Goal: Communication & Community: Answer question/provide support

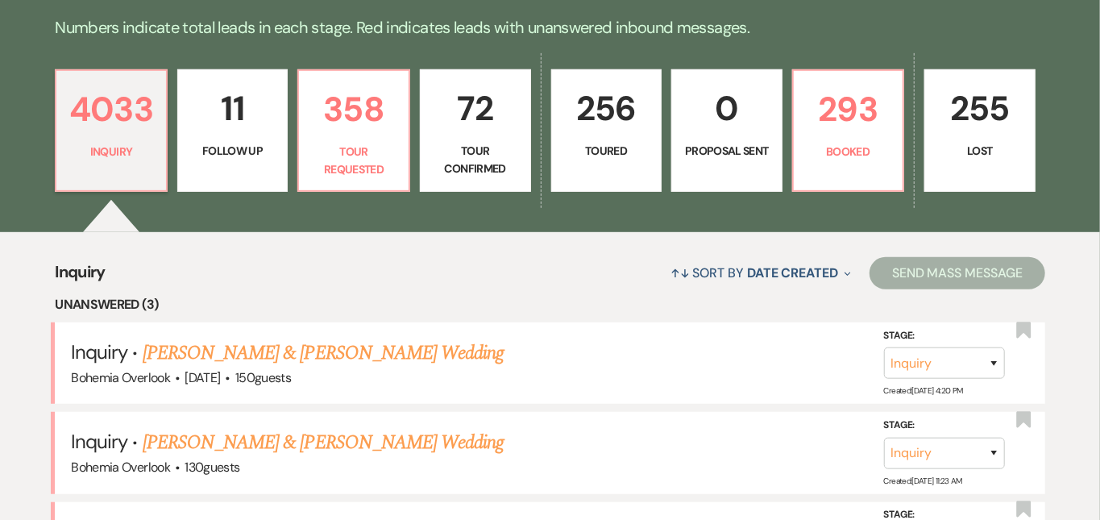
scroll to position [374, 0]
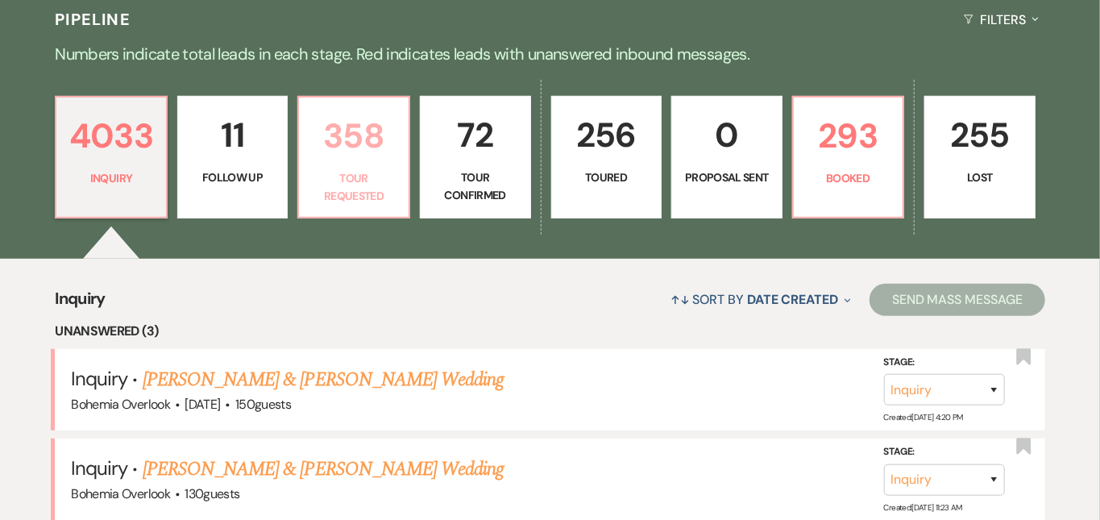
click at [390, 135] on p "358" at bounding box center [354, 136] width 90 height 54
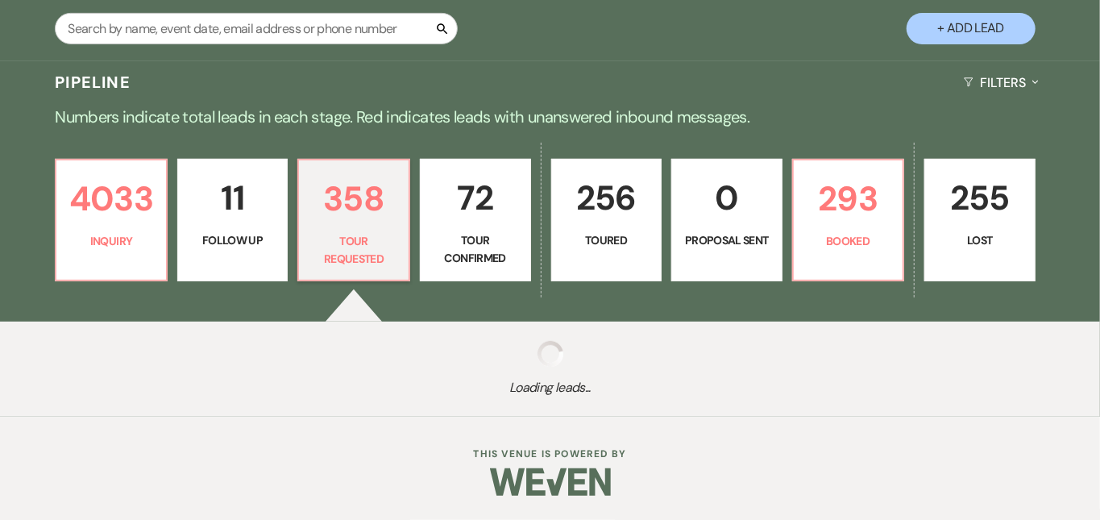
scroll to position [294, 0]
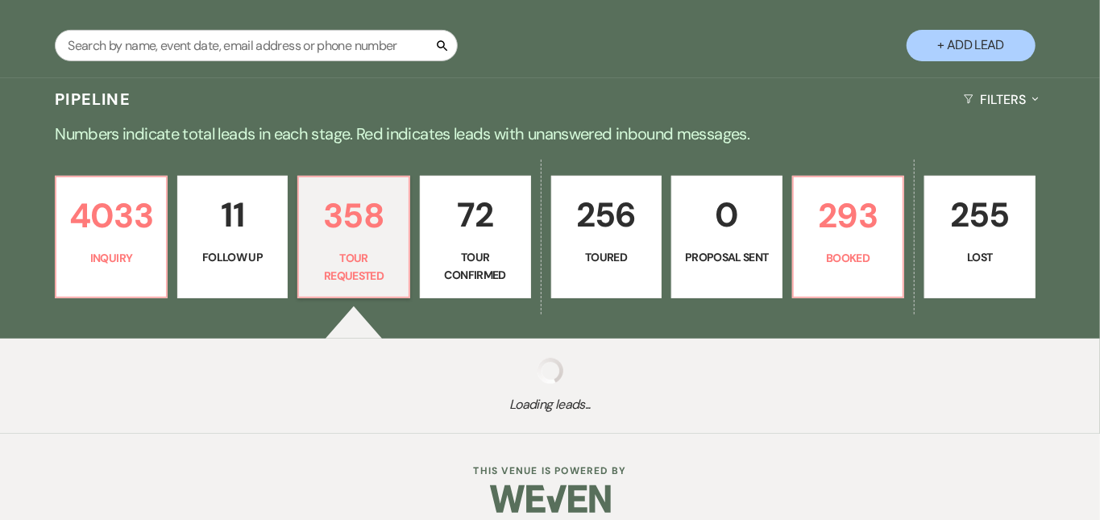
select select "2"
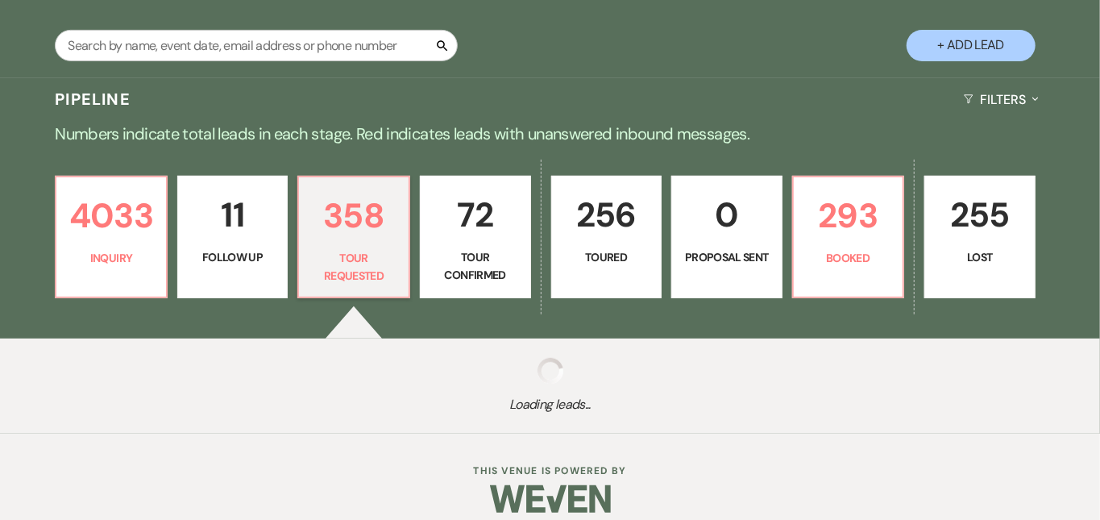
select select "2"
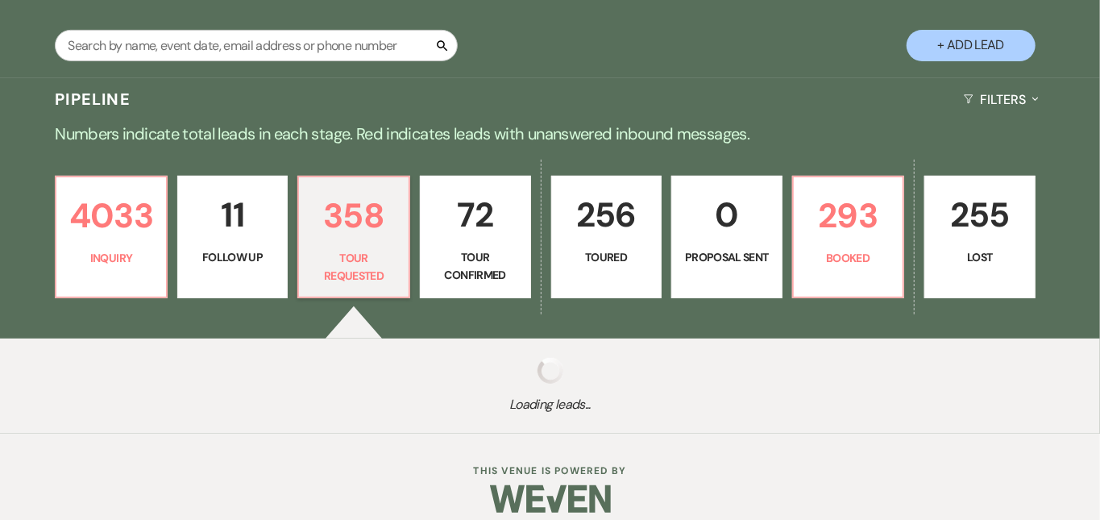
select select "2"
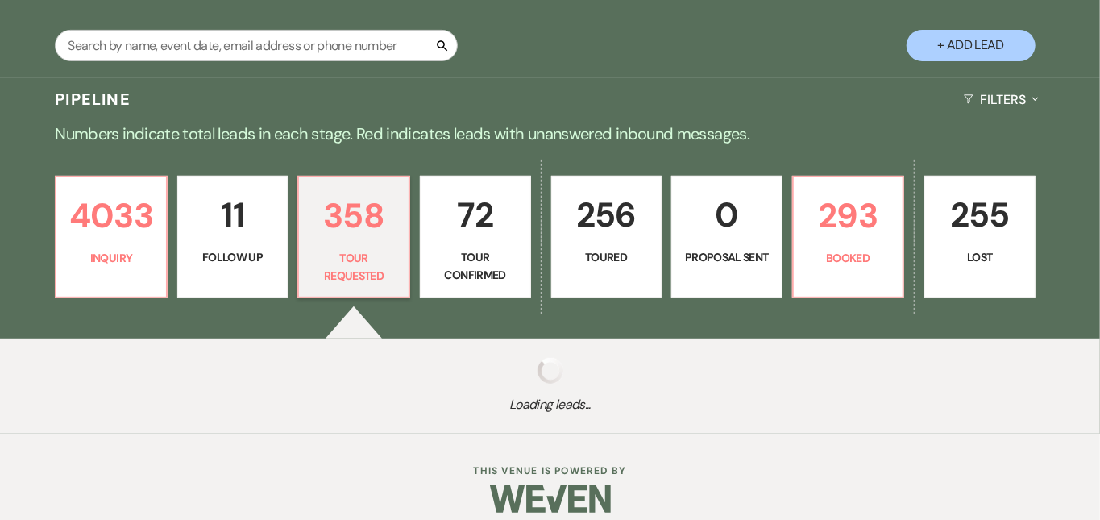
select select "2"
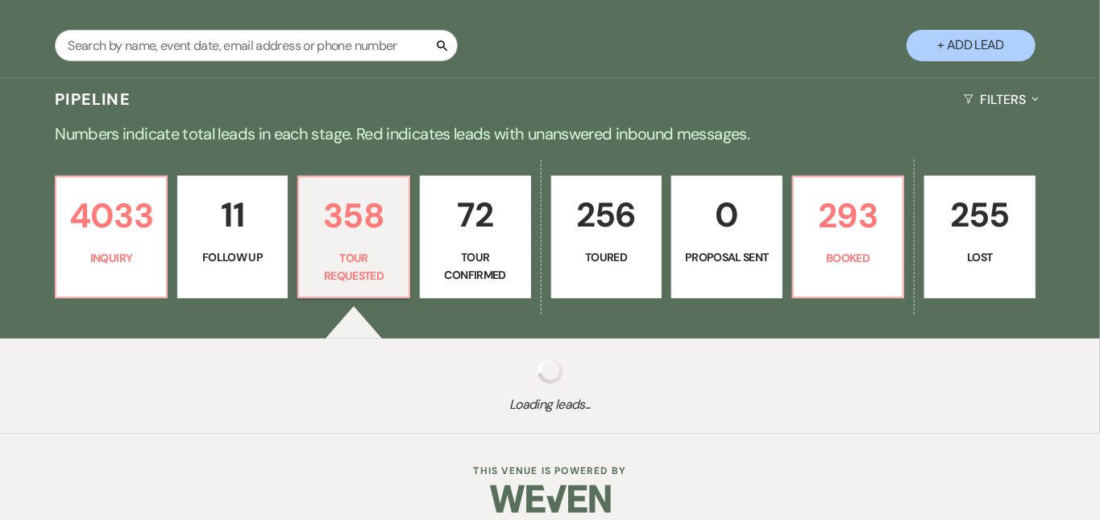
select select "2"
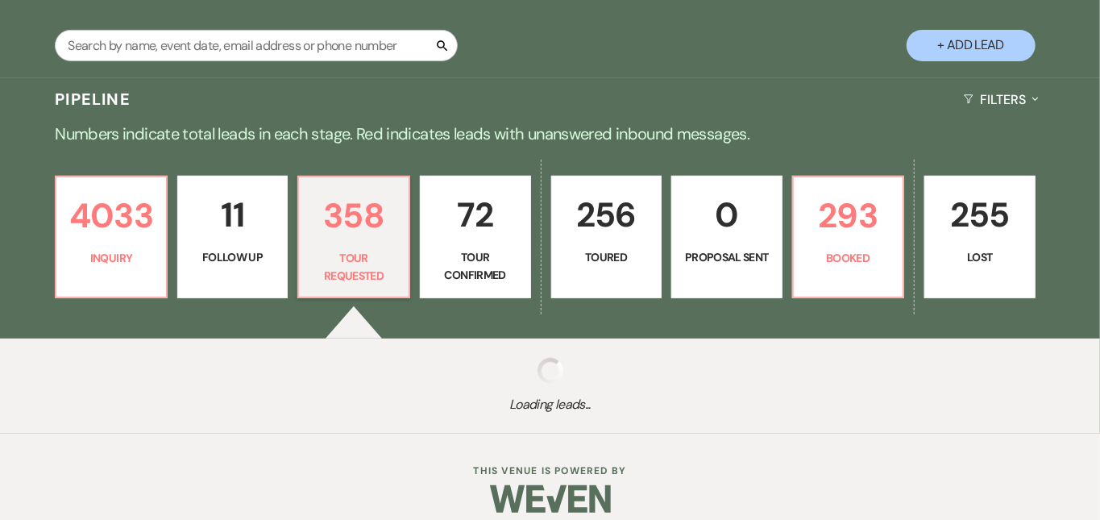
select select "2"
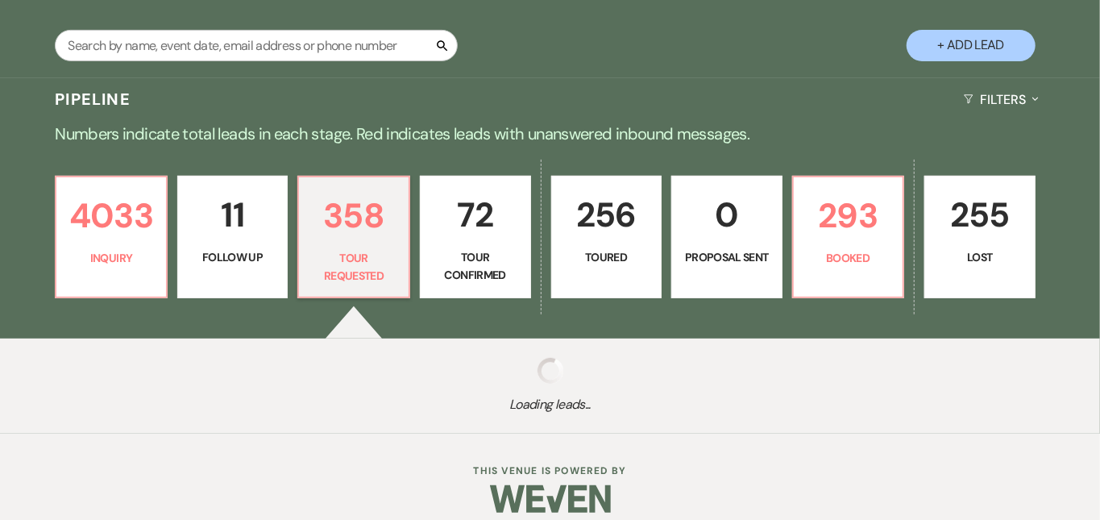
select select "2"
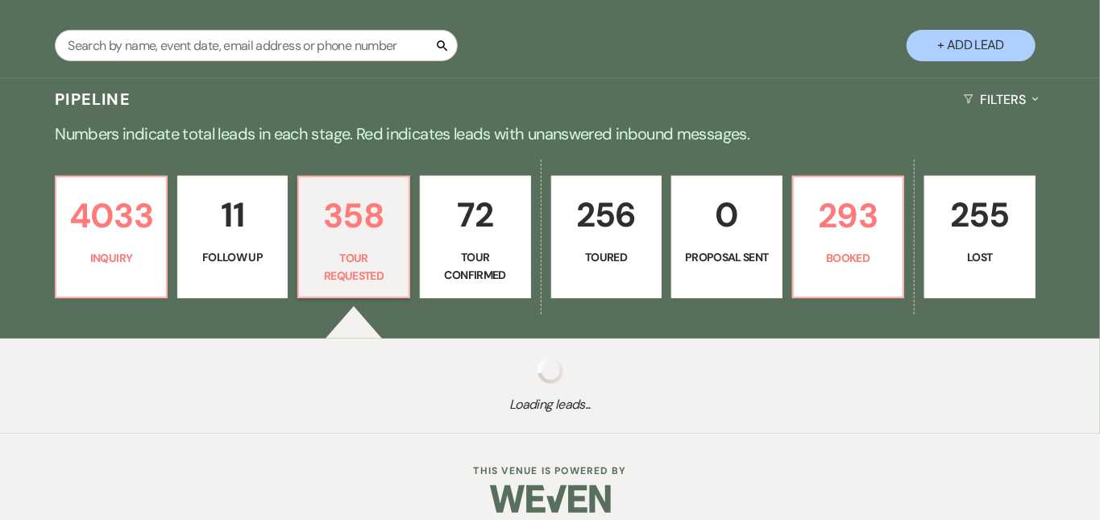
select select "2"
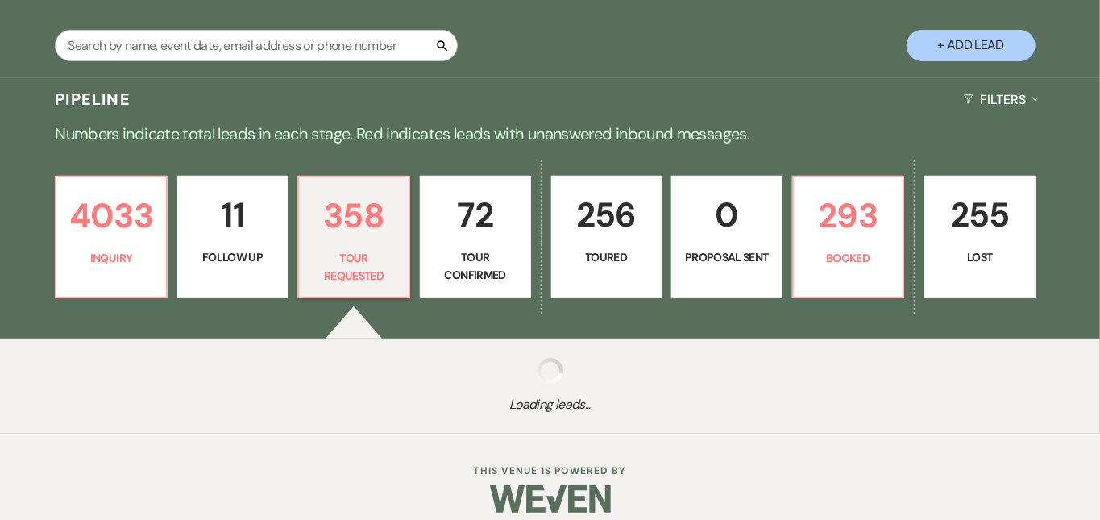
select select "2"
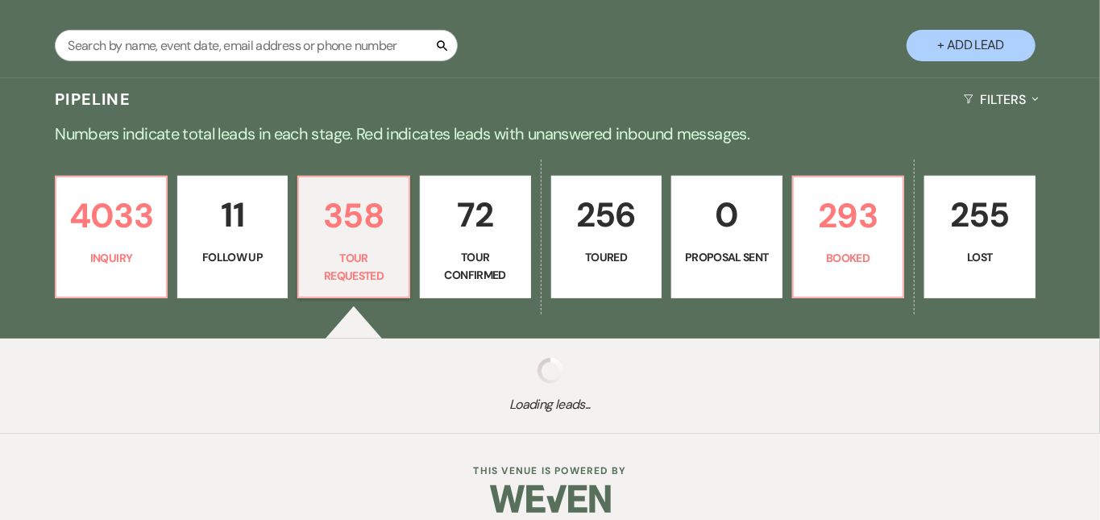
select select "2"
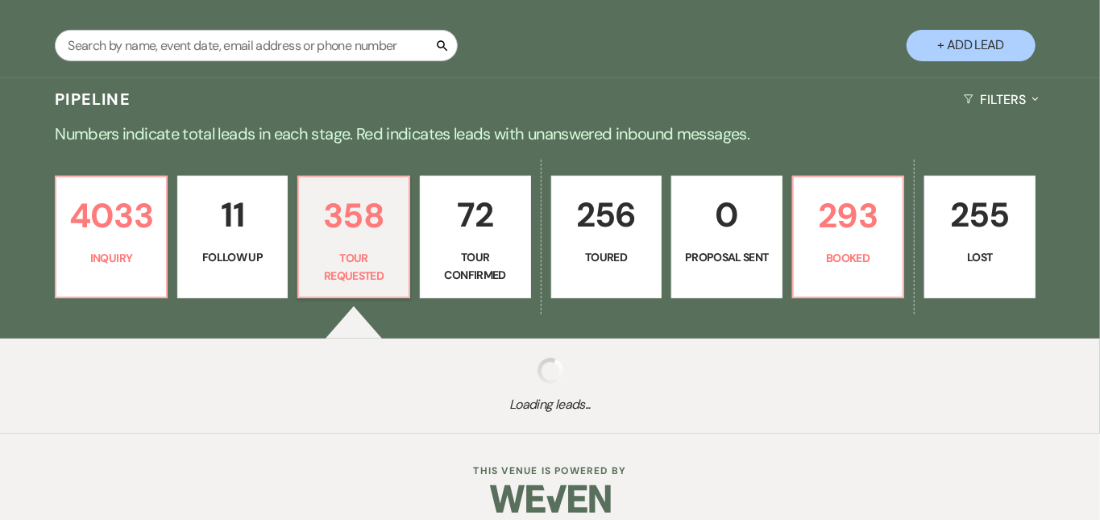
select select "2"
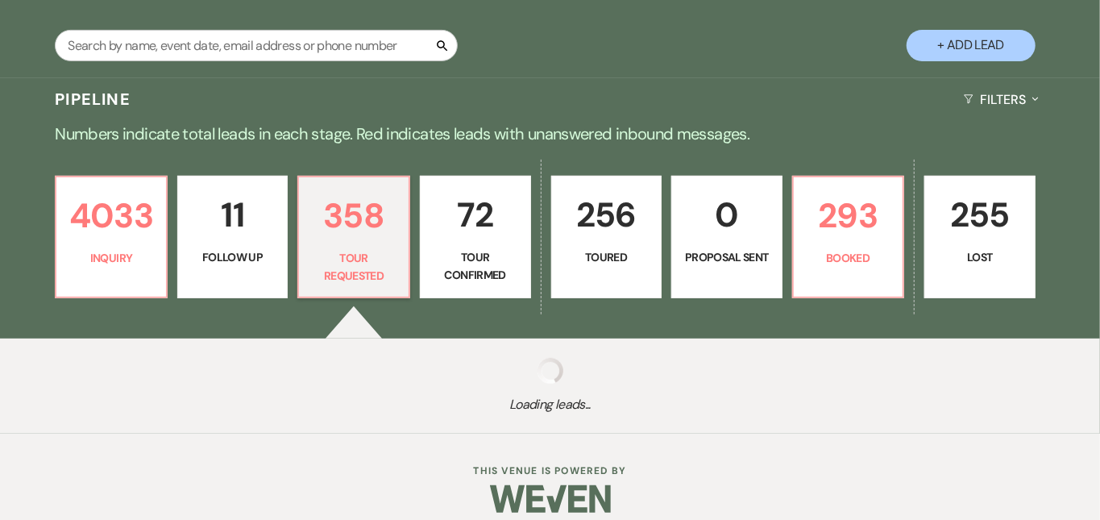
select select "2"
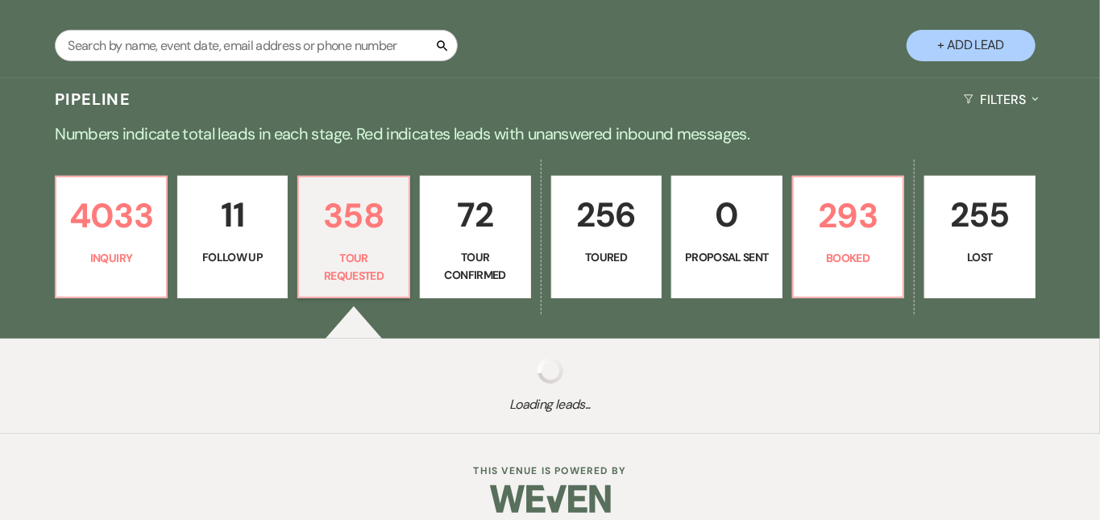
select select "2"
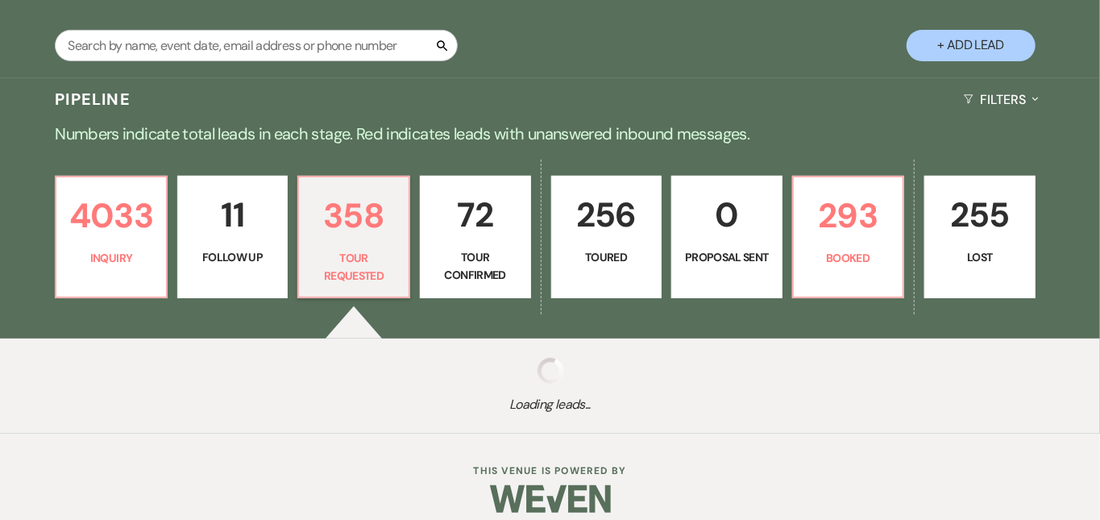
select select "2"
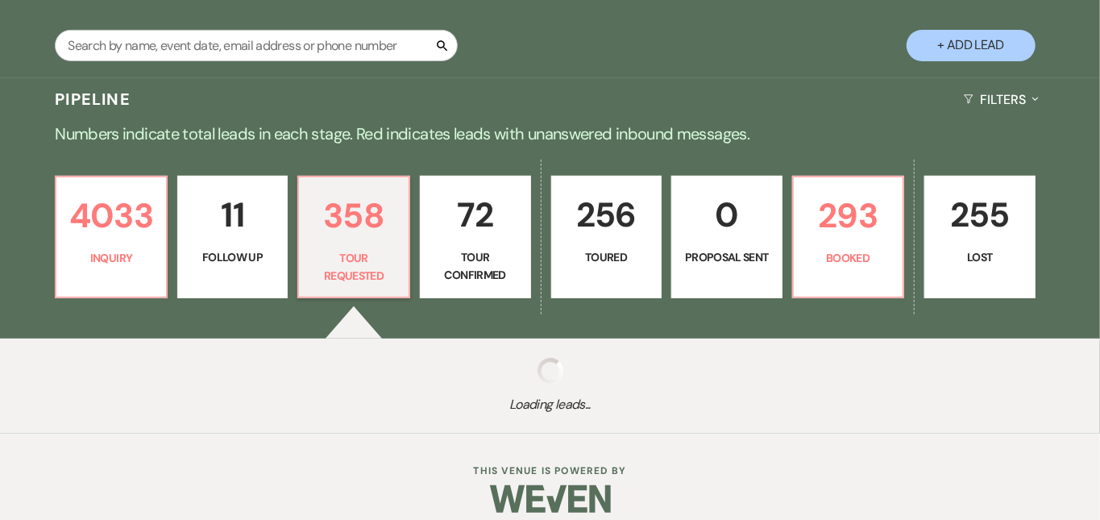
select select "2"
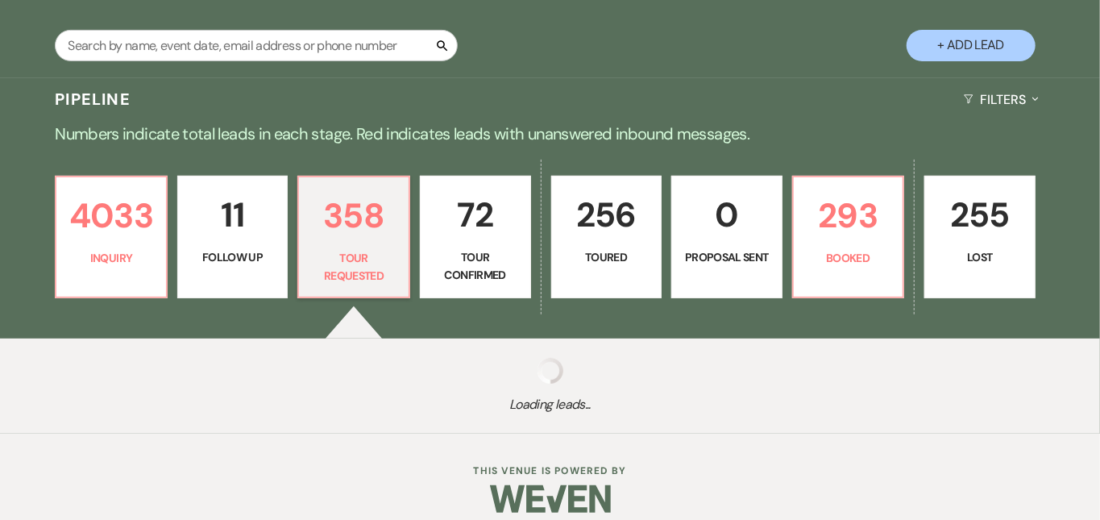
select select "2"
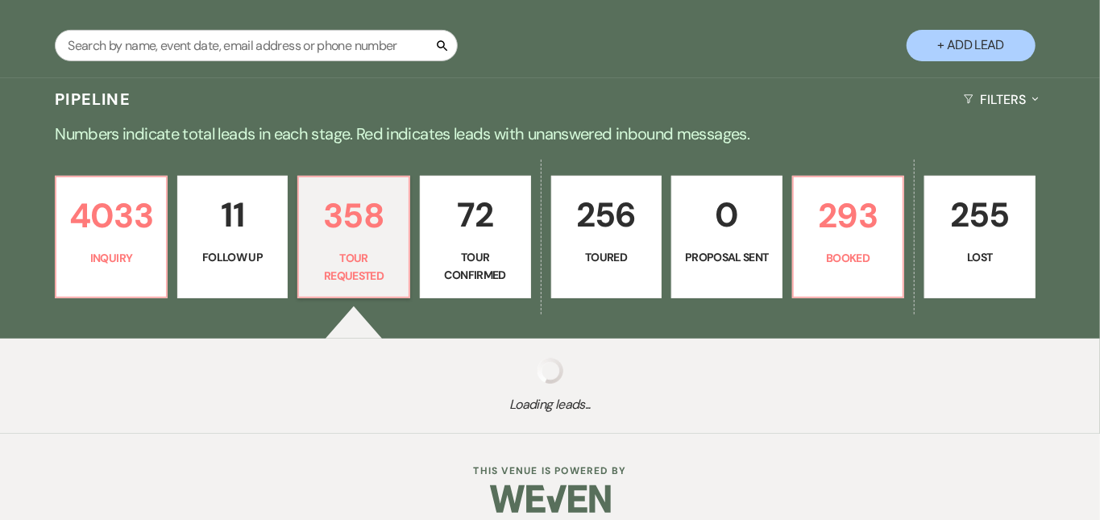
select select "2"
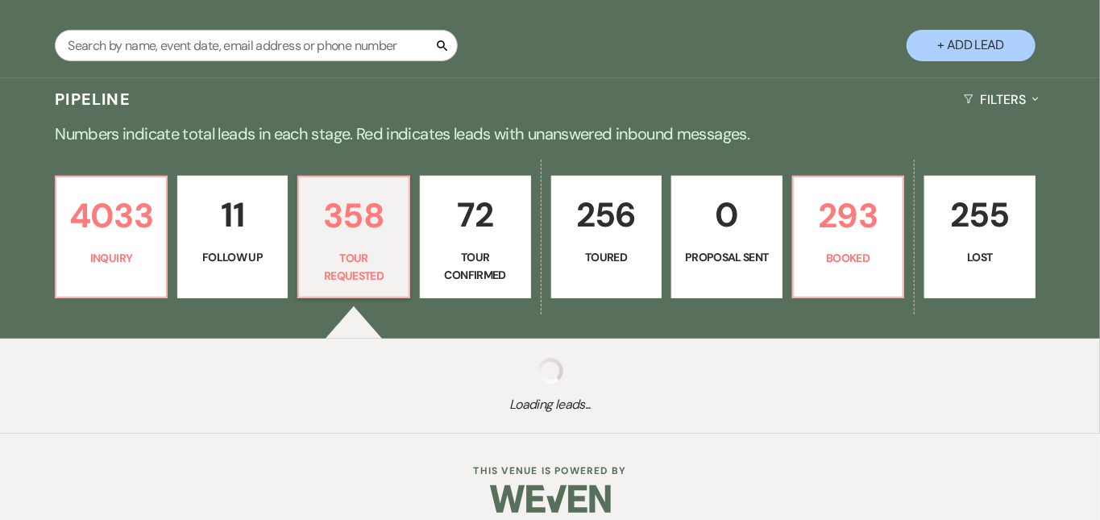
select select "2"
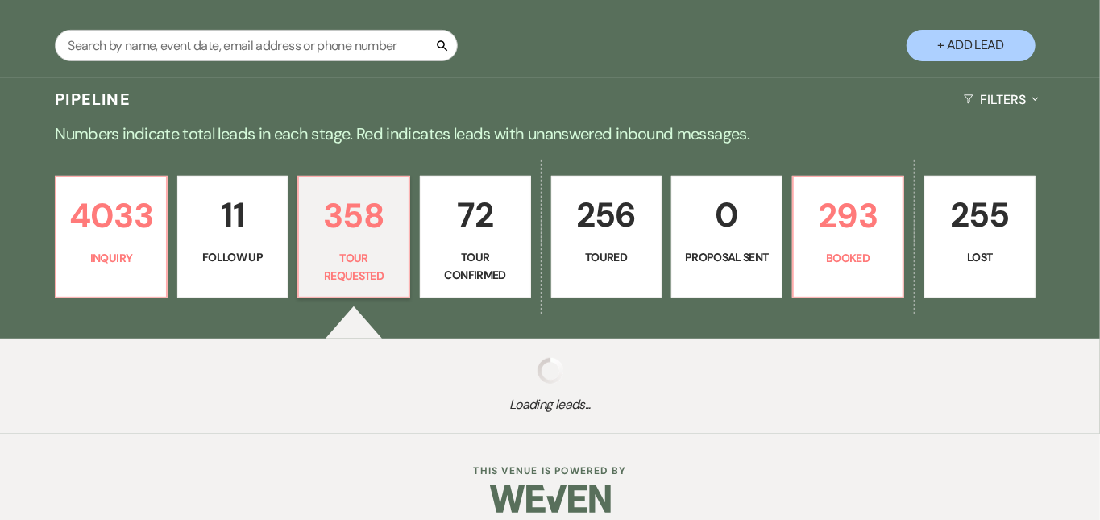
select select "2"
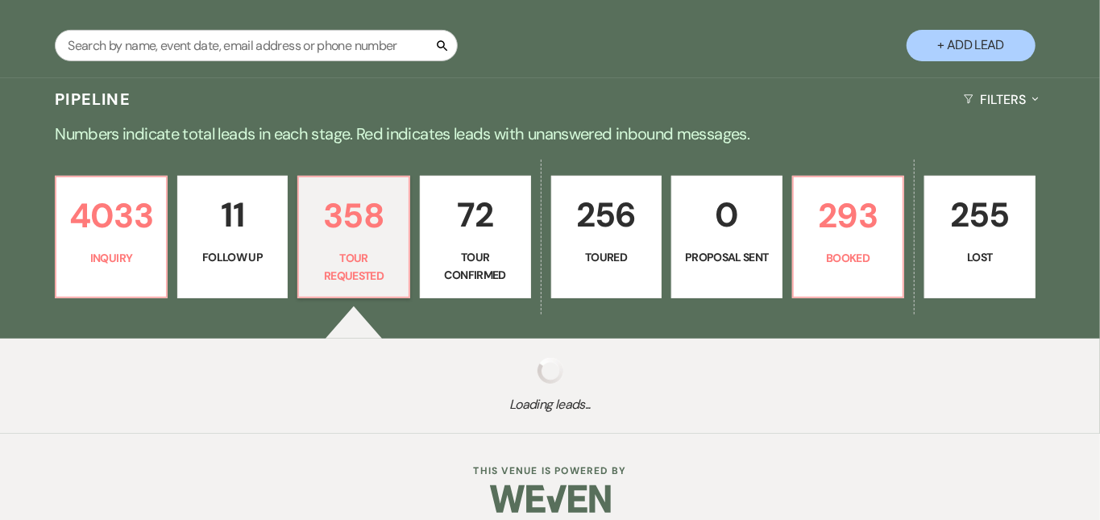
select select "2"
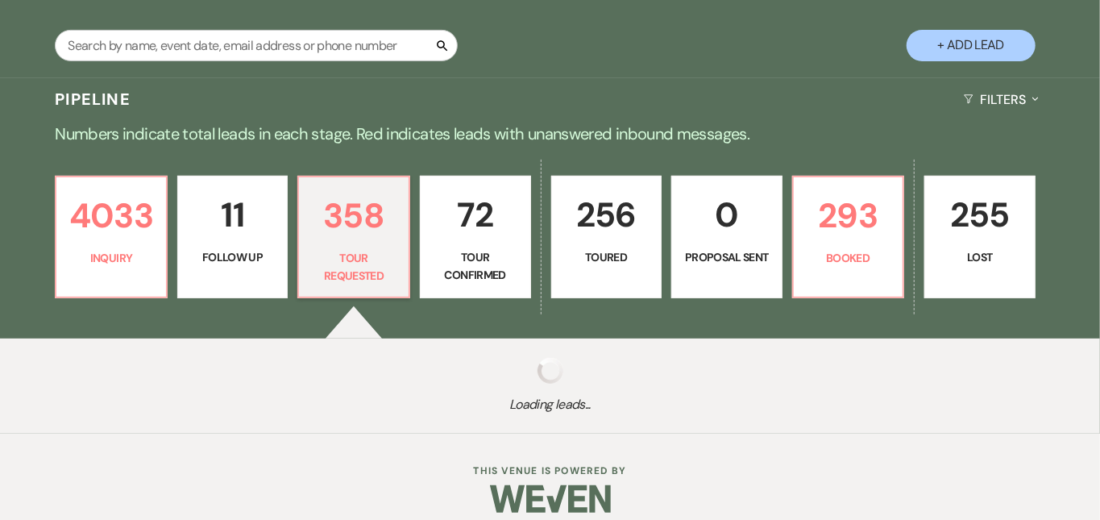
select select "2"
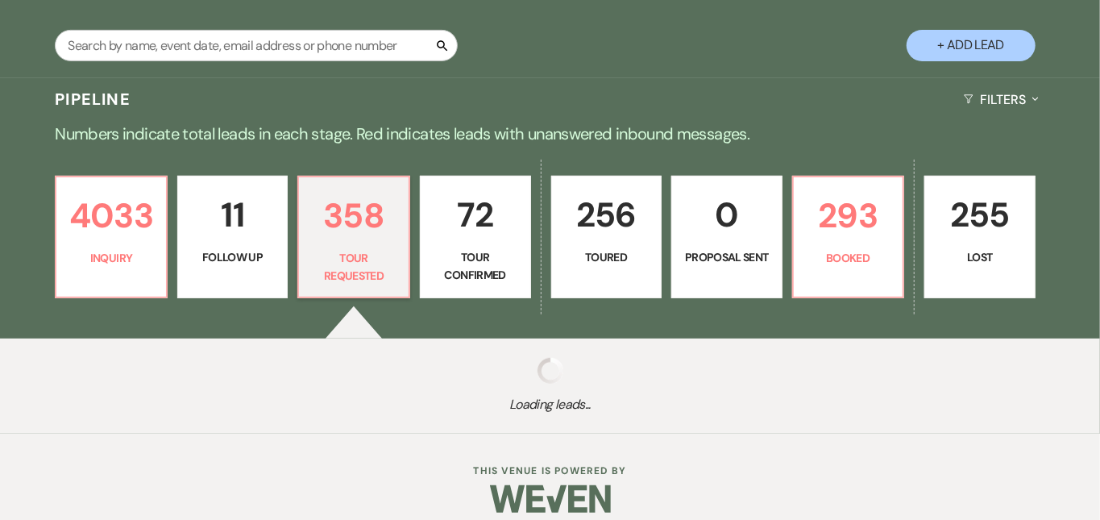
select select "2"
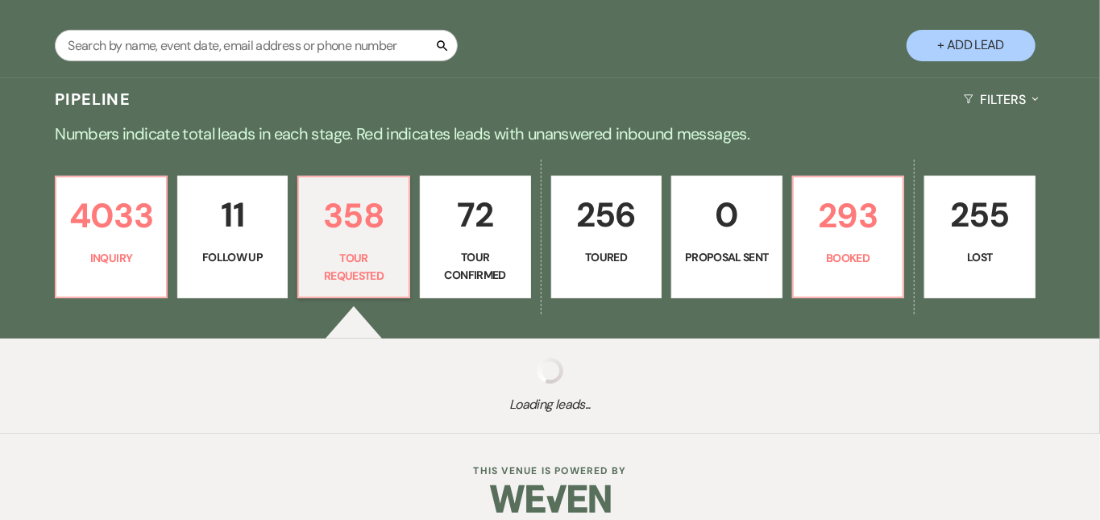
select select "2"
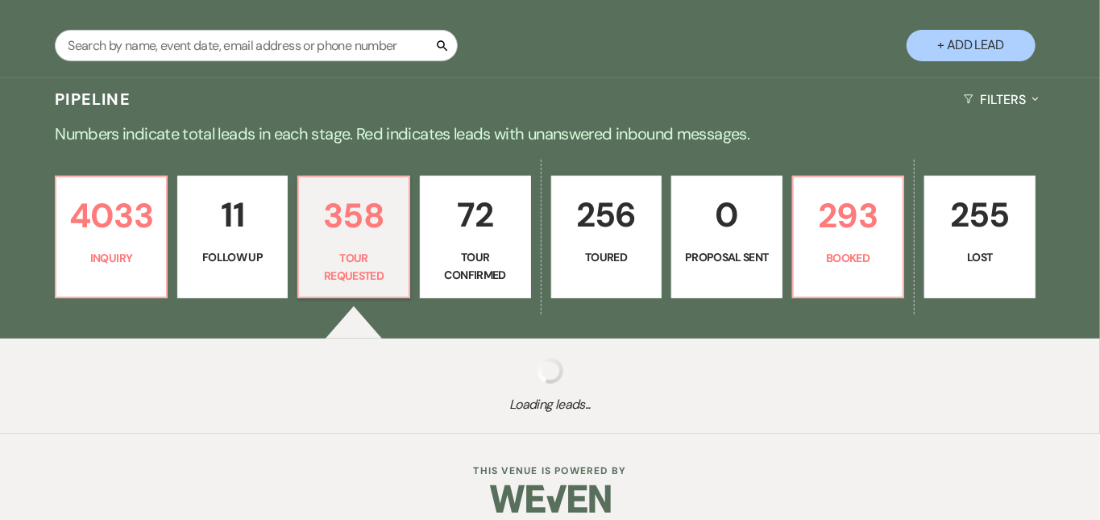
select select "2"
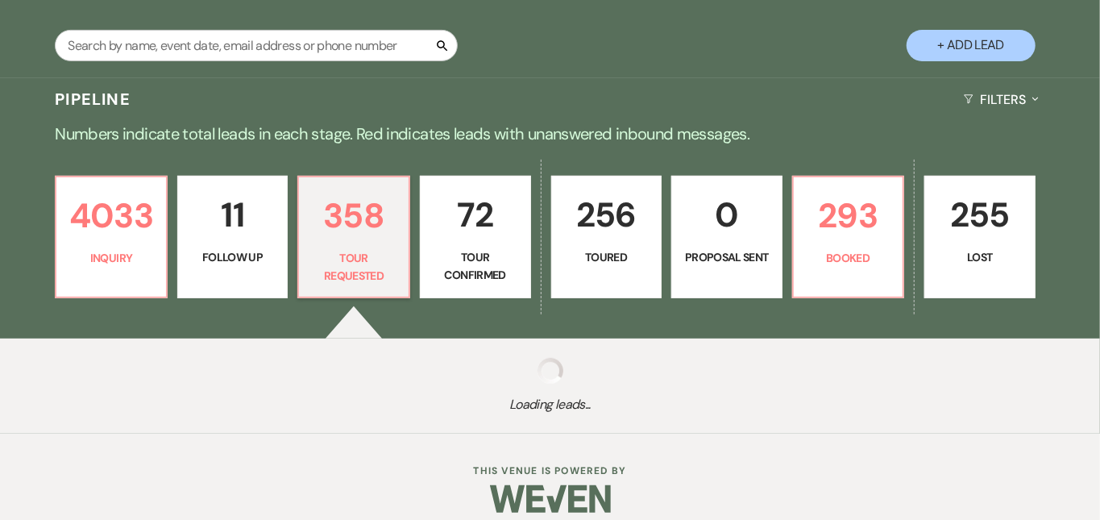
select select "2"
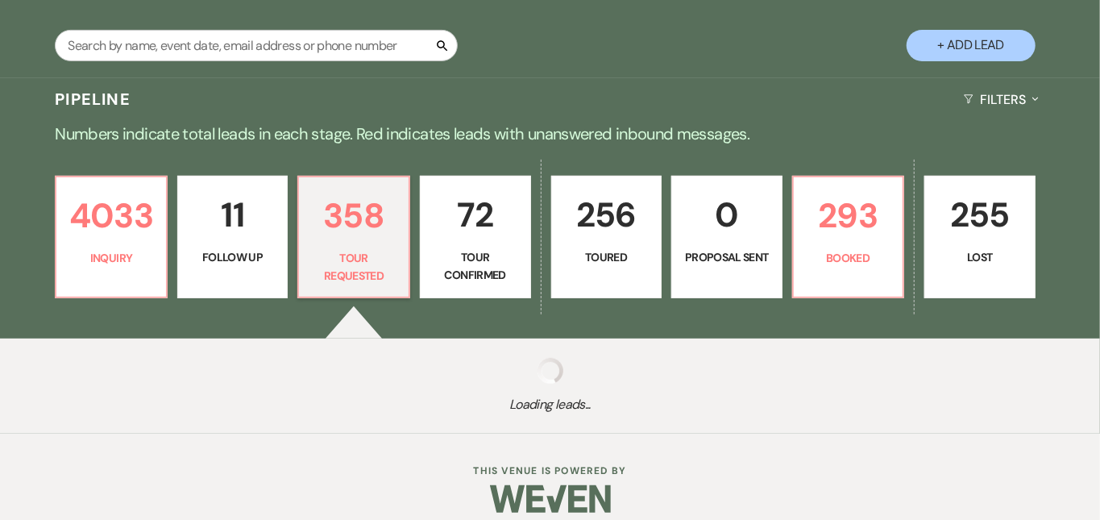
select select "2"
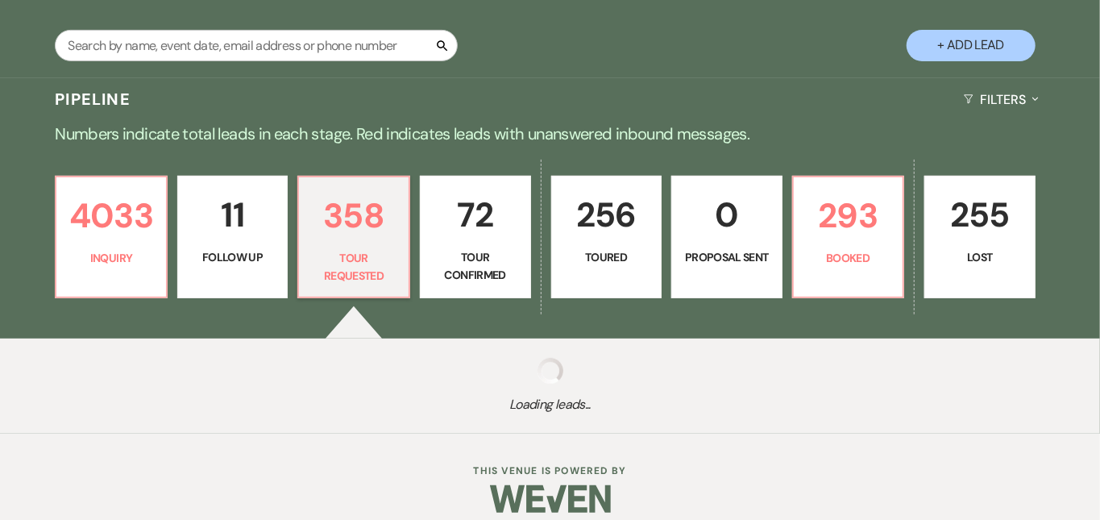
select select "2"
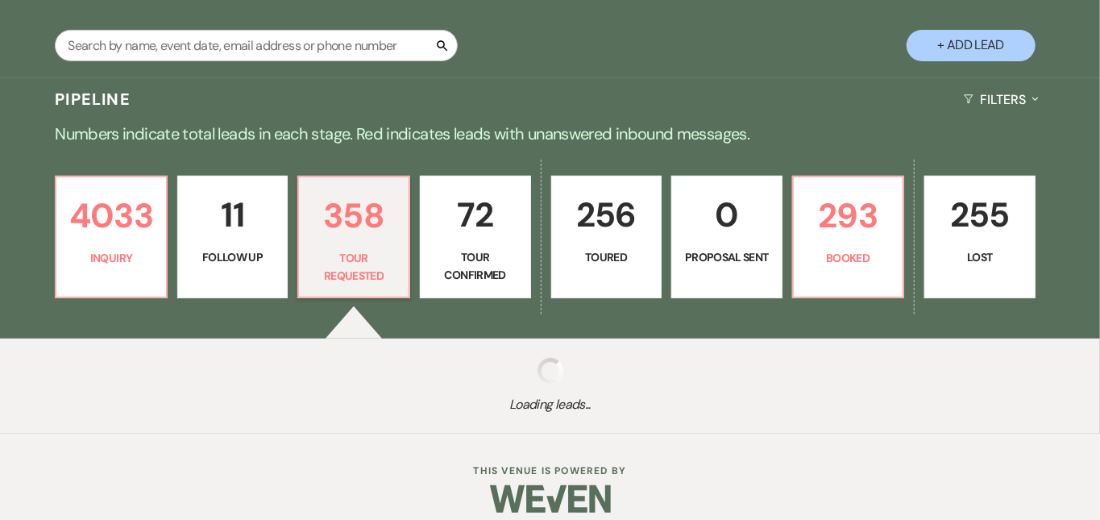
select select "2"
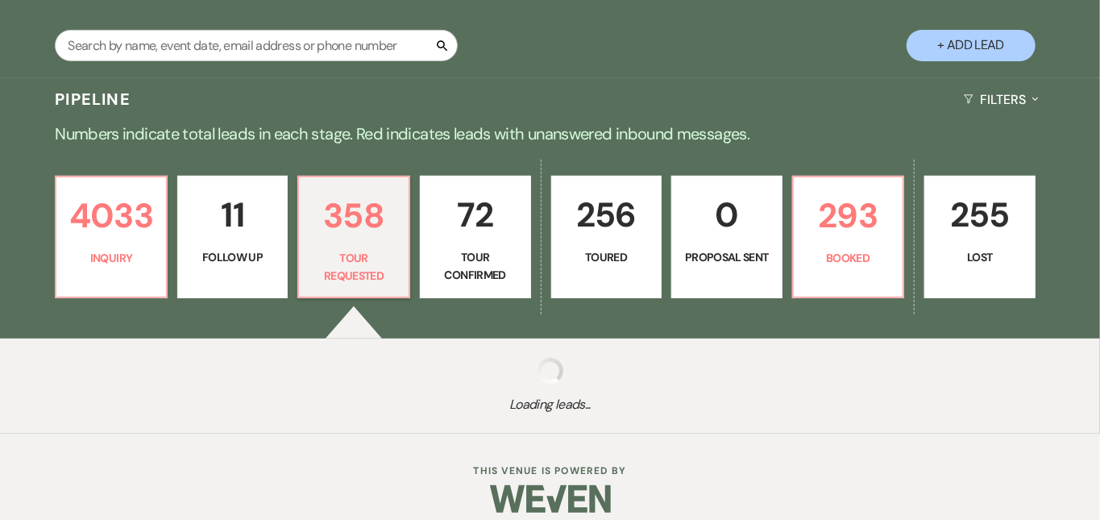
select select "2"
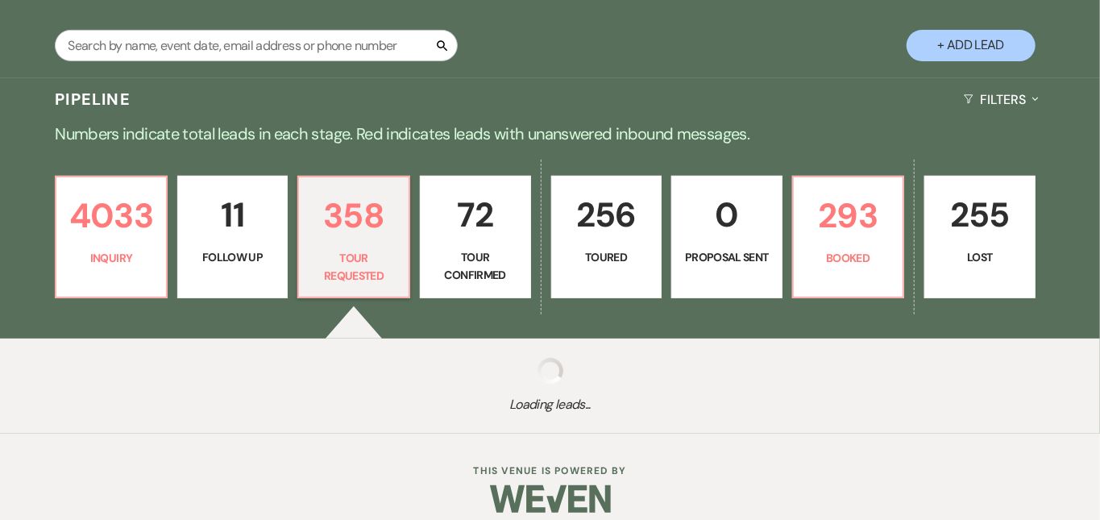
select select "2"
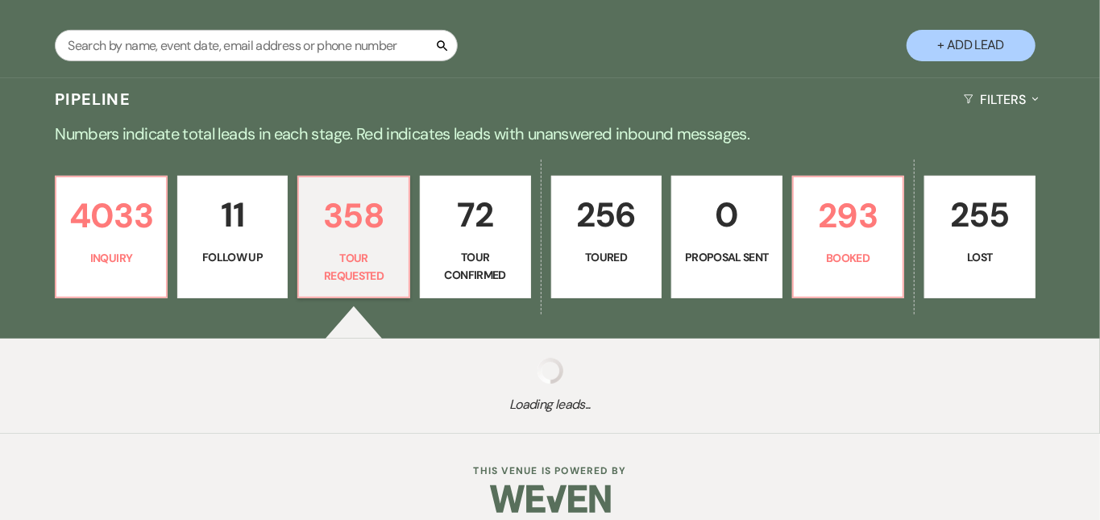
select select "2"
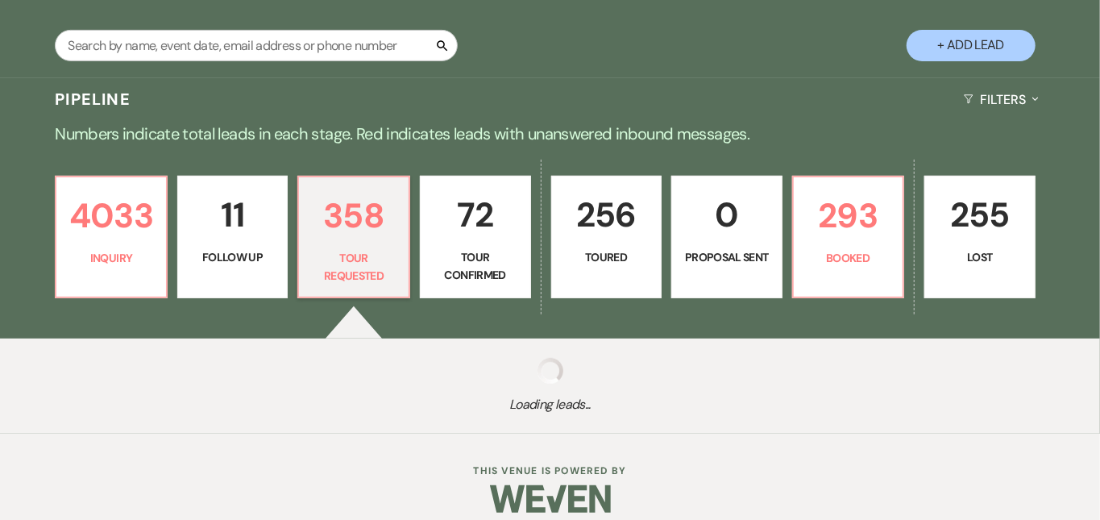
select select "2"
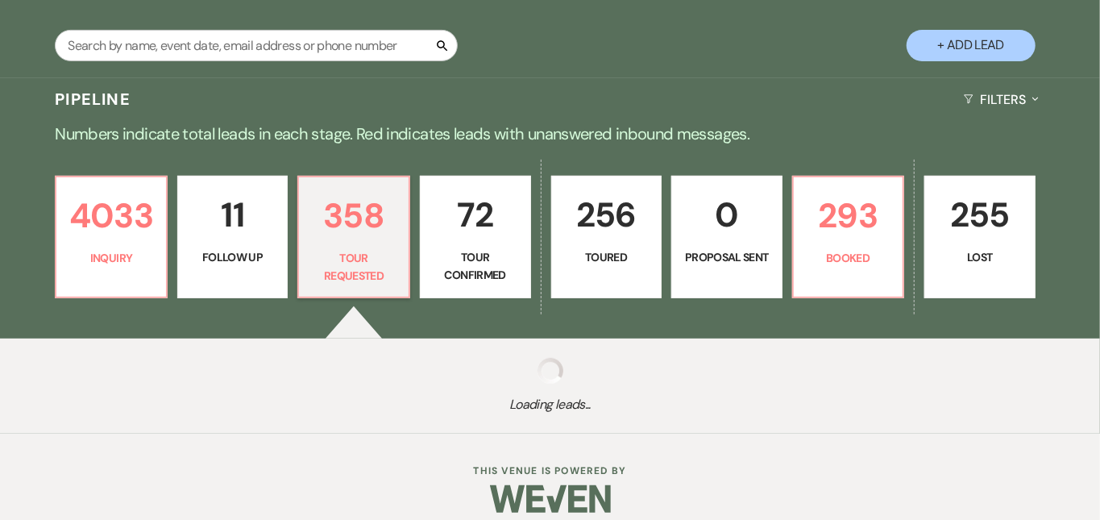
select select "2"
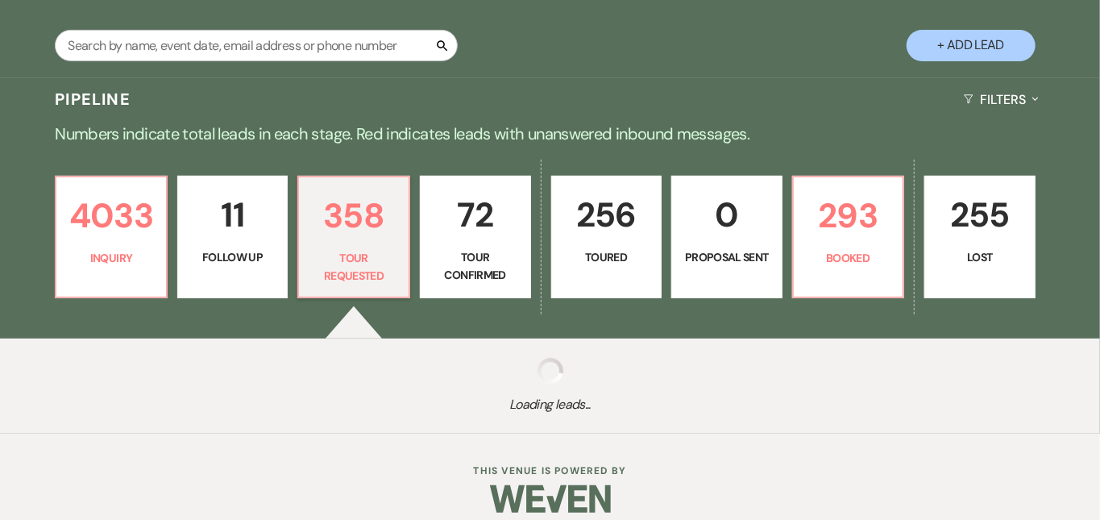
select select "2"
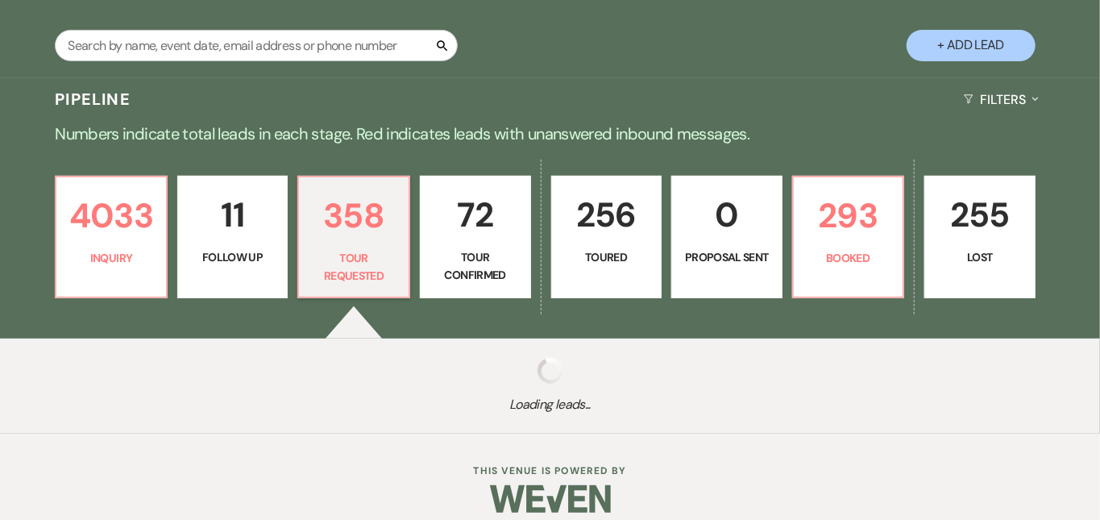
select select "2"
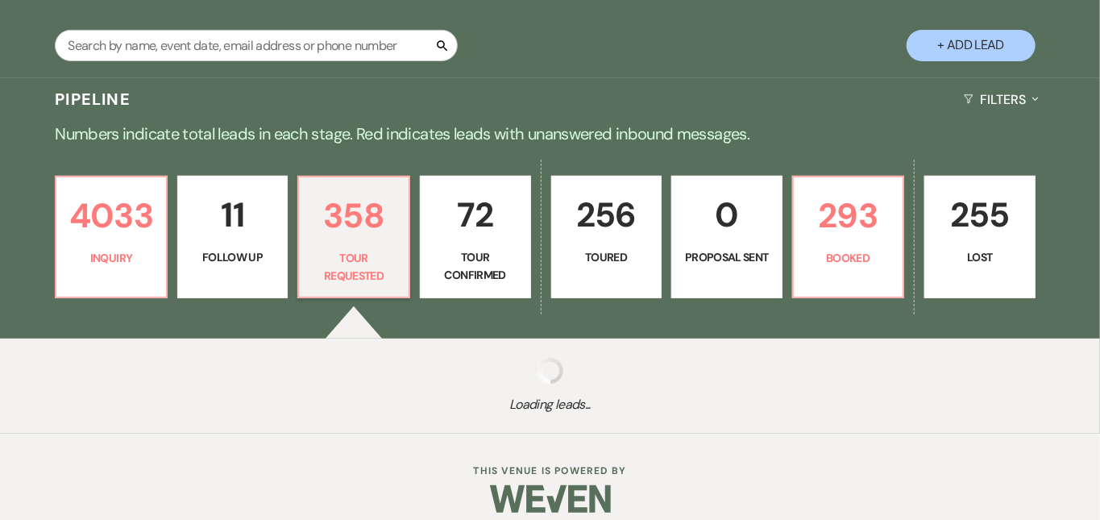
select select "2"
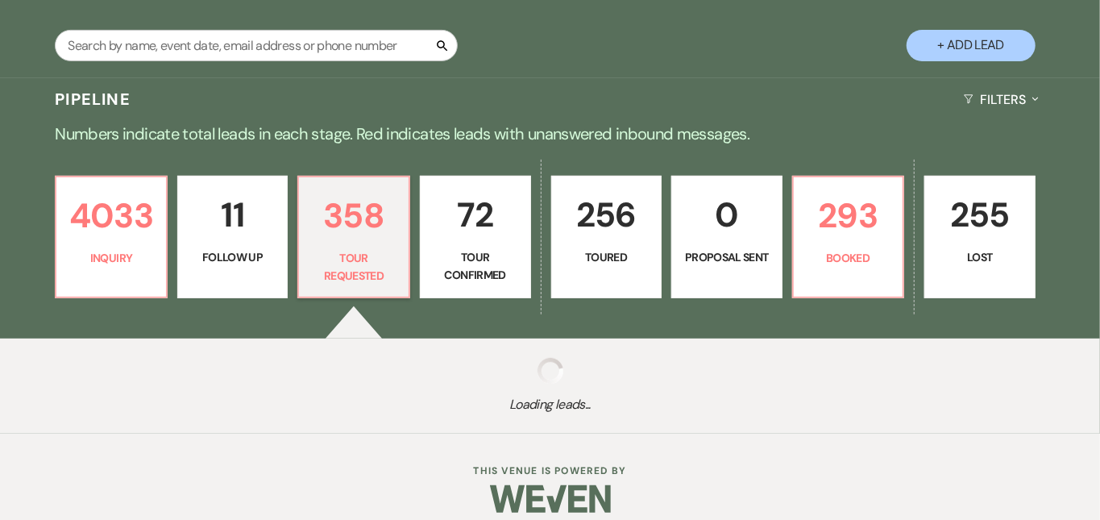
select select "2"
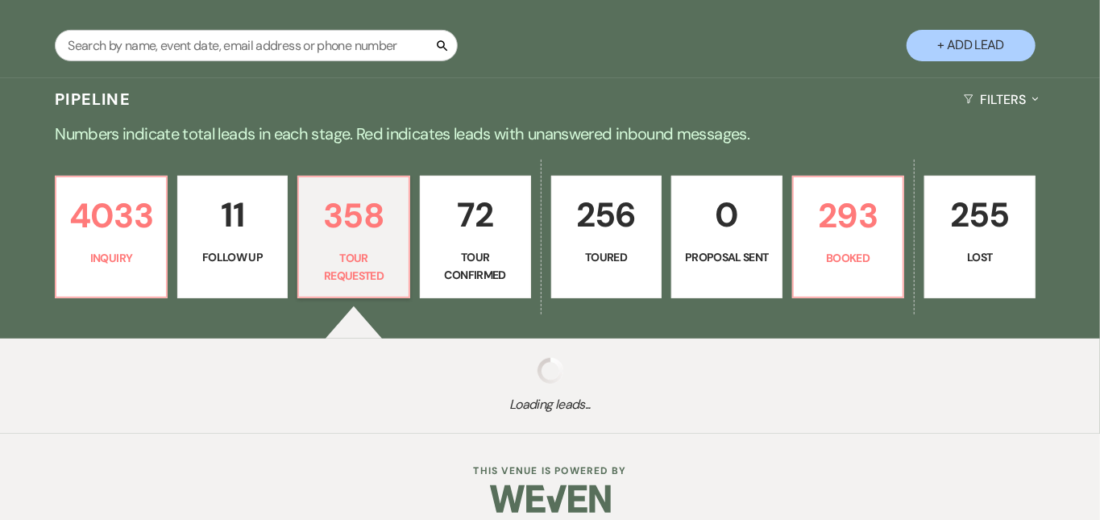
select select "2"
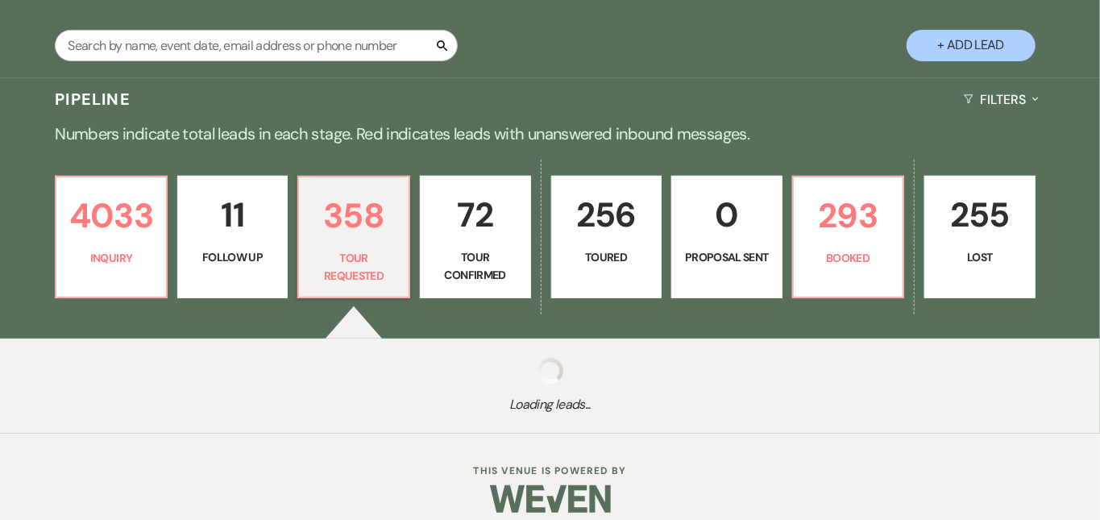
select select "2"
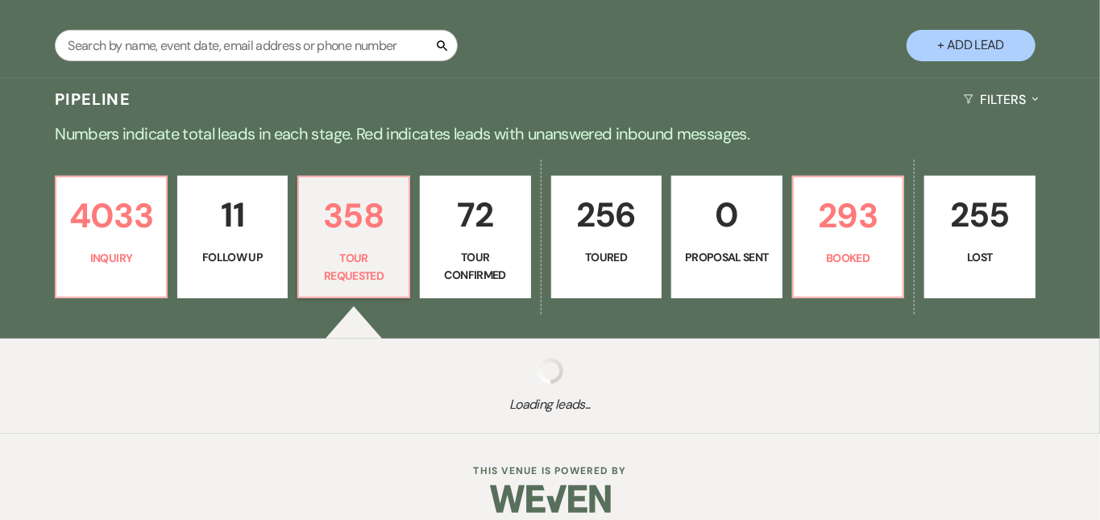
select select "2"
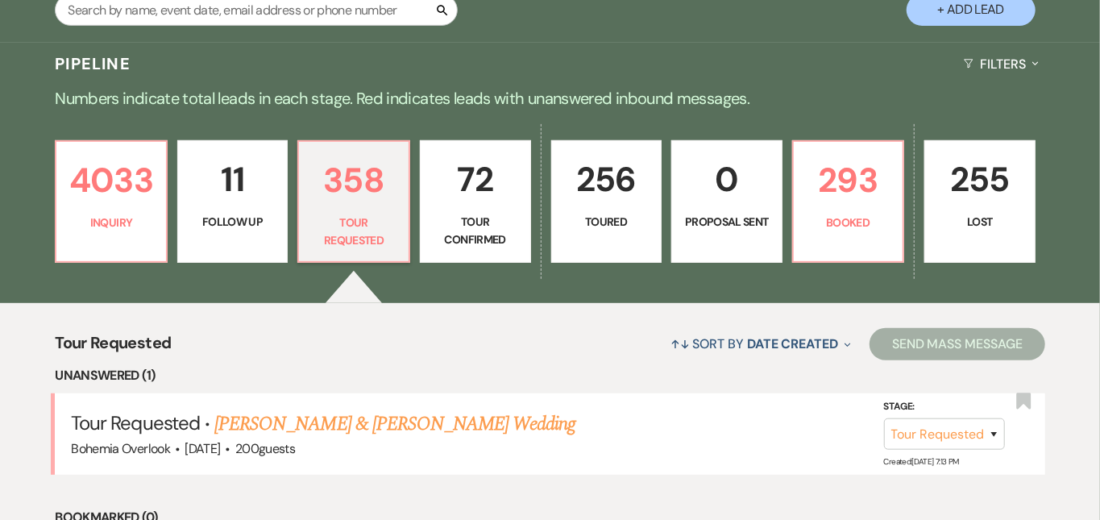
scroll to position [313, 0]
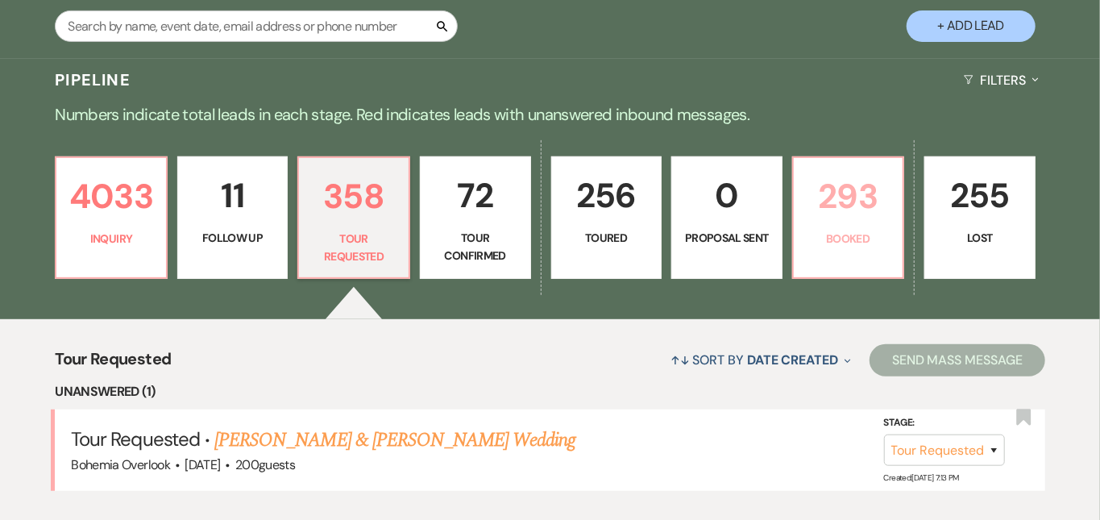
click at [894, 197] on p "293" at bounding box center [848, 196] width 90 height 54
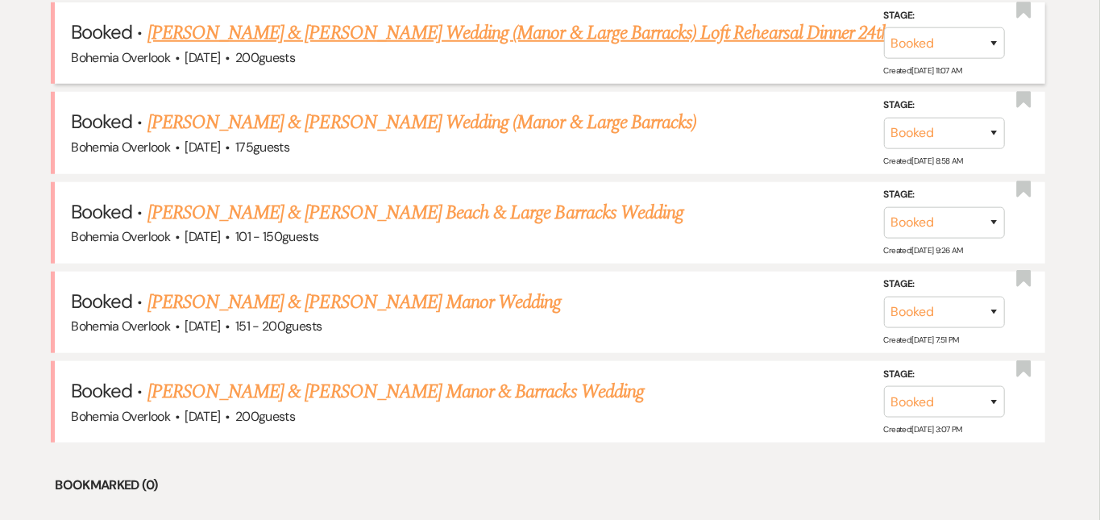
scroll to position [732, 0]
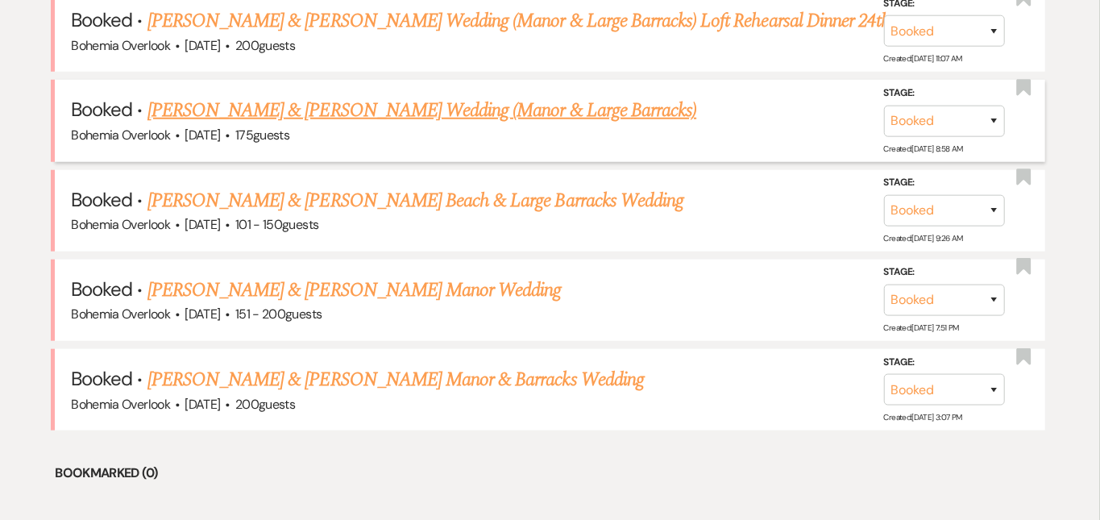
click at [696, 96] on link "[PERSON_NAME] & [PERSON_NAME] Wedding (Manor & Large Barracks)" at bounding box center [421, 110] width 549 height 29
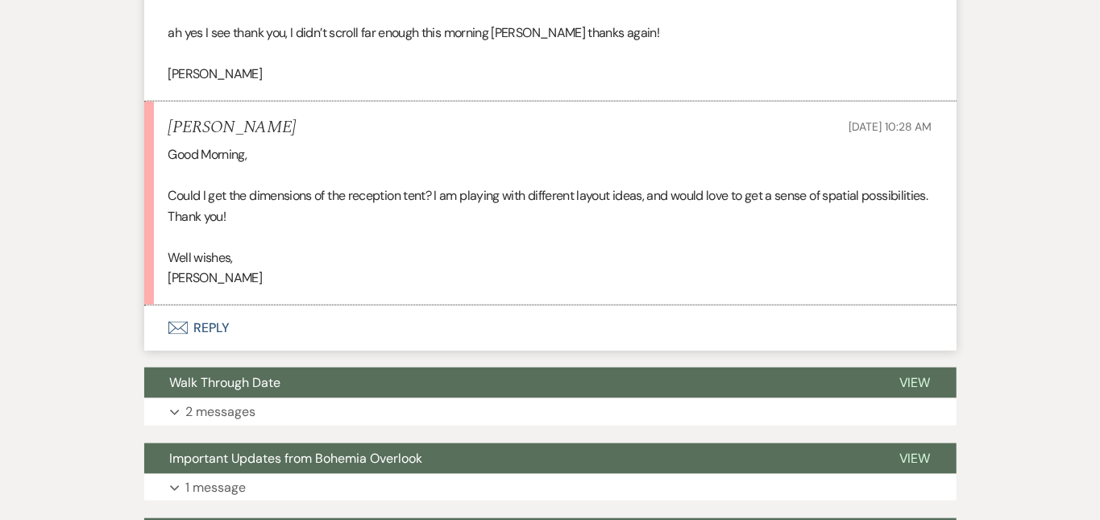
scroll to position [984, 0]
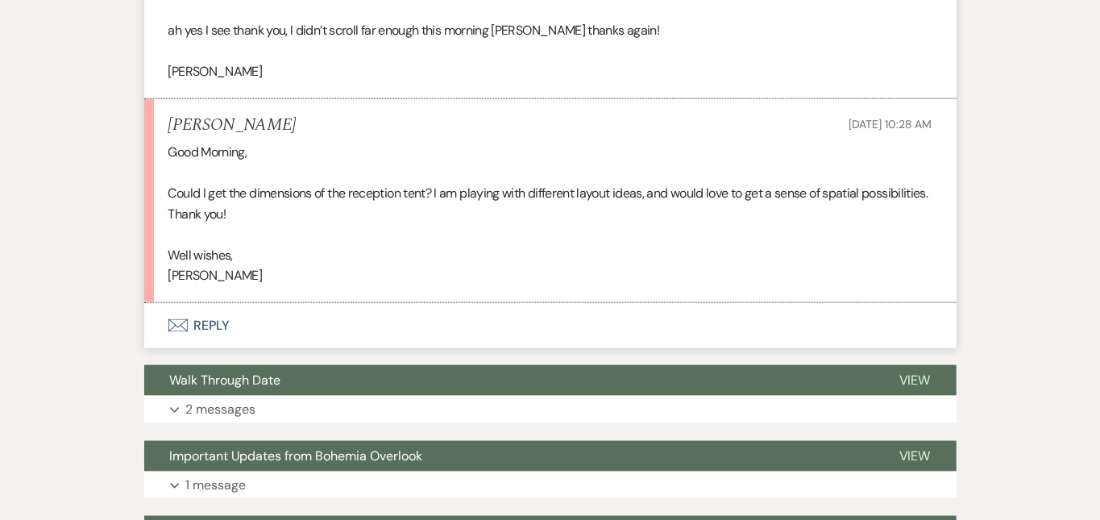
click at [517, 303] on button "Envelope Reply" at bounding box center [550, 325] width 812 height 45
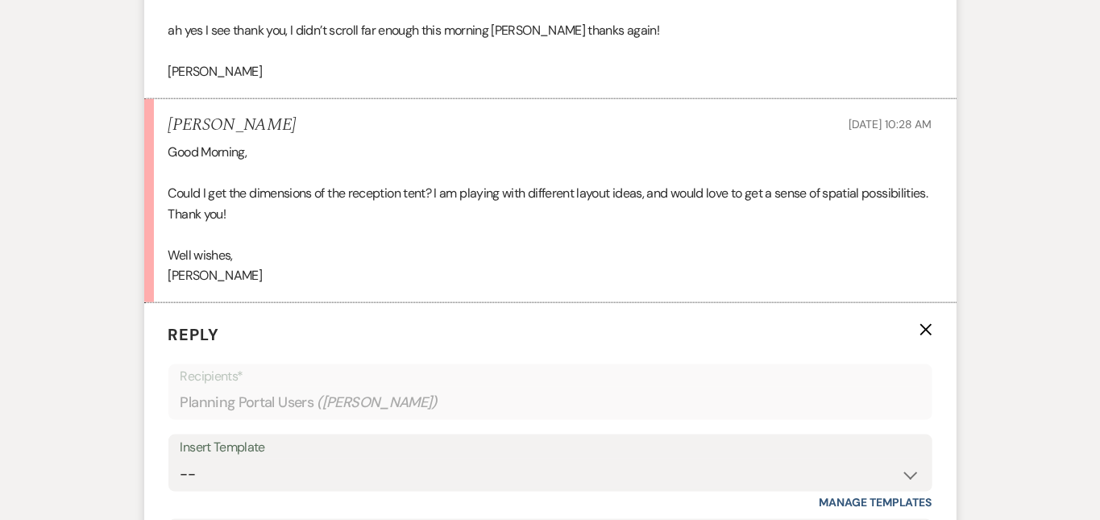
scroll to position [1171, 0]
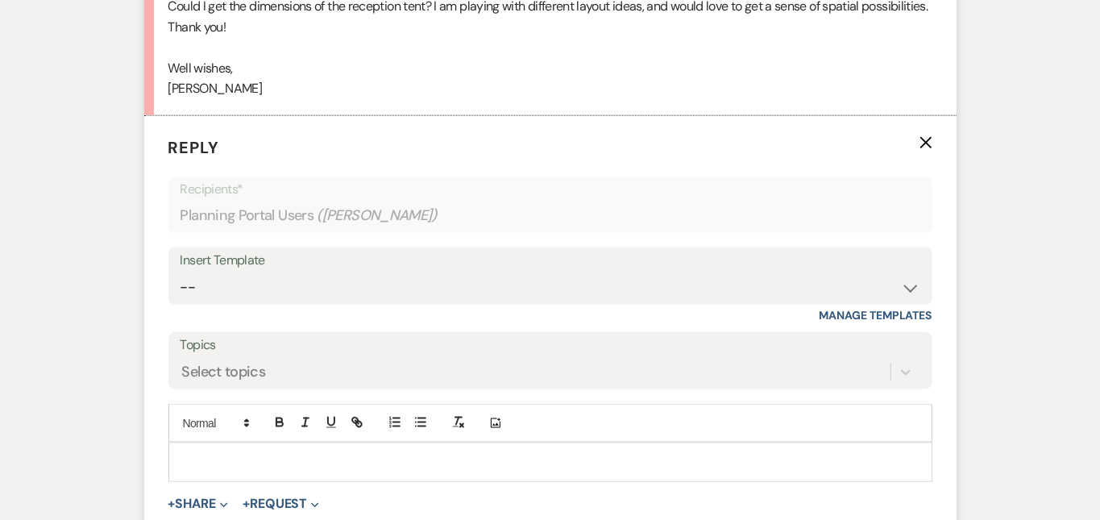
click at [448, 453] on p at bounding box center [550, 462] width 738 height 18
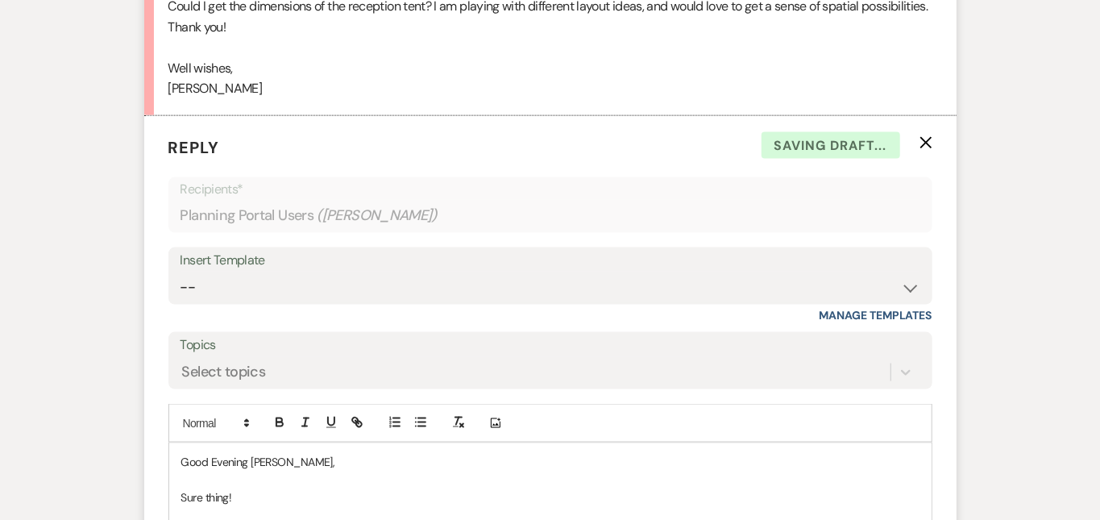
scroll to position [1460, 0]
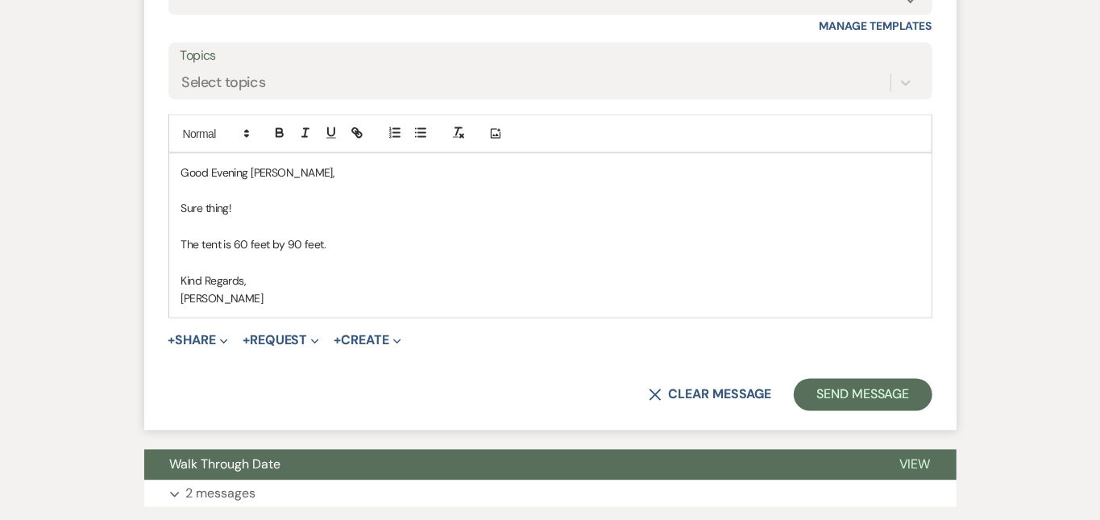
click at [1031, 311] on div "Messages Tasks Payments Vendors Rental Overview Timeline Docs & Files Contacts …" at bounding box center [550, 36] width 1100 height 2342
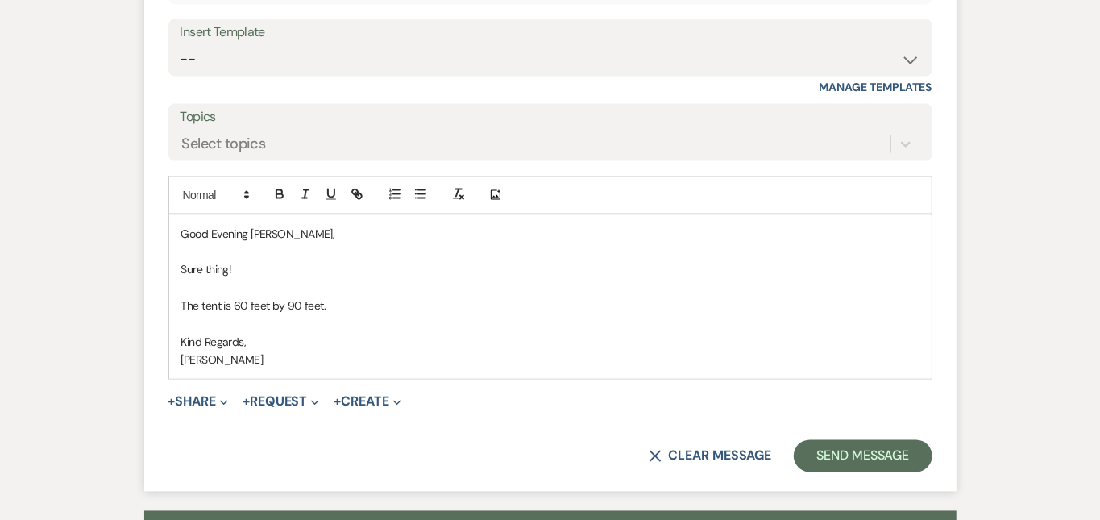
scroll to position [1402, 0]
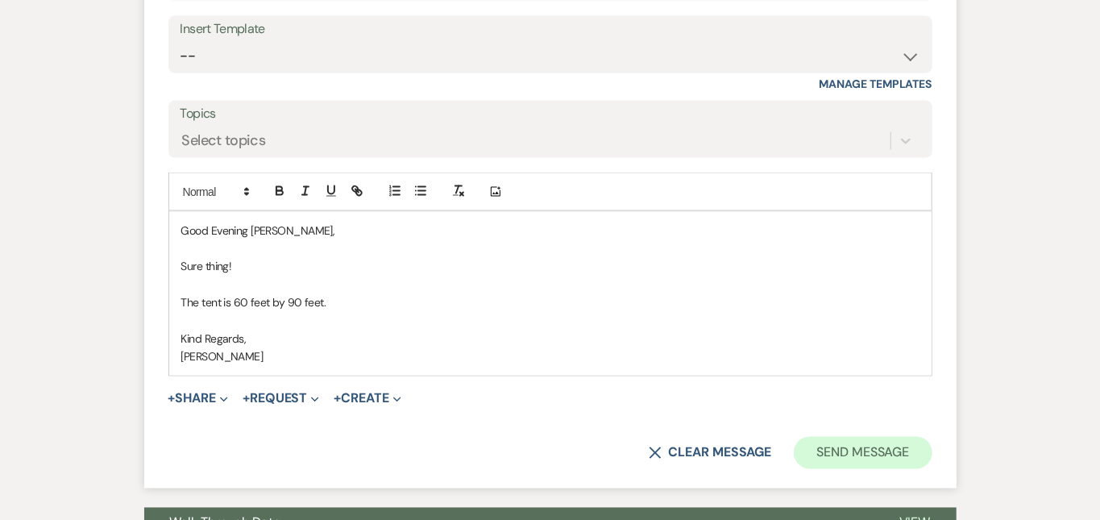
click at [920, 437] on button "Send Message" at bounding box center [863, 453] width 138 height 32
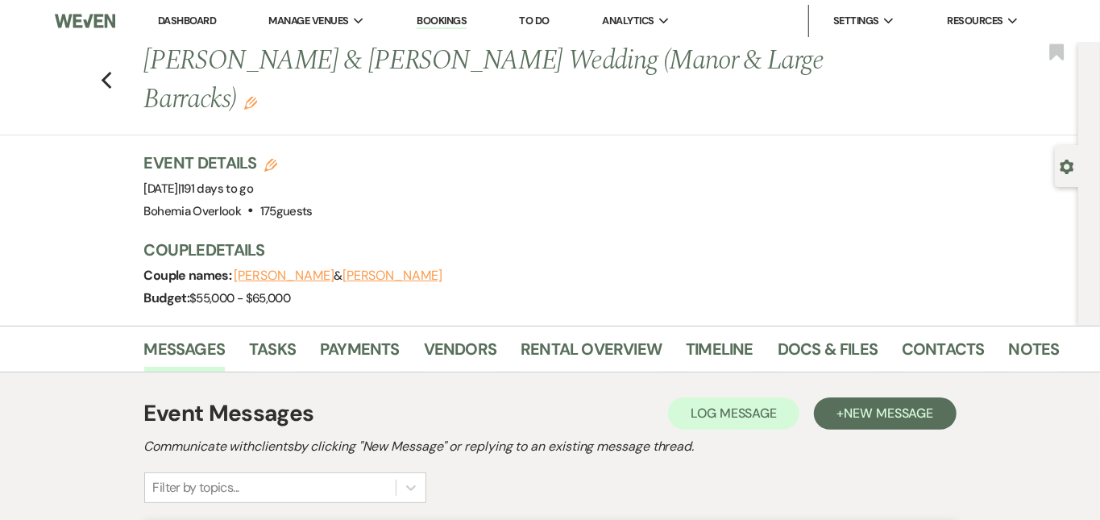
scroll to position [0, 0]
click at [208, 17] on link "Dashboard" at bounding box center [187, 21] width 58 height 14
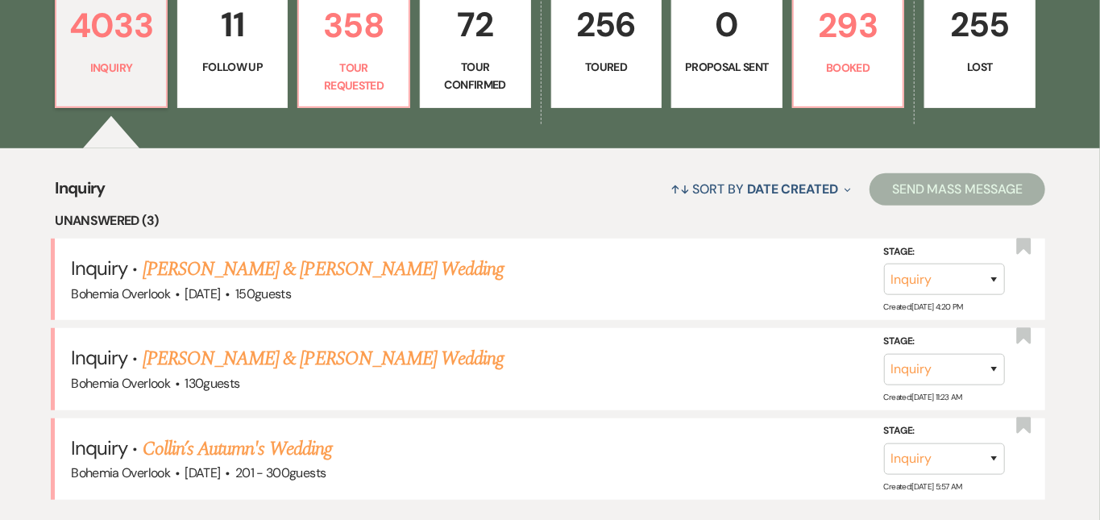
scroll to position [494, 0]
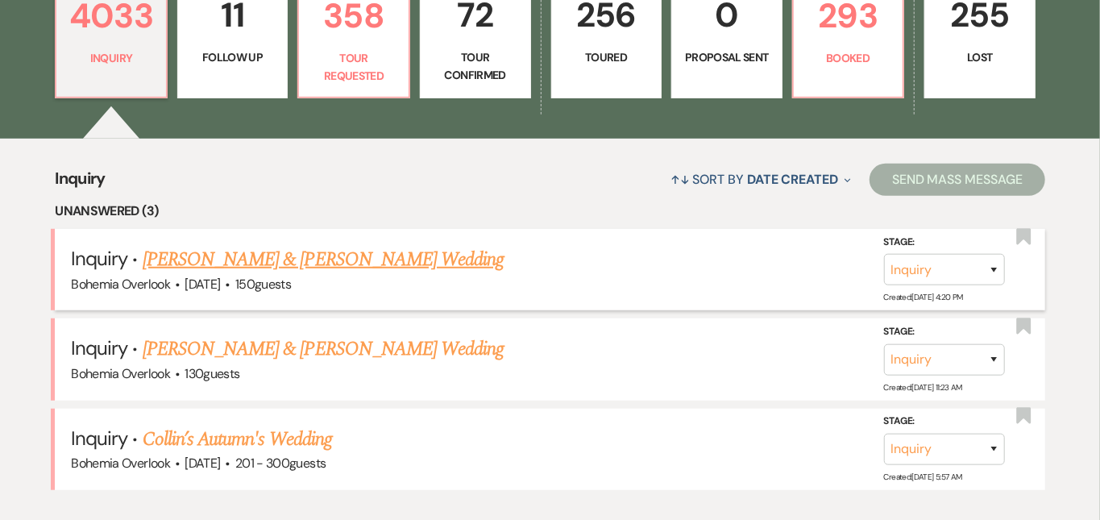
click at [395, 245] on link "[PERSON_NAME] & [PERSON_NAME] Wedding" at bounding box center [323, 259] width 361 height 29
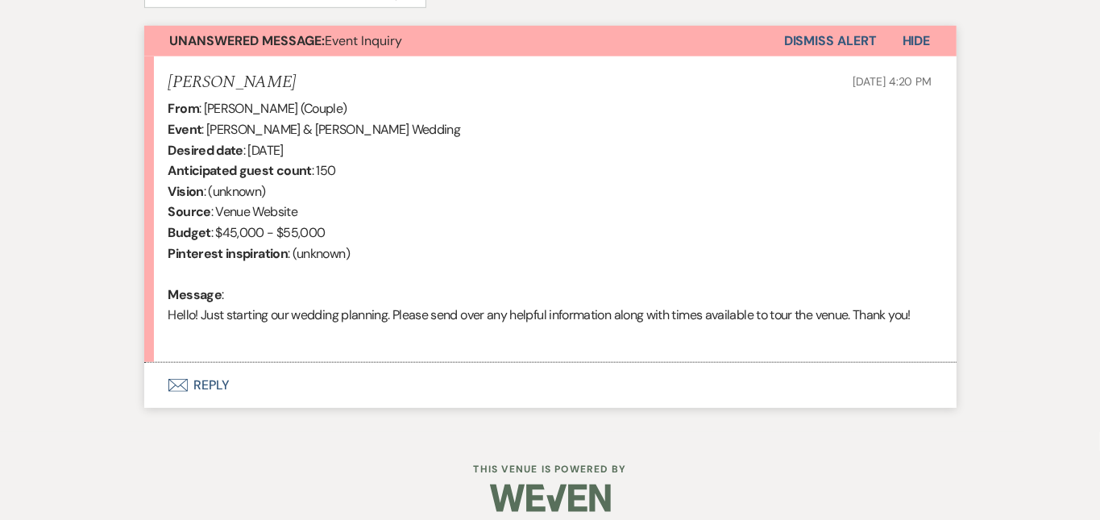
scroll to position [579, 0]
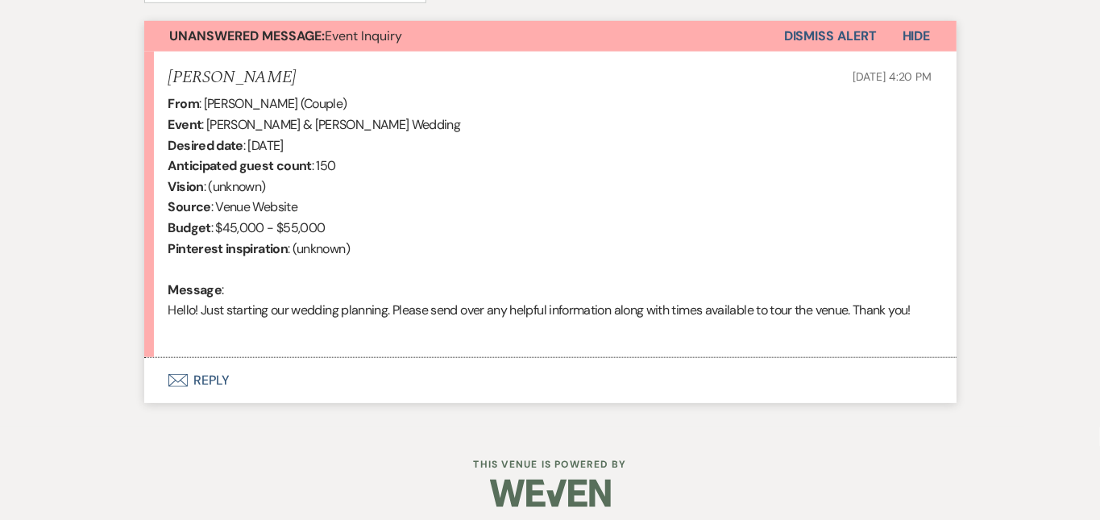
click at [638, 376] on button "Envelope Reply" at bounding box center [550, 380] width 812 height 45
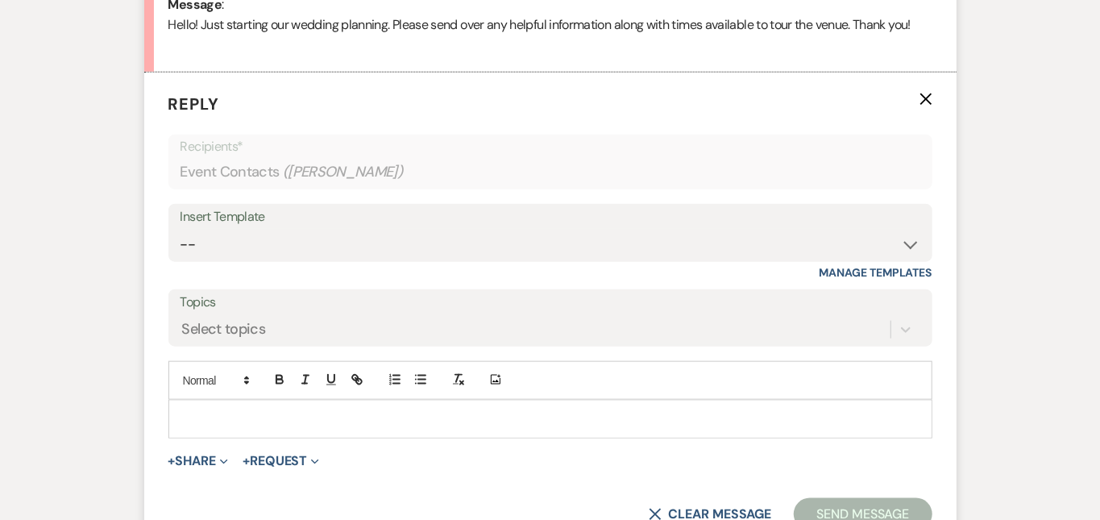
scroll to position [913, 0]
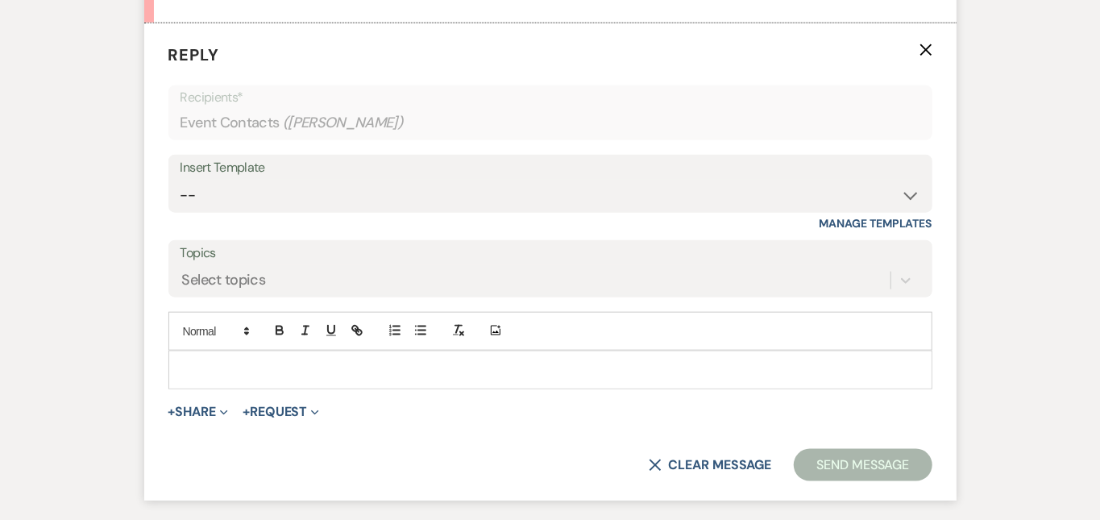
click at [766, 172] on div "Insert Template" at bounding box center [550, 167] width 740 height 23
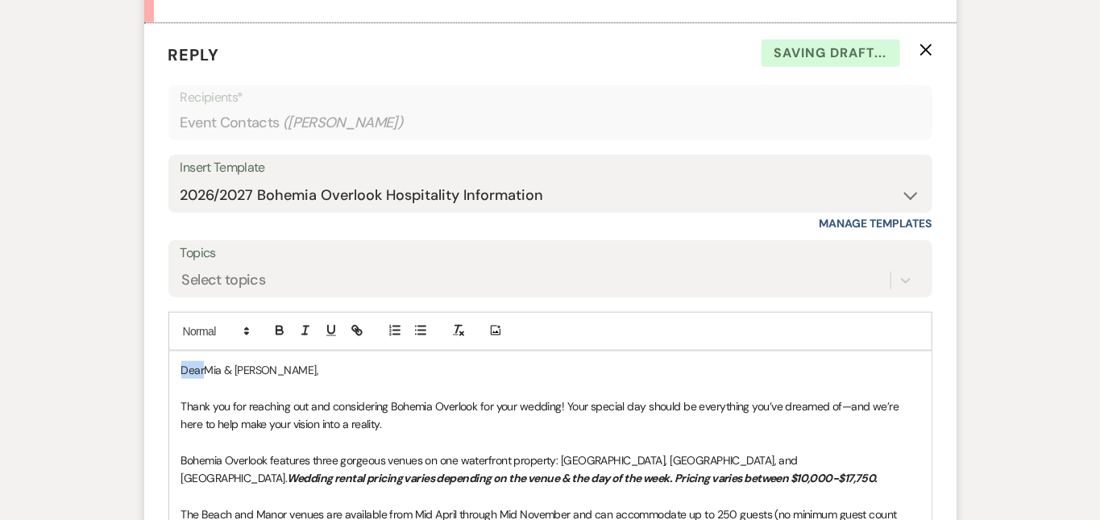
drag, startPoint x: 150, startPoint y: 367, endPoint x: 118, endPoint y: 328, distance: 50.3
click at [168, 328] on div "Add Photo DearMia & [PERSON_NAME], Thank you for reaching out and considering B…" at bounding box center [550, 522] width 764 height 421
click at [1013, 154] on div "Messages Tasks Payments Rental Overview Documents Contacts Notes Event Messages…" at bounding box center [550, 215] width 1100 height 1447
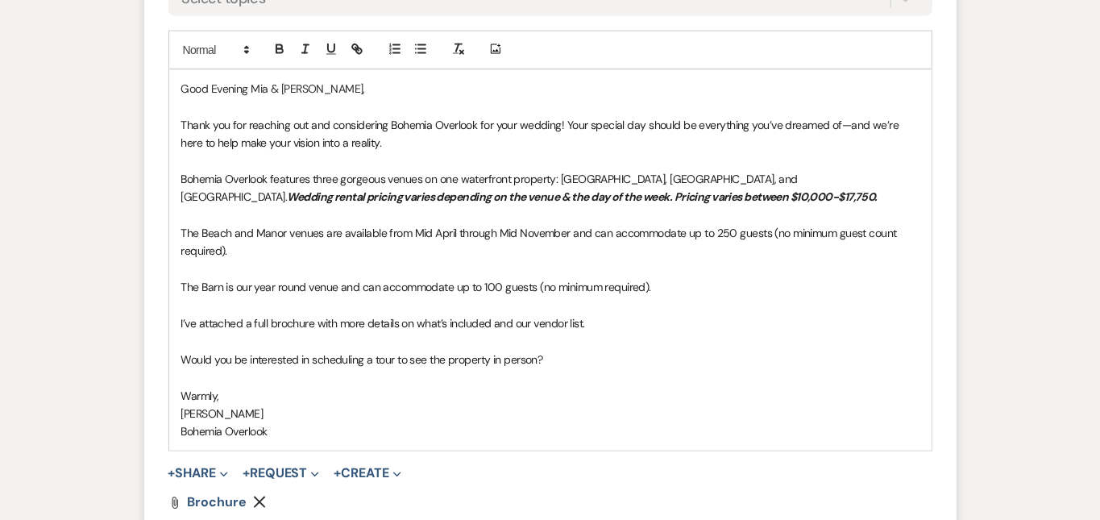
scroll to position [1197, 0]
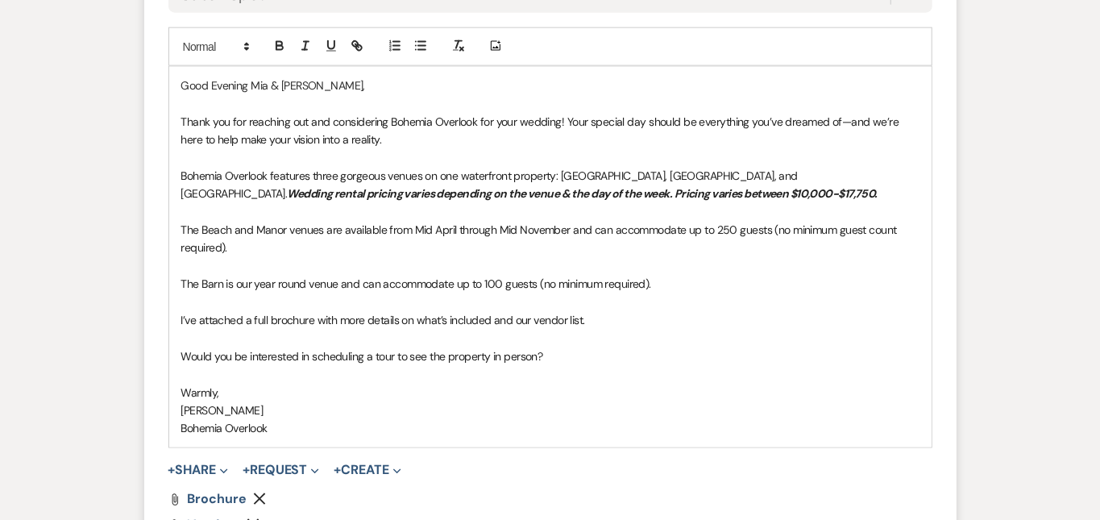
click at [169, 336] on div "Good Evening [PERSON_NAME] & [PERSON_NAME], Thank you for reaching out and cons…" at bounding box center [550, 257] width 762 height 380
click at [301, 349] on span "What are a few October dates you be interested in scheduling a tour to see the …" at bounding box center [420, 356] width 479 height 15
click at [728, 347] on p "What are a few October dates you would be interested in scheduling a tour to se…" at bounding box center [550, 356] width 738 height 18
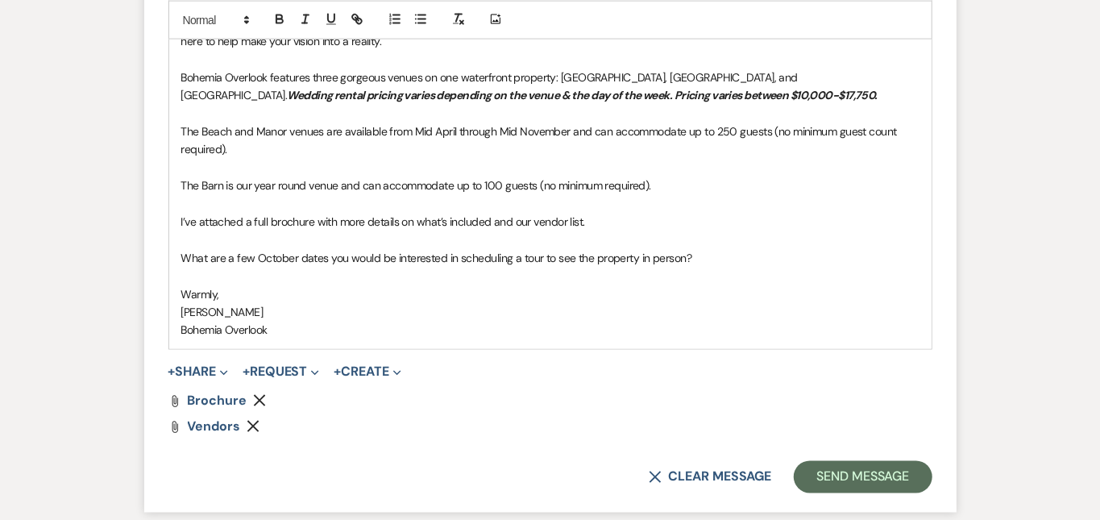
scroll to position [1297, 0]
click at [932, 460] on button "Send Message" at bounding box center [863, 476] width 138 height 32
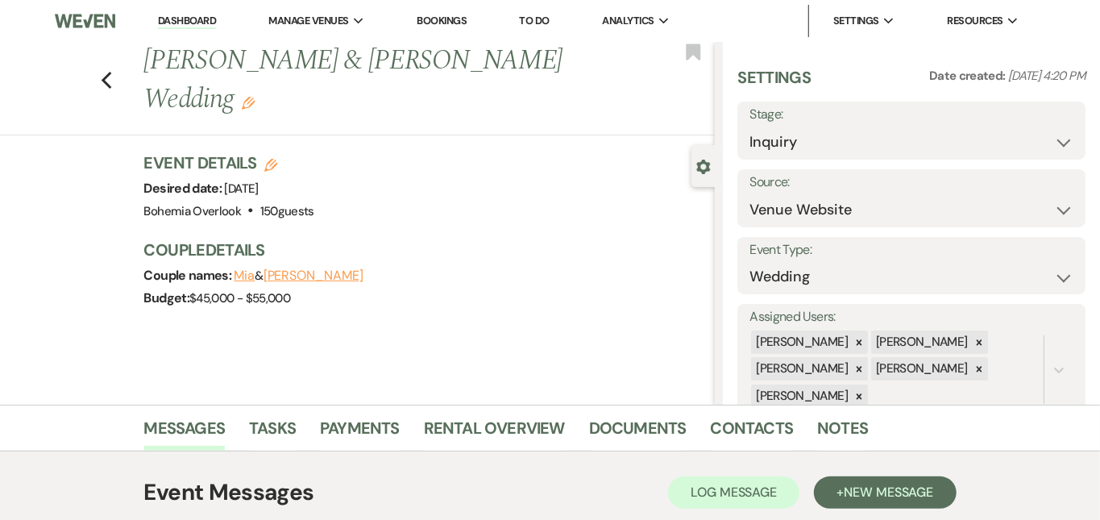
scroll to position [0, 0]
click at [1039, 129] on button "Save" at bounding box center [1049, 130] width 73 height 32
click at [197, 21] on link "Dashboard" at bounding box center [187, 21] width 58 height 15
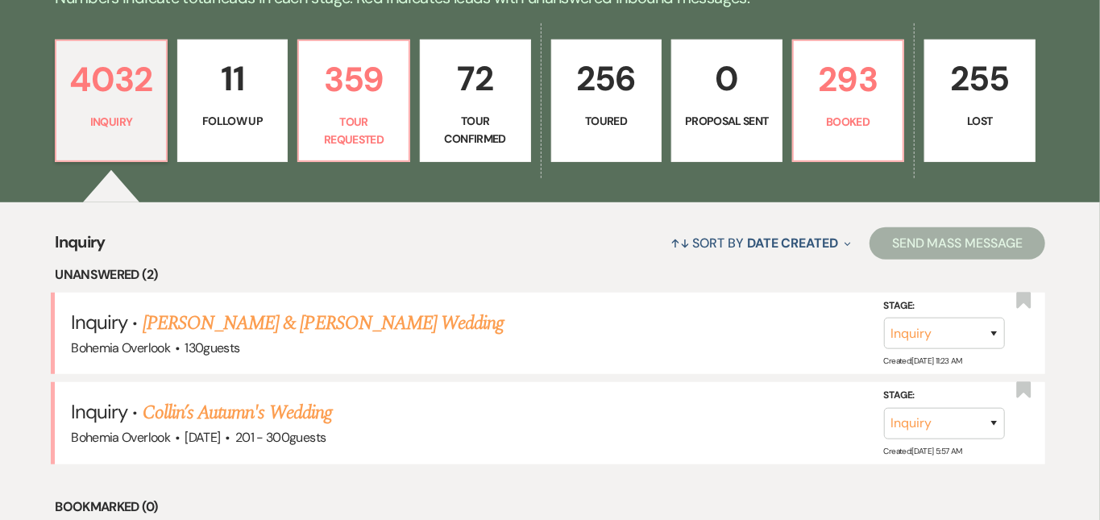
scroll to position [421, 0]
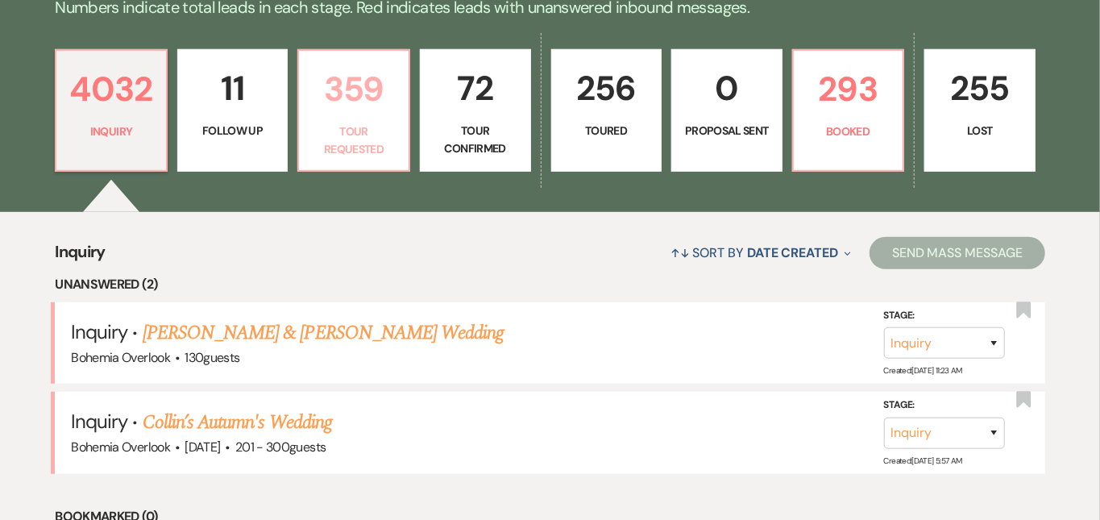
click at [387, 96] on p "359" at bounding box center [354, 89] width 90 height 54
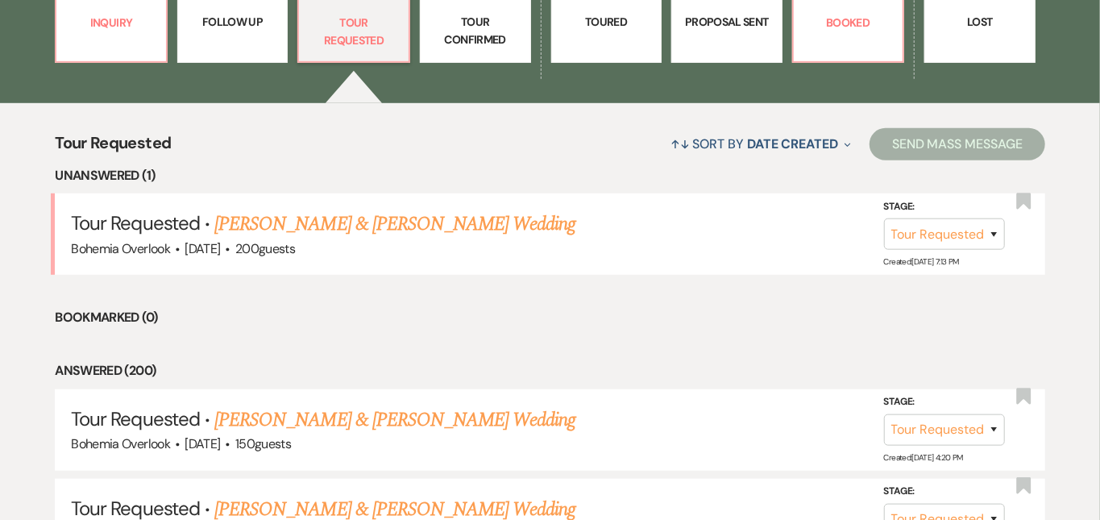
scroll to position [633, 0]
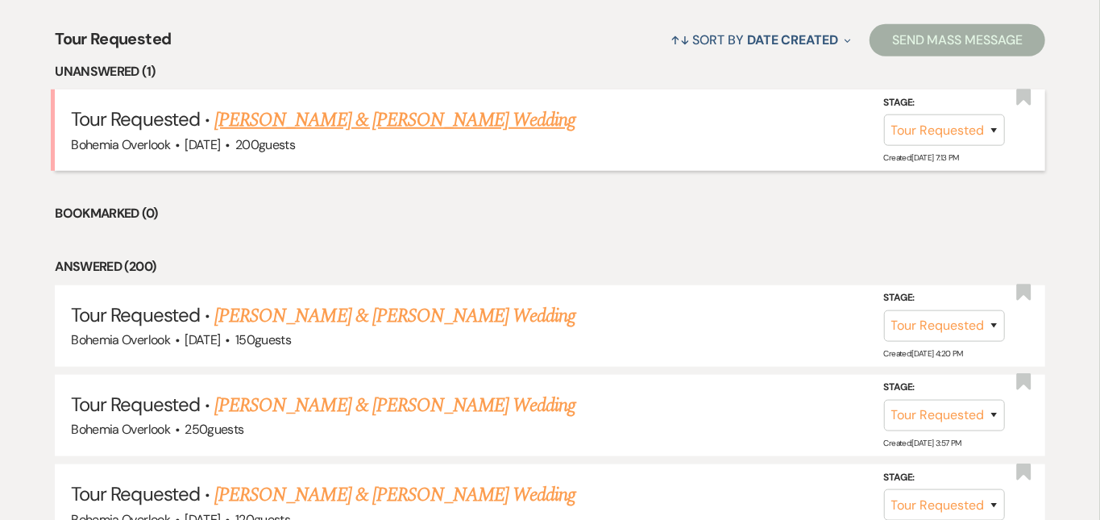
click at [427, 106] on link "[PERSON_NAME] & [PERSON_NAME] Wedding" at bounding box center [394, 120] width 361 height 29
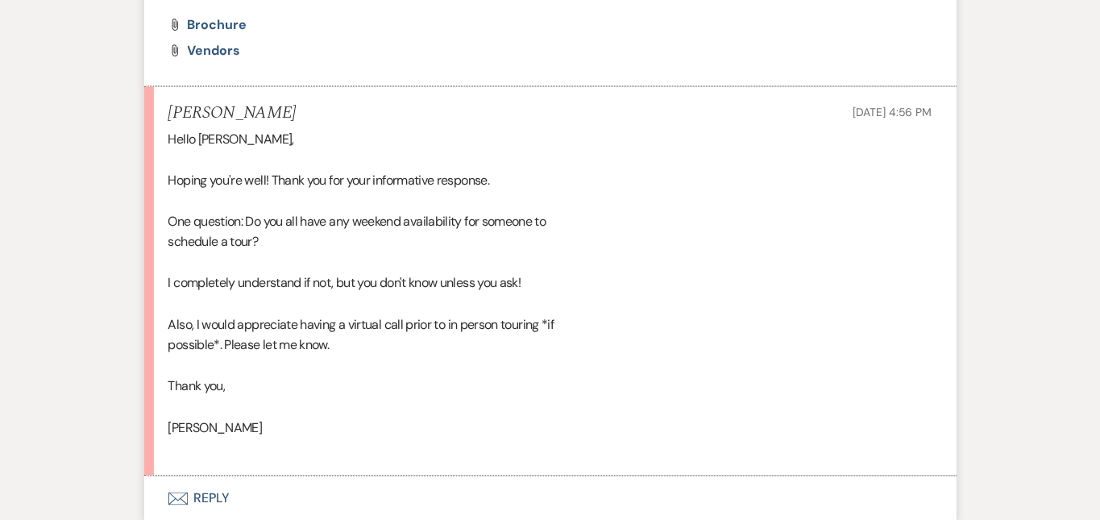
scroll to position [1467, 0]
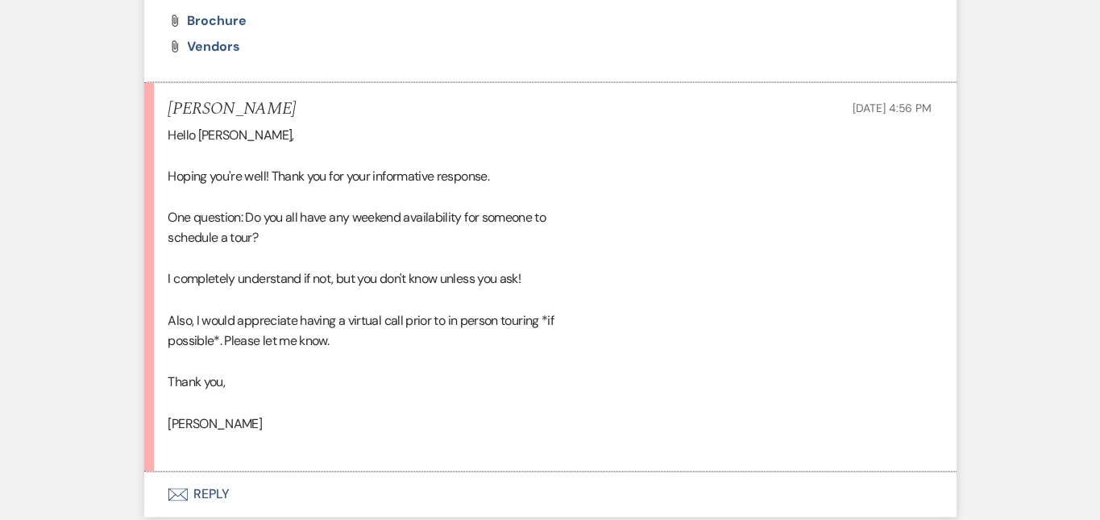
click at [337, 472] on button "Envelope Reply" at bounding box center [550, 494] width 812 height 45
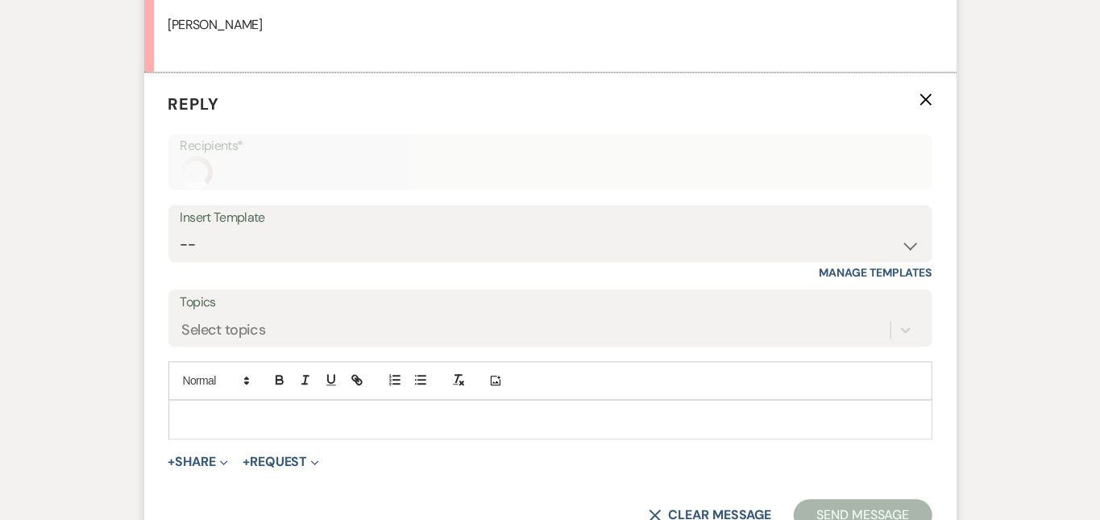
scroll to position [1868, 0]
click at [541, 409] on p at bounding box center [550, 418] width 738 height 18
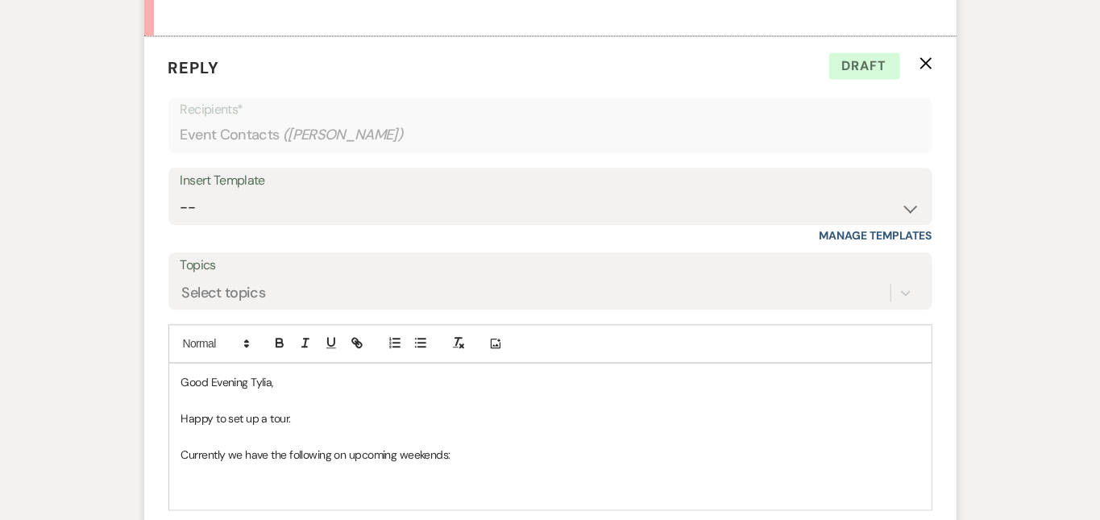
scroll to position [1912, 0]
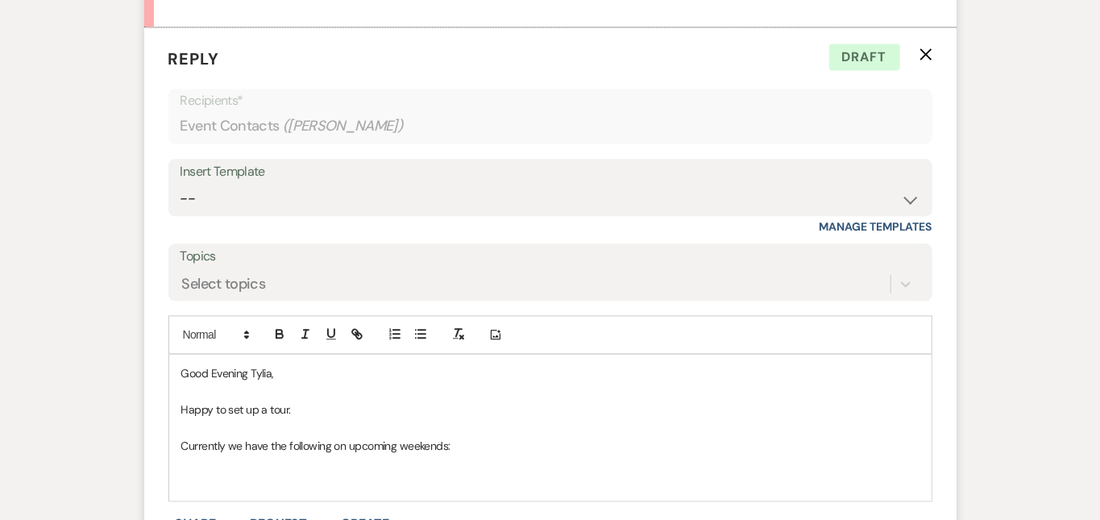
click at [313, 454] on p at bounding box center [550, 463] width 738 height 18
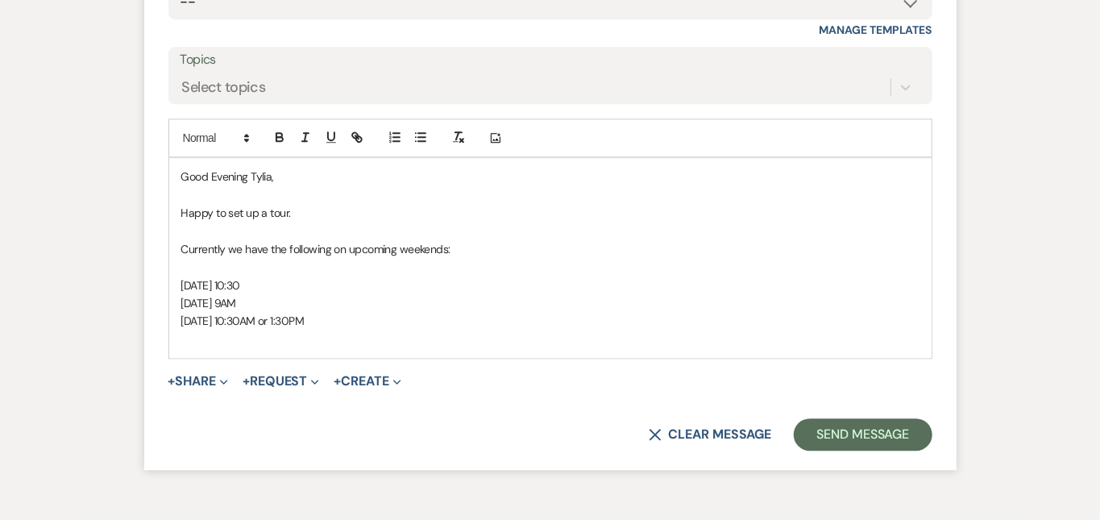
scroll to position [2122, 0]
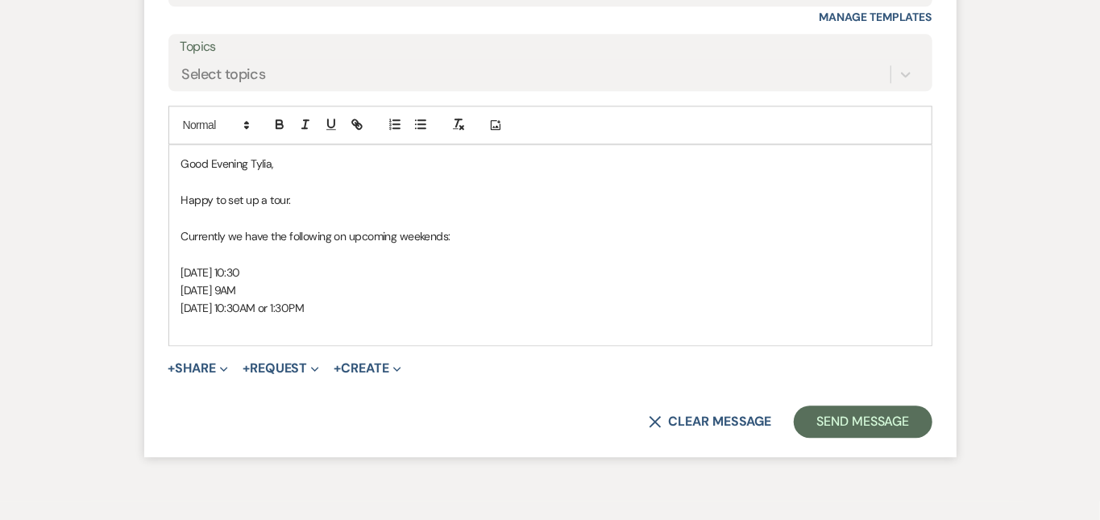
click at [459, 317] on p at bounding box center [550, 326] width 738 height 18
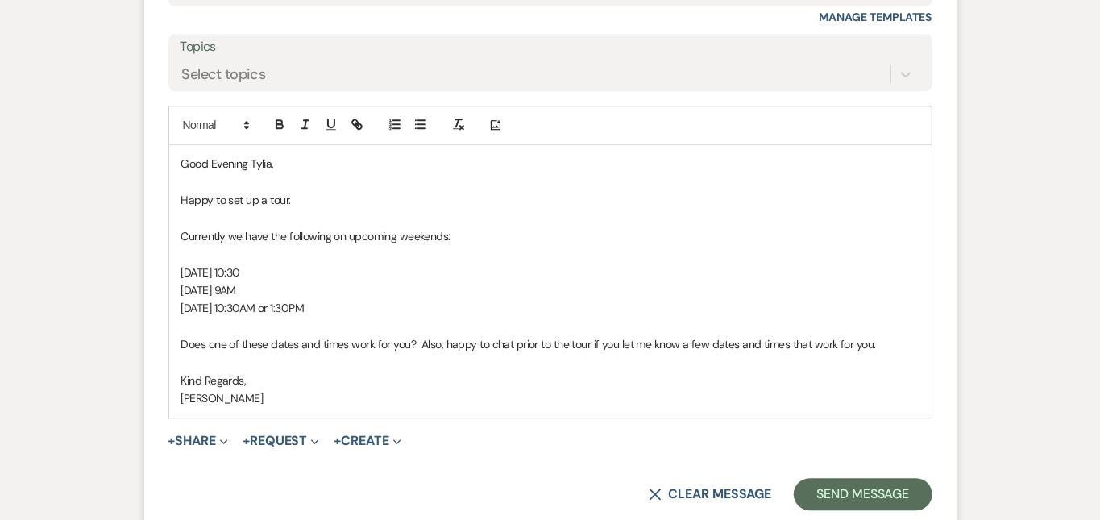
click at [903, 478] on button "Send Message" at bounding box center [863, 494] width 138 height 32
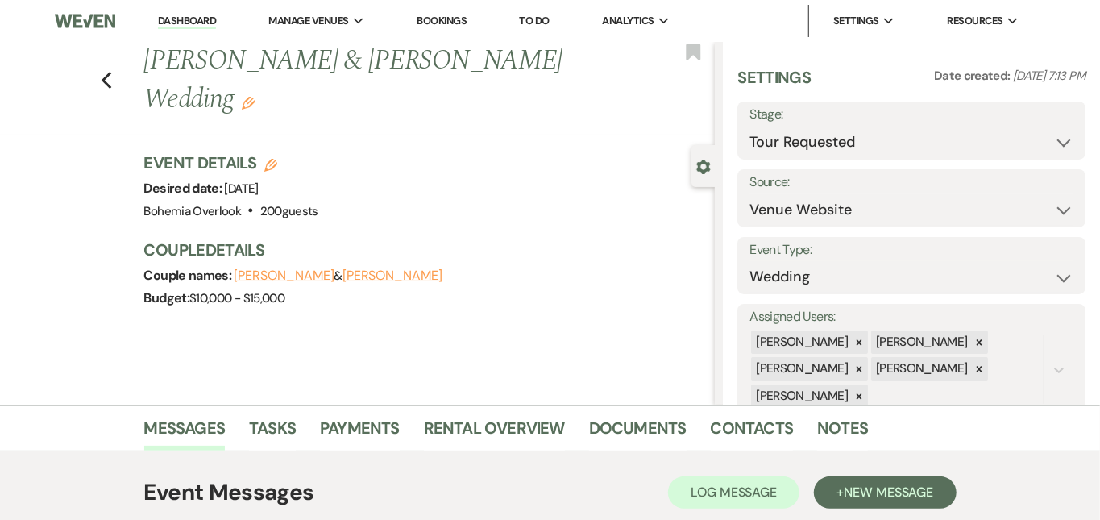
scroll to position [0, 0]
click at [214, 18] on link "Dashboard" at bounding box center [187, 21] width 58 height 15
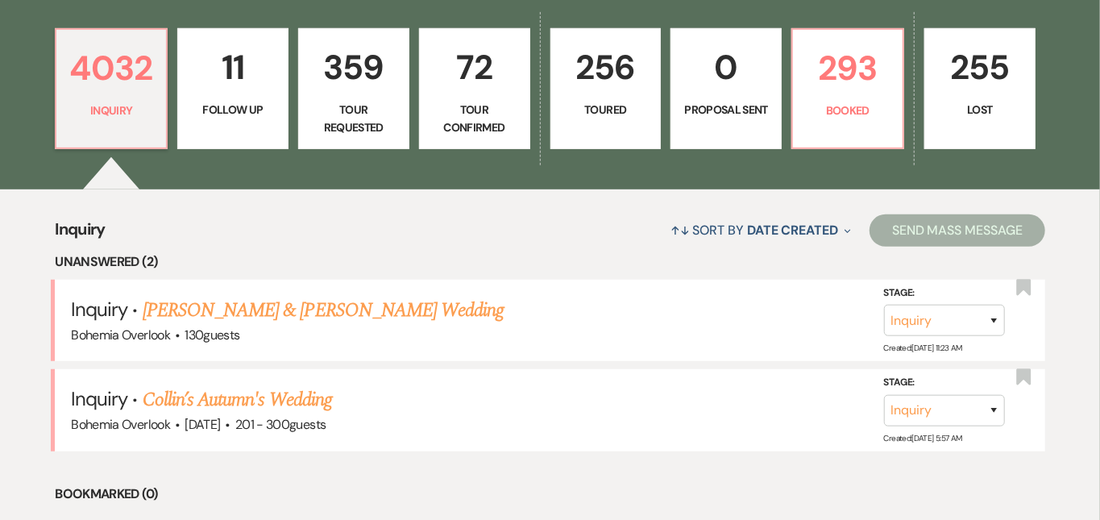
scroll to position [458, 0]
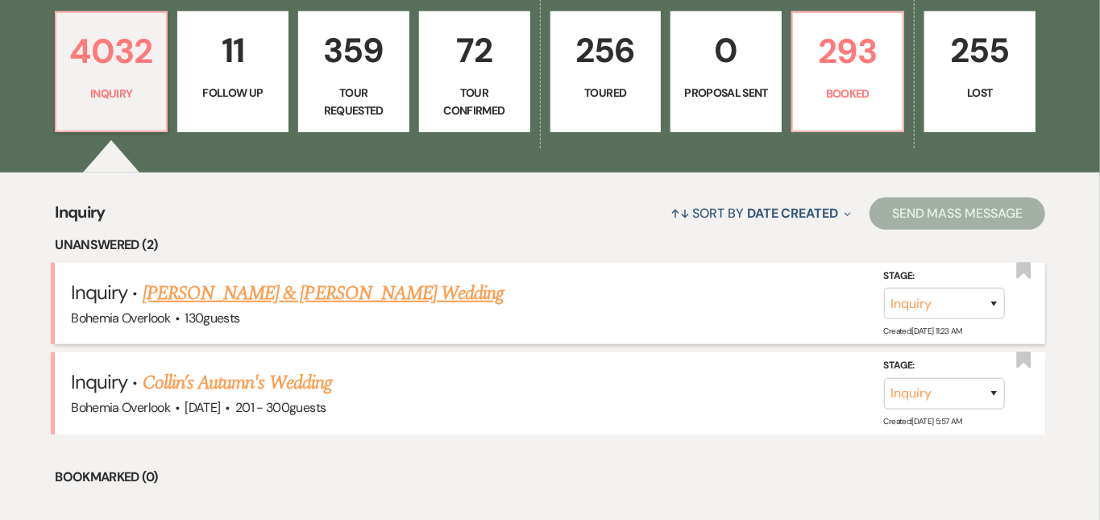
click at [432, 281] on link "[PERSON_NAME] & [PERSON_NAME] Wedding" at bounding box center [323, 293] width 361 height 29
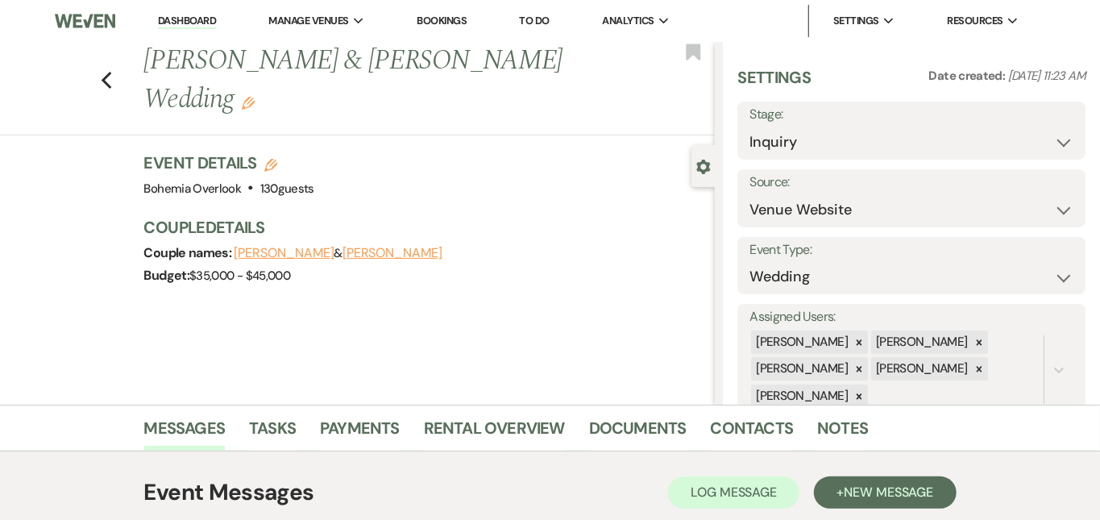
click at [671, 264] on div "Budget: $35,000 - $45,000" at bounding box center [421, 275] width 555 height 23
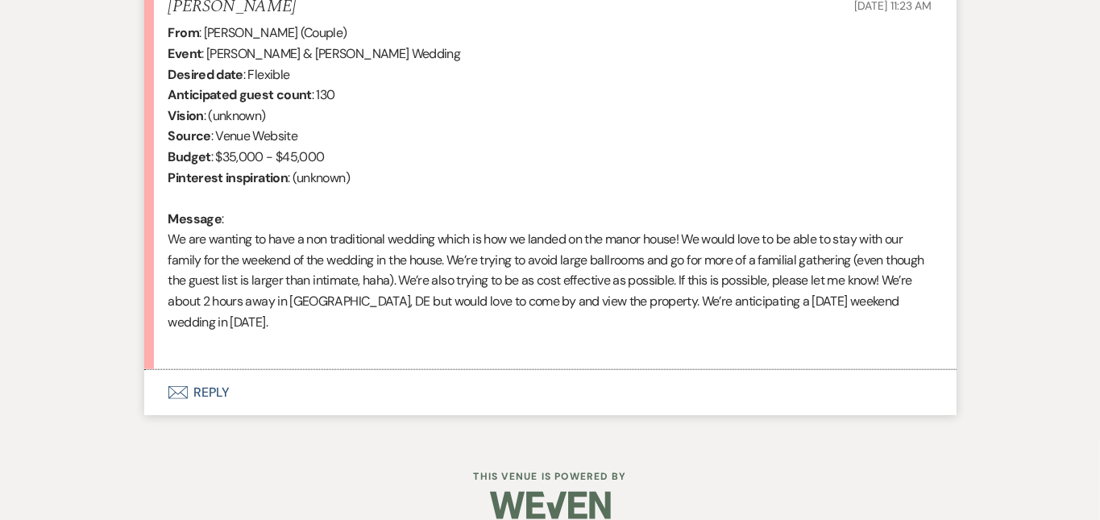
scroll to position [649, 0]
click at [479, 371] on button "Envelope Reply" at bounding box center [550, 393] width 812 height 45
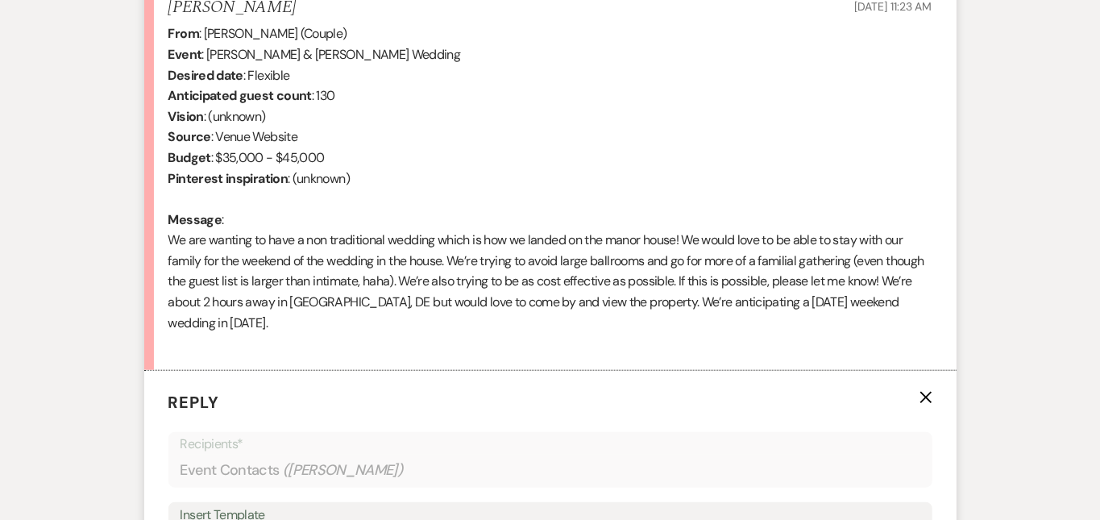
scroll to position [974, 0]
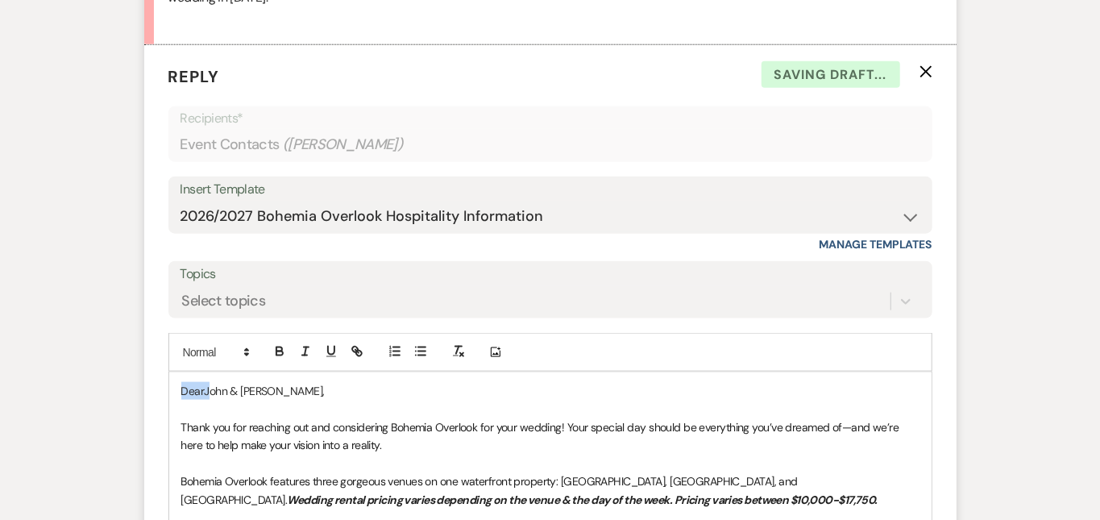
drag, startPoint x: 155, startPoint y: 363, endPoint x: 127, endPoint y: 342, distance: 34.0
click at [1049, 268] on div "Messages Tasks Payments Rental Overview Documents Contacts Notes Event Messages…" at bounding box center [550, 194] width 1100 height 1529
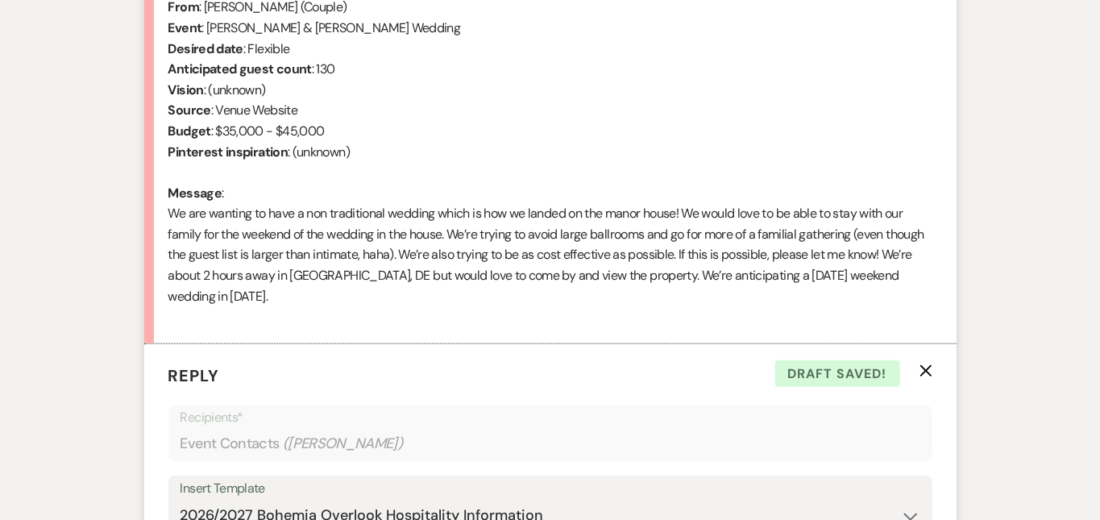
scroll to position [667, 0]
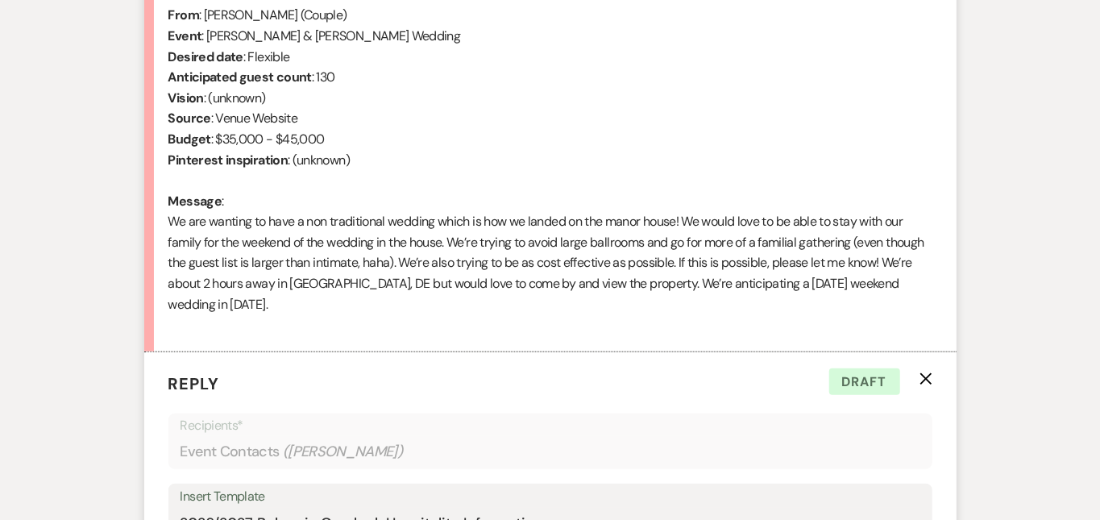
click at [1049, 226] on div "Messages Tasks Payments Rental Overview Documents Contacts Notes Event Messages…" at bounding box center [550, 501] width 1100 height 1529
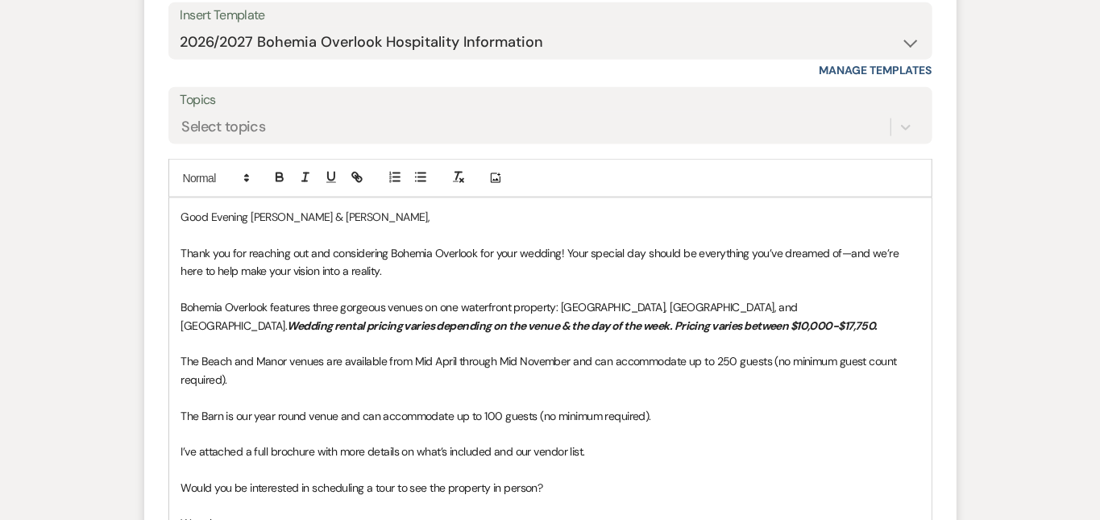
scroll to position [1174, 0]
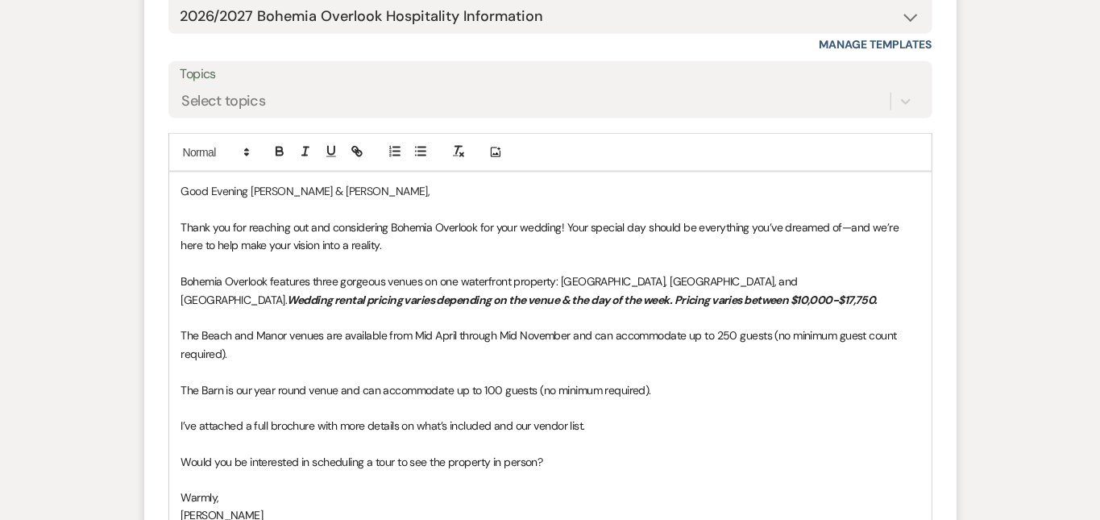
click at [637, 381] on p "The Barn is our year round venue and can accommodate up to 100 guests (no minim…" at bounding box center [550, 390] width 738 height 18
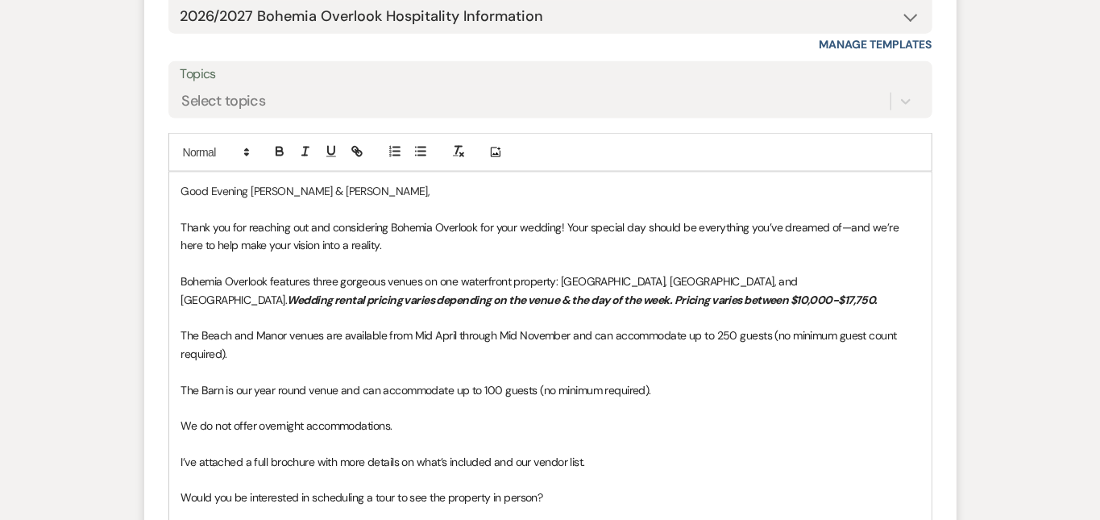
click at [1065, 288] on div "Messages Tasks Payments Rental Overview Documents Contacts Notes Event Messages…" at bounding box center [550, 13] width 1100 height 1566
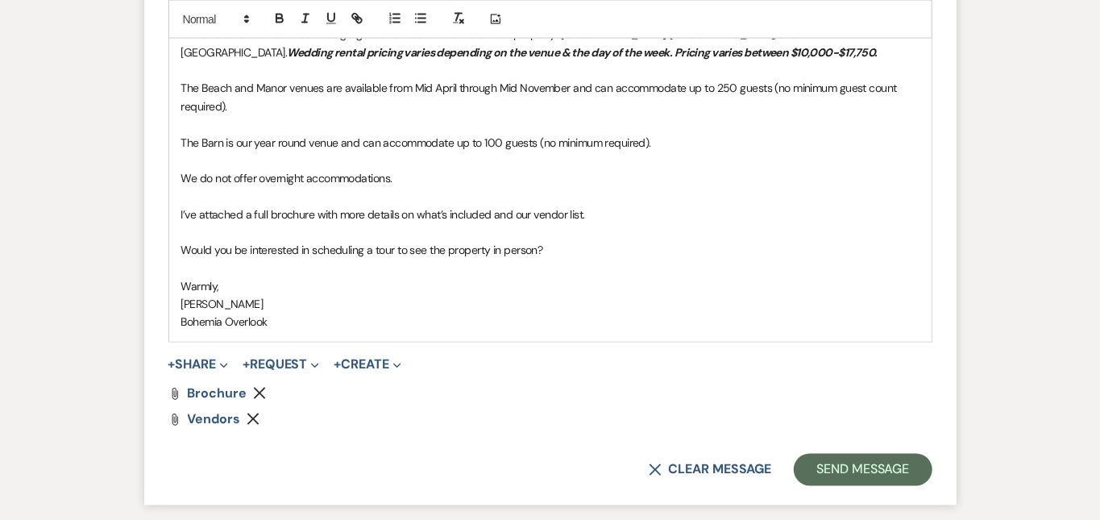
scroll to position [1426, 0]
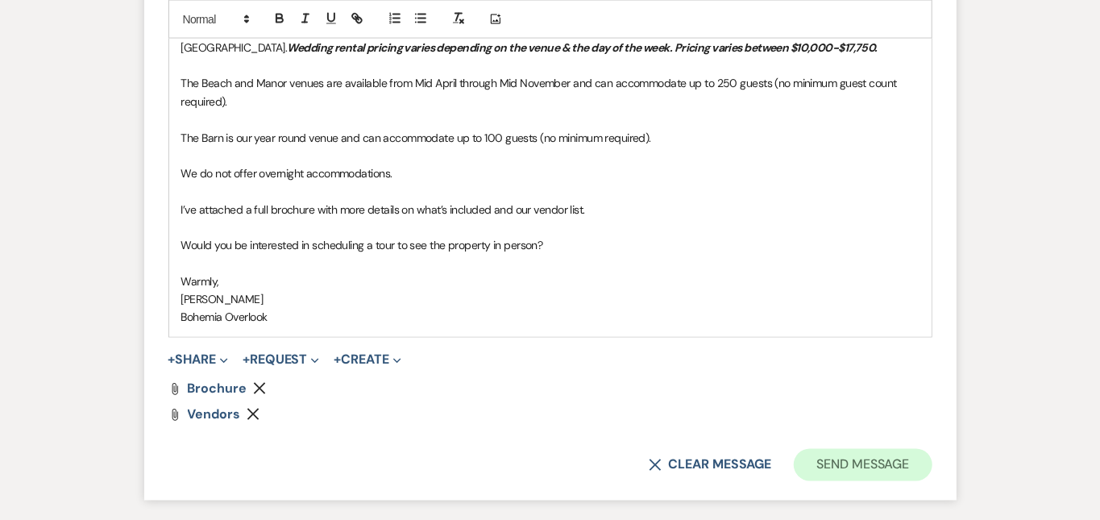
click at [930, 449] on button "Send Message" at bounding box center [863, 465] width 138 height 32
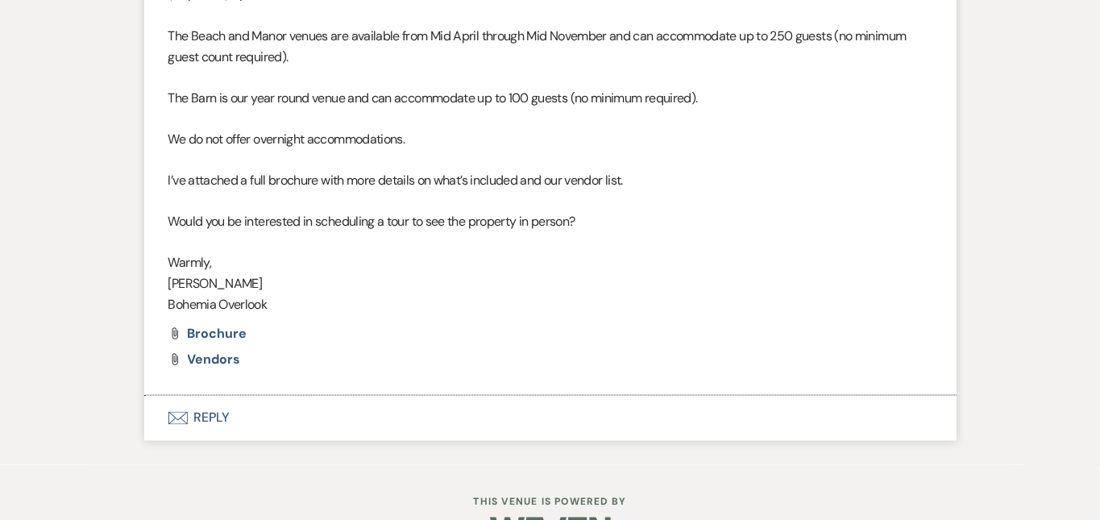
scroll to position [1216, 0]
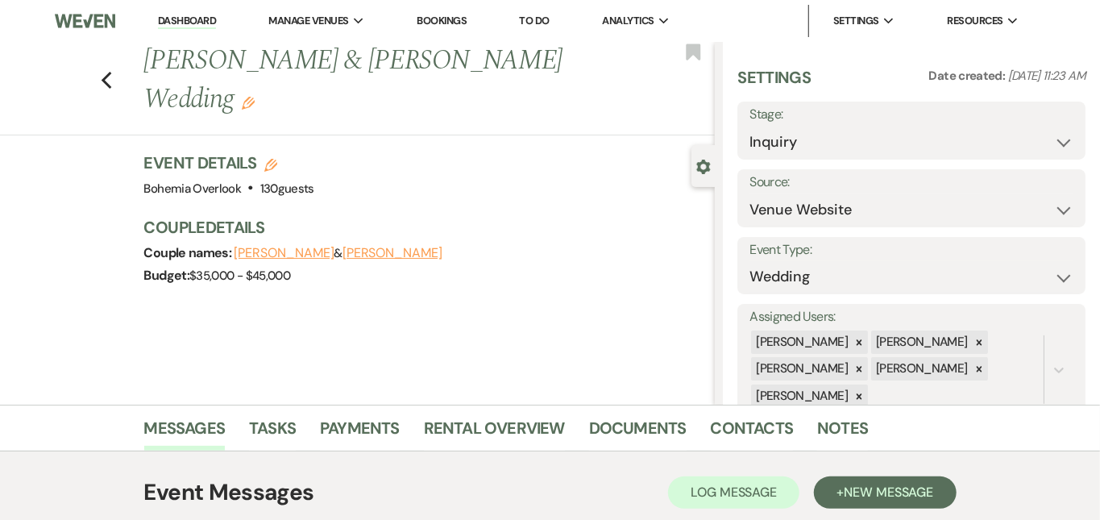
scroll to position [0, 0]
click at [189, 17] on link "Dashboard" at bounding box center [187, 21] width 58 height 15
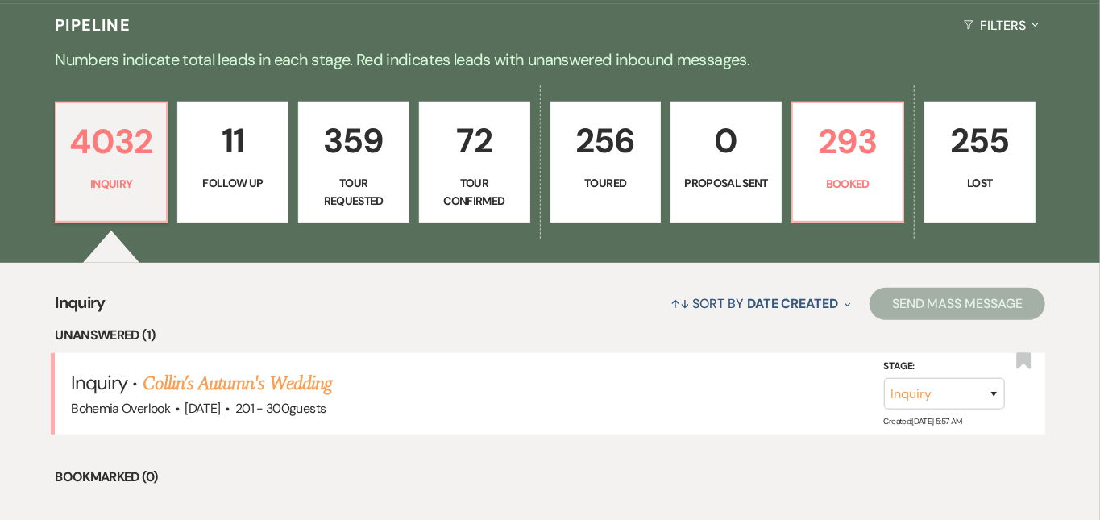
scroll to position [410, 0]
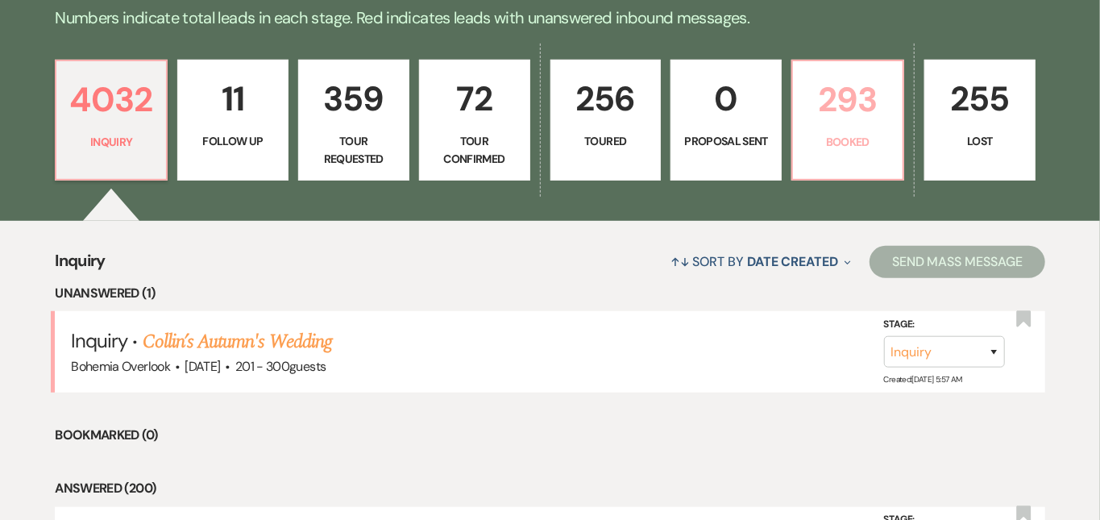
click at [893, 107] on p "293" at bounding box center [848, 100] width 90 height 54
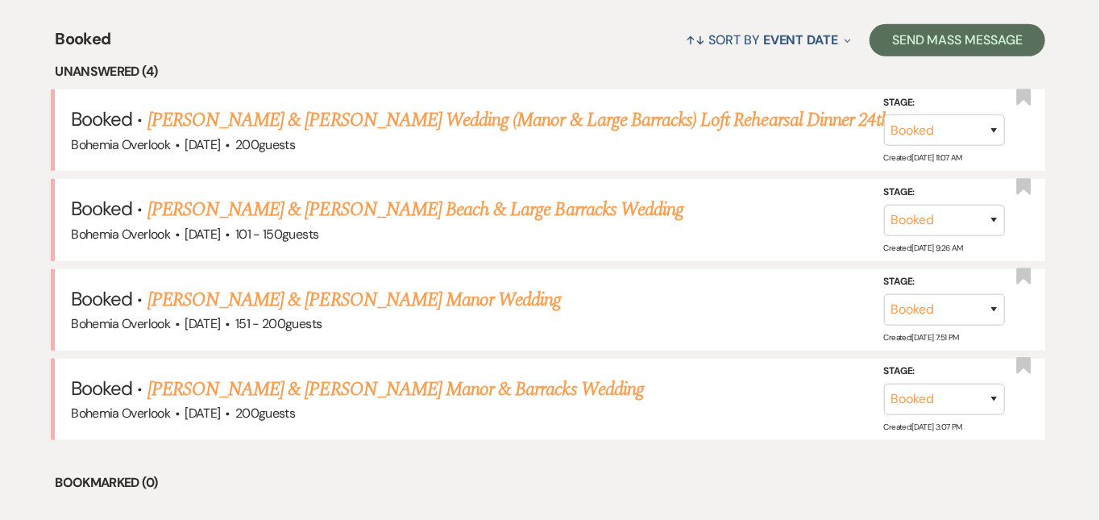
scroll to position [642, 0]
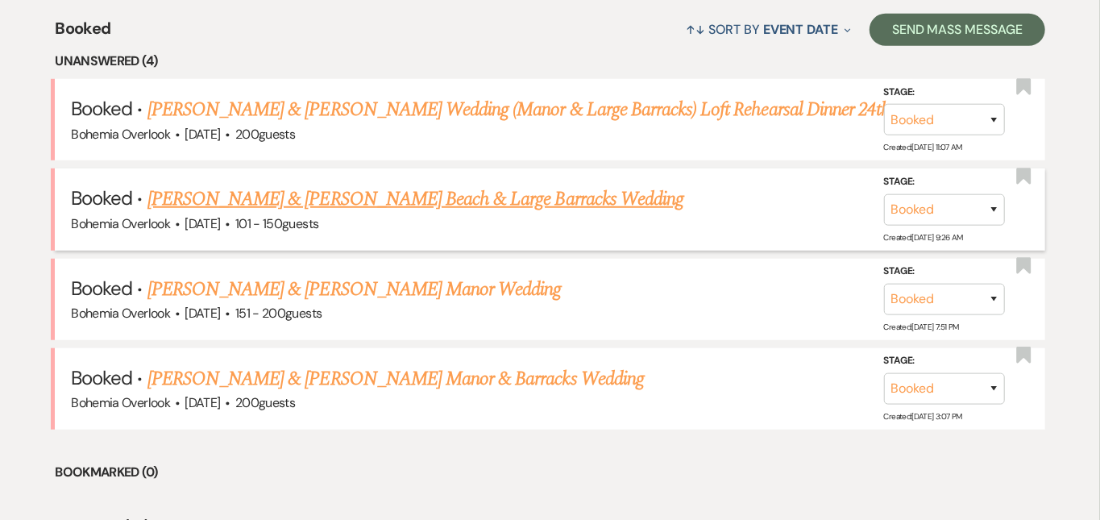
click at [598, 185] on link "[PERSON_NAME] & [PERSON_NAME] Beach & Large Barracks Wedding" at bounding box center [415, 199] width 536 height 29
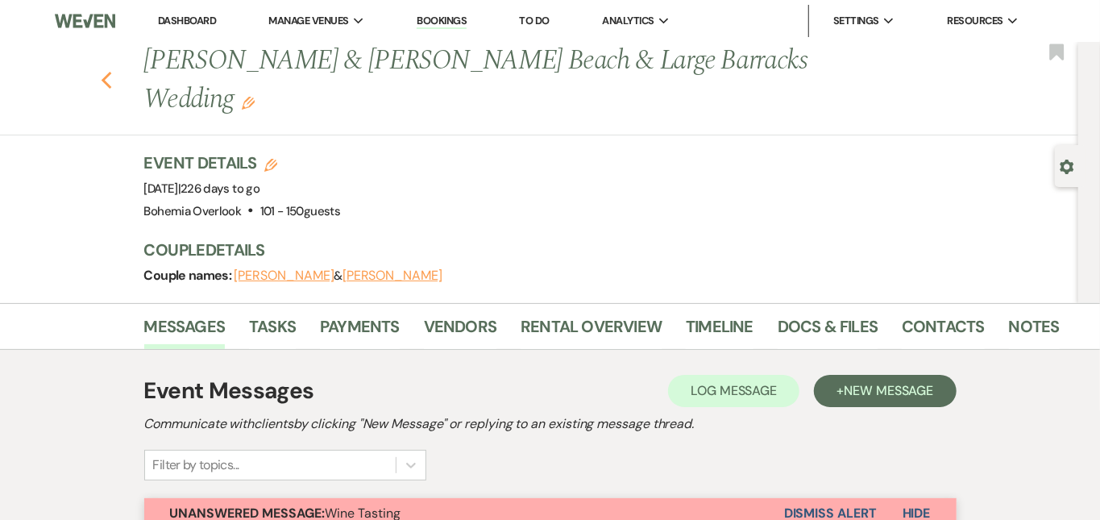
click at [101, 71] on icon "Previous" at bounding box center [107, 80] width 12 height 19
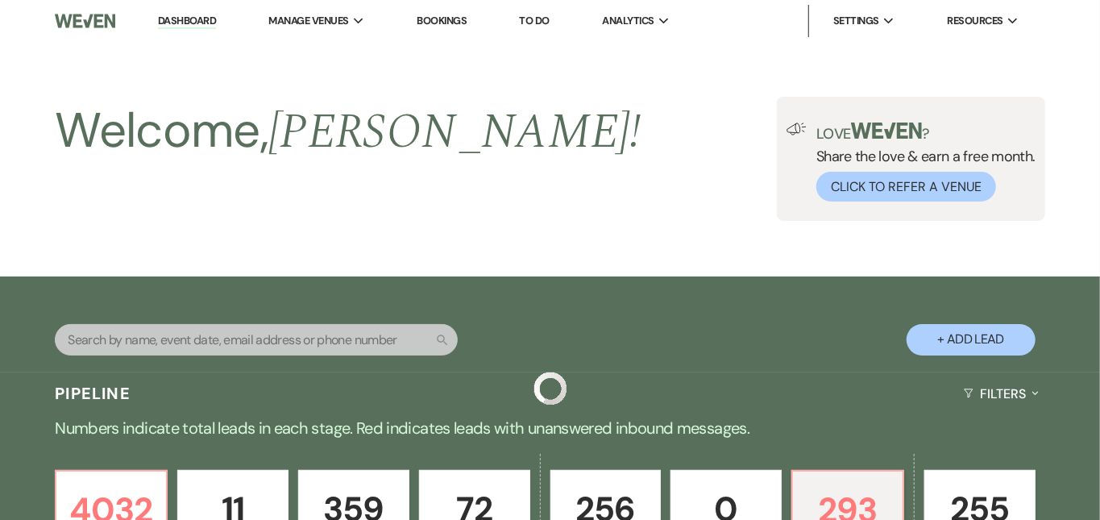
scroll to position [642, 0]
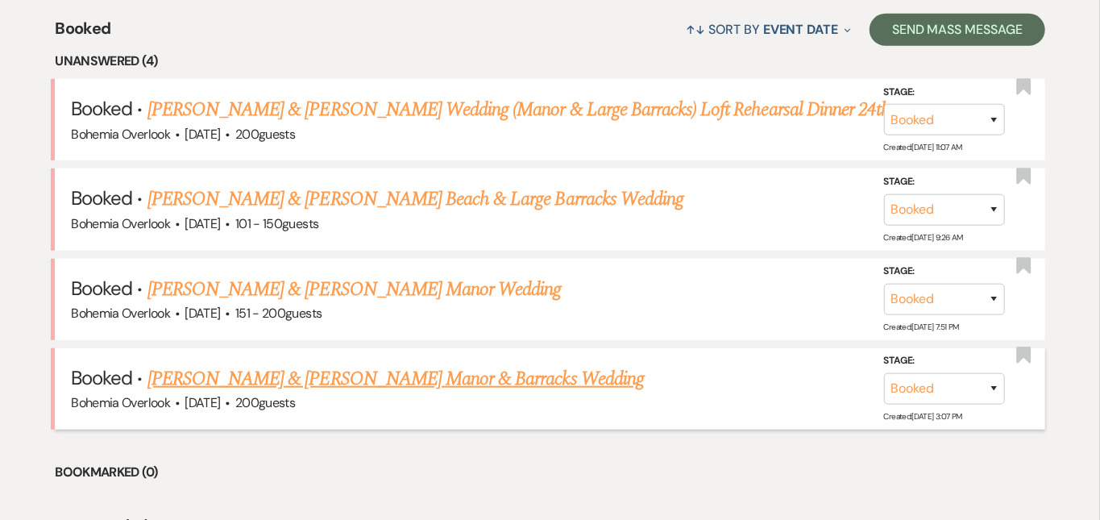
click at [488, 364] on link "[PERSON_NAME] & [PERSON_NAME] Manor & Barracks Wedding" at bounding box center [395, 378] width 496 height 29
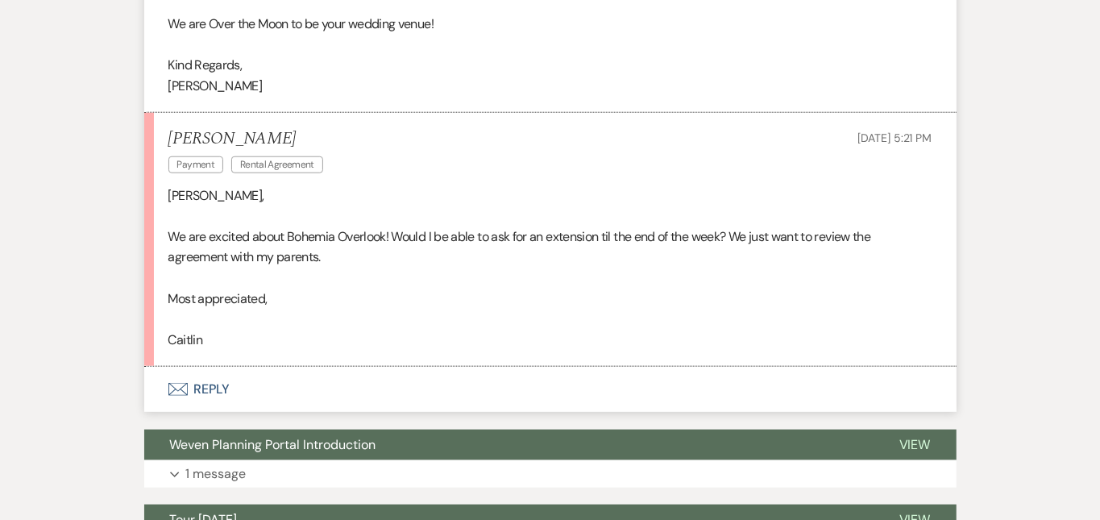
scroll to position [807, 0]
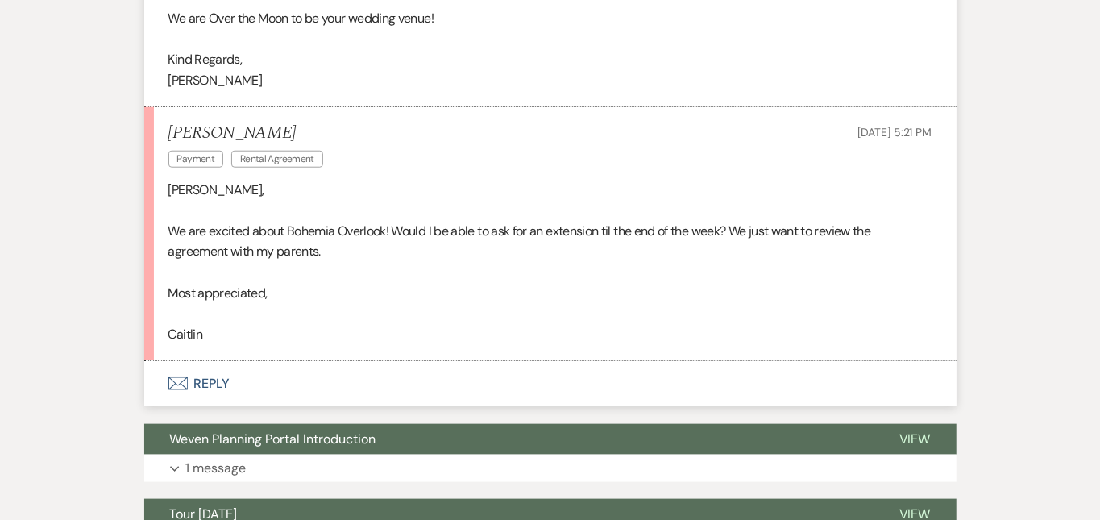
click at [475, 361] on button "Envelope Reply" at bounding box center [550, 383] width 812 height 45
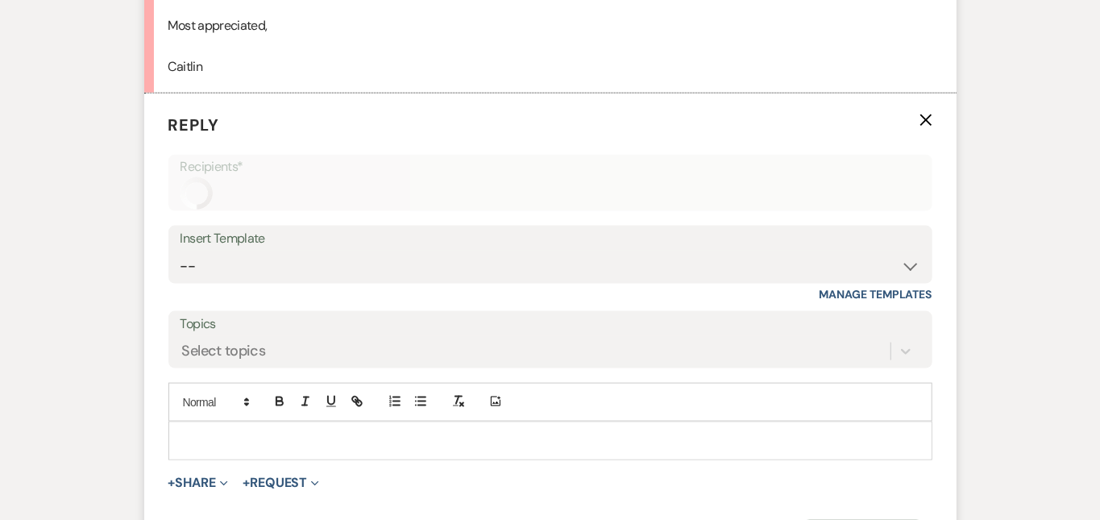
scroll to position [1106, 0]
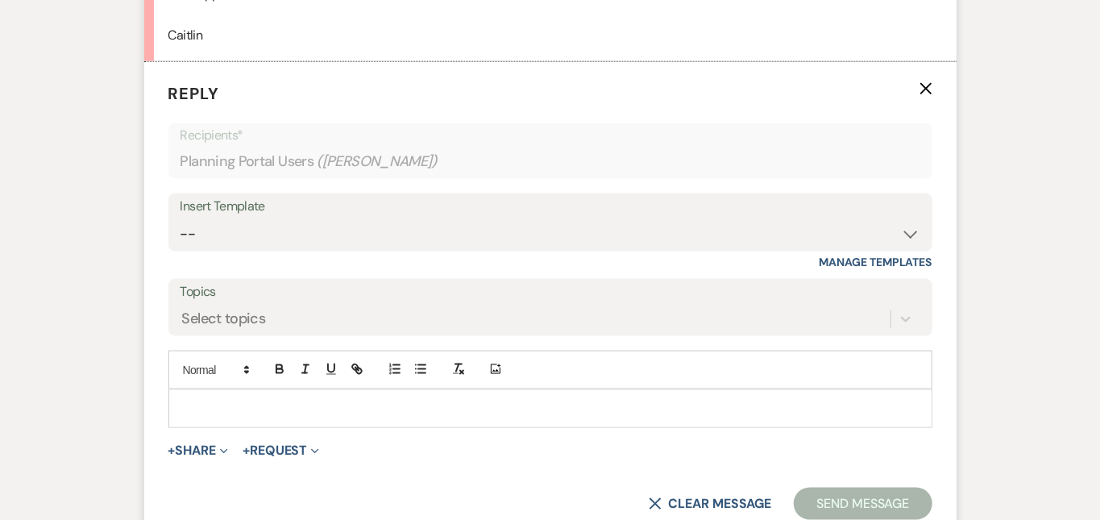
click at [469, 400] on p at bounding box center [550, 409] width 738 height 18
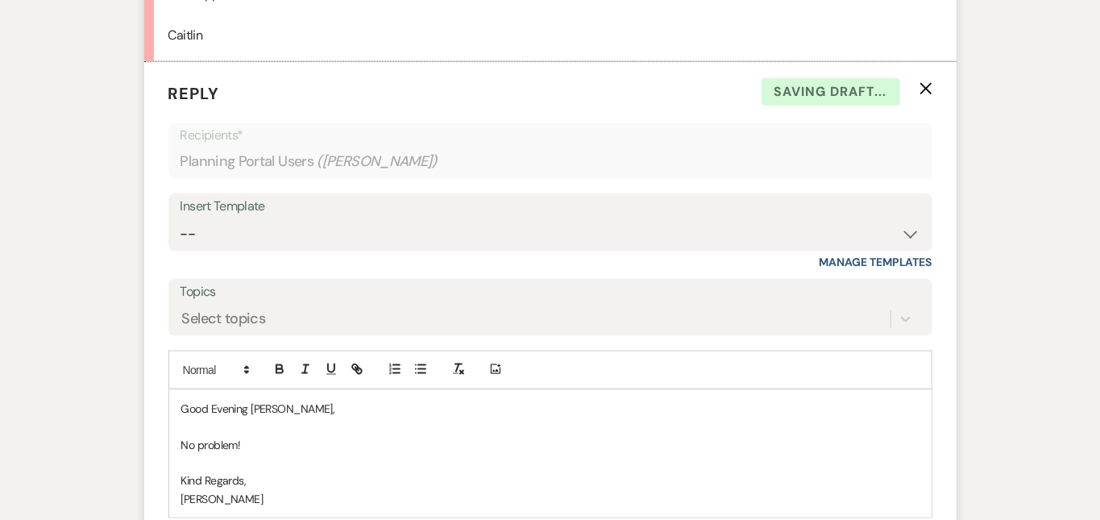
click at [1026, 400] on div "Messages Tasks Payments Vendors Rental Overview Timeline Docs & Files Contacts …" at bounding box center [550, 88] width 1100 height 1736
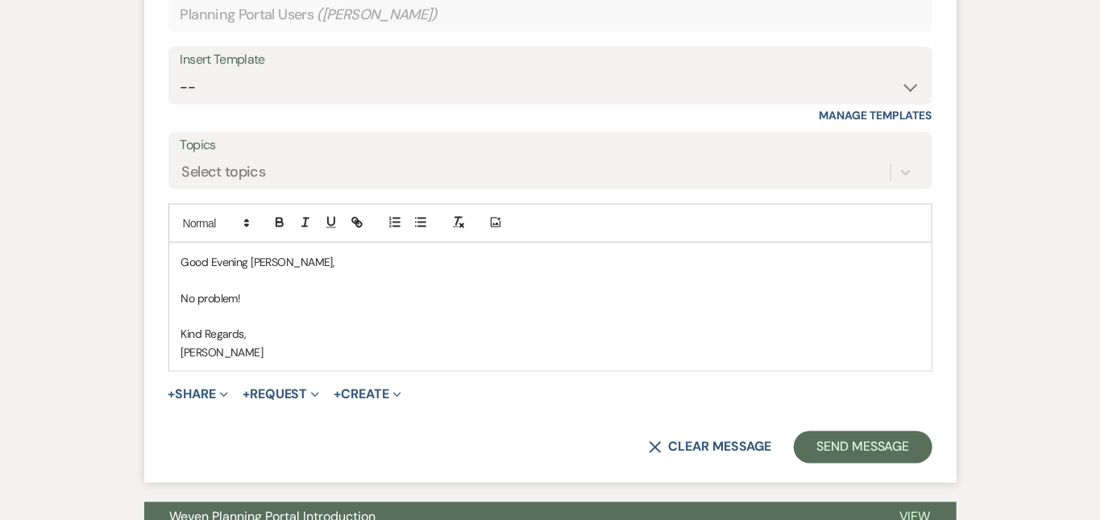
scroll to position [1255, 0]
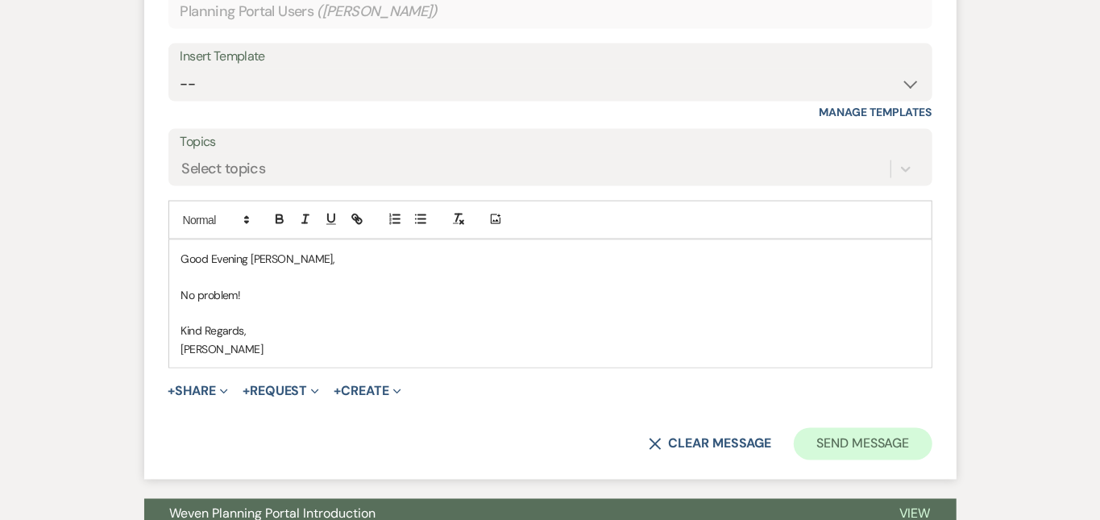
click at [925, 428] on button "Send Message" at bounding box center [863, 444] width 138 height 32
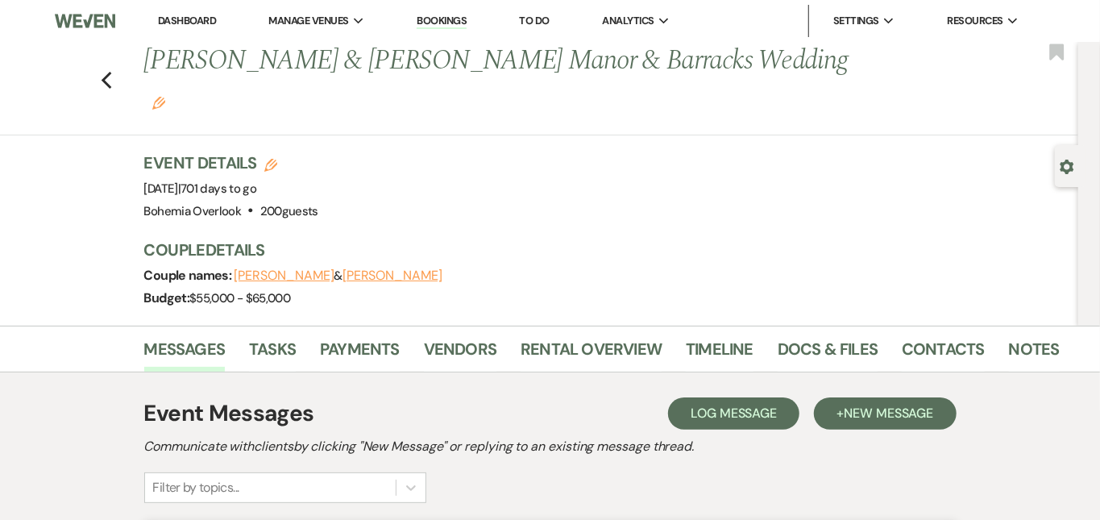
scroll to position [0, 0]
click at [207, 15] on link "Dashboard" at bounding box center [187, 21] width 58 height 14
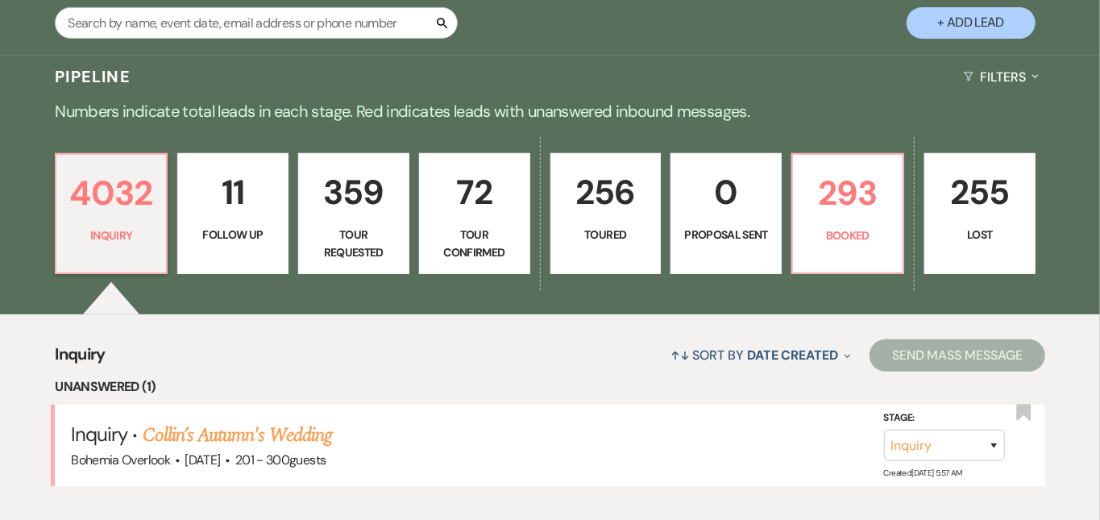
scroll to position [320, 0]
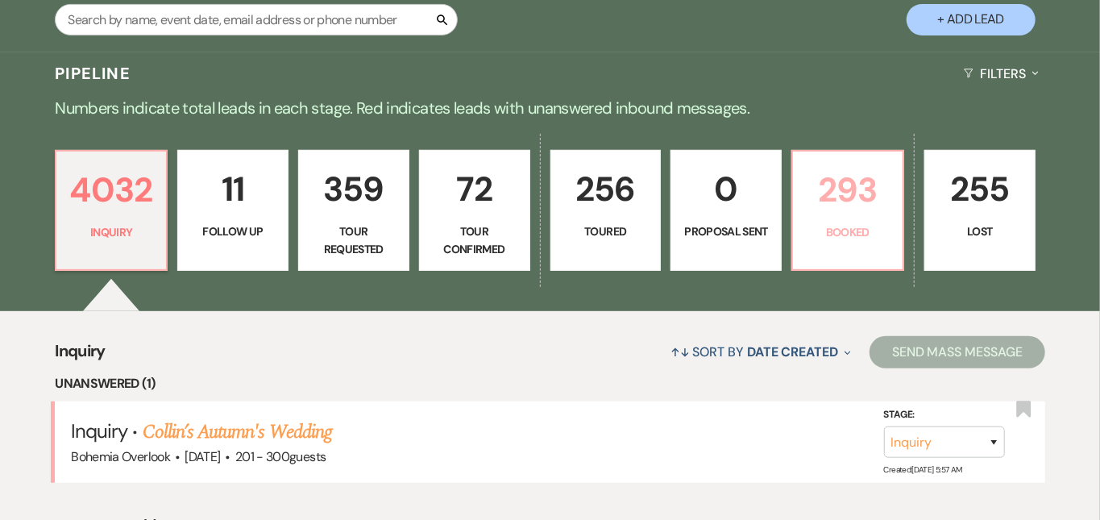
click at [893, 193] on p "293" at bounding box center [848, 190] width 90 height 54
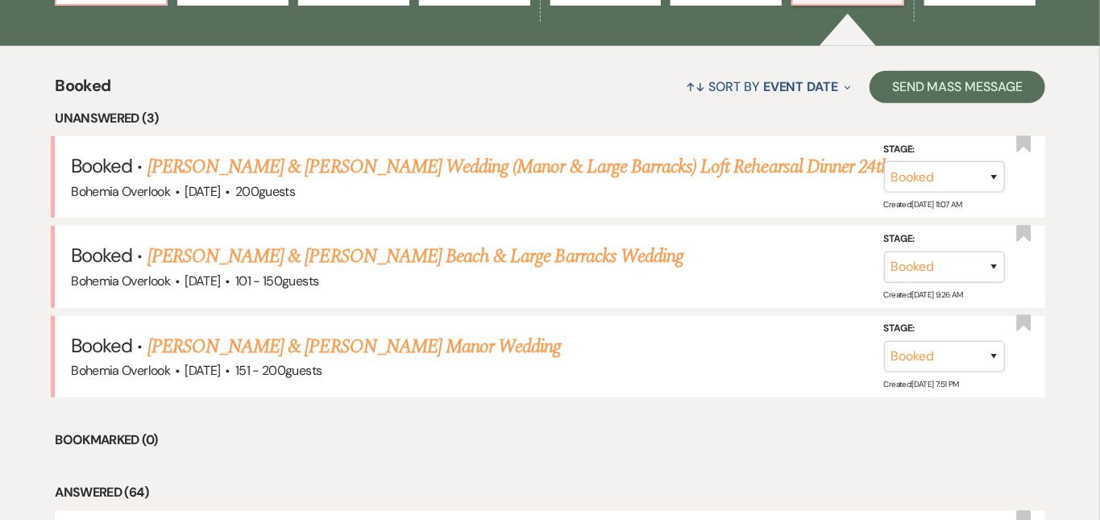
scroll to position [600, 0]
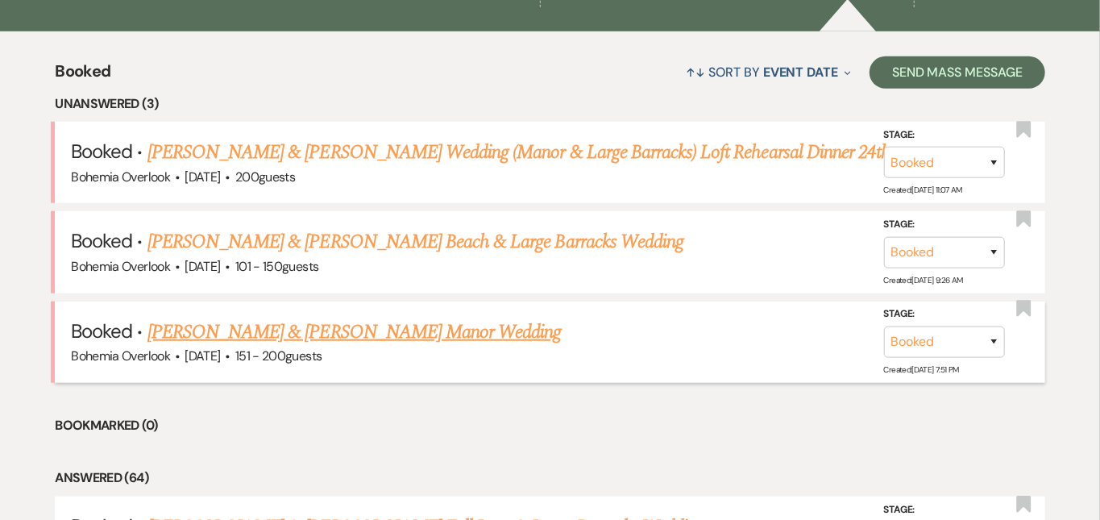
click at [506, 317] on link "[PERSON_NAME] & [PERSON_NAME] Manor Wedding" at bounding box center [354, 331] width 414 height 29
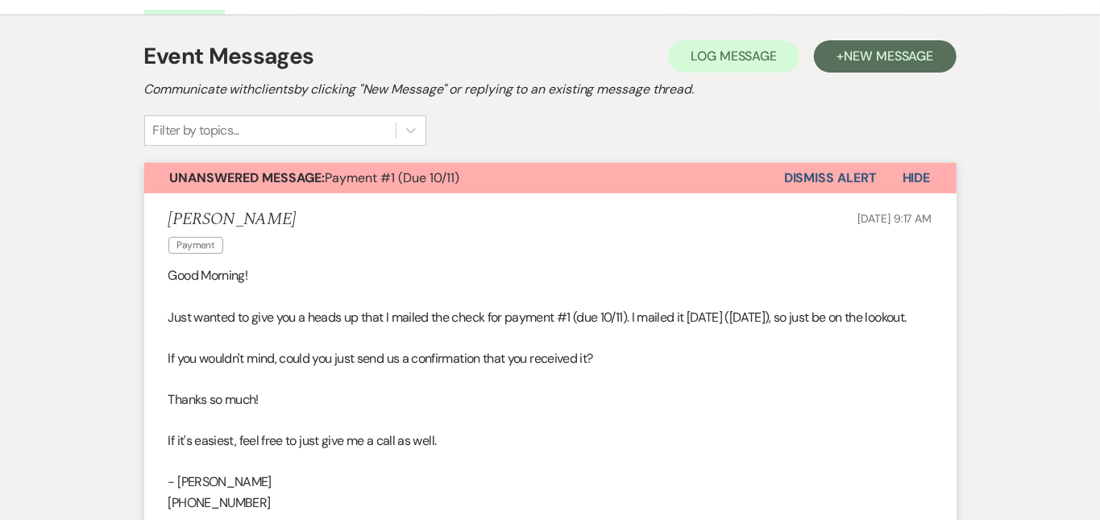
scroll to position [284, 0]
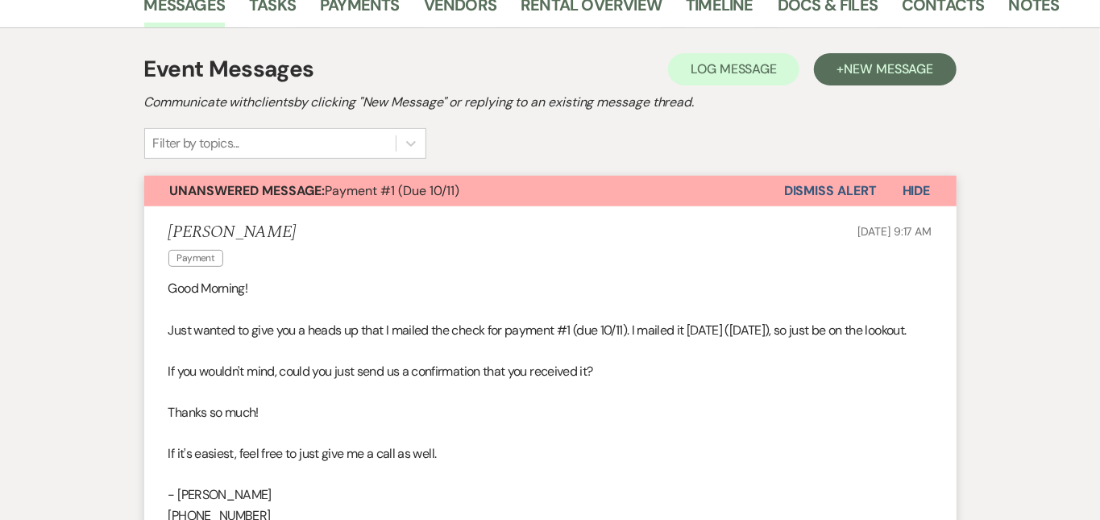
click at [875, 188] on button "Dismiss Alert" at bounding box center [830, 191] width 93 height 31
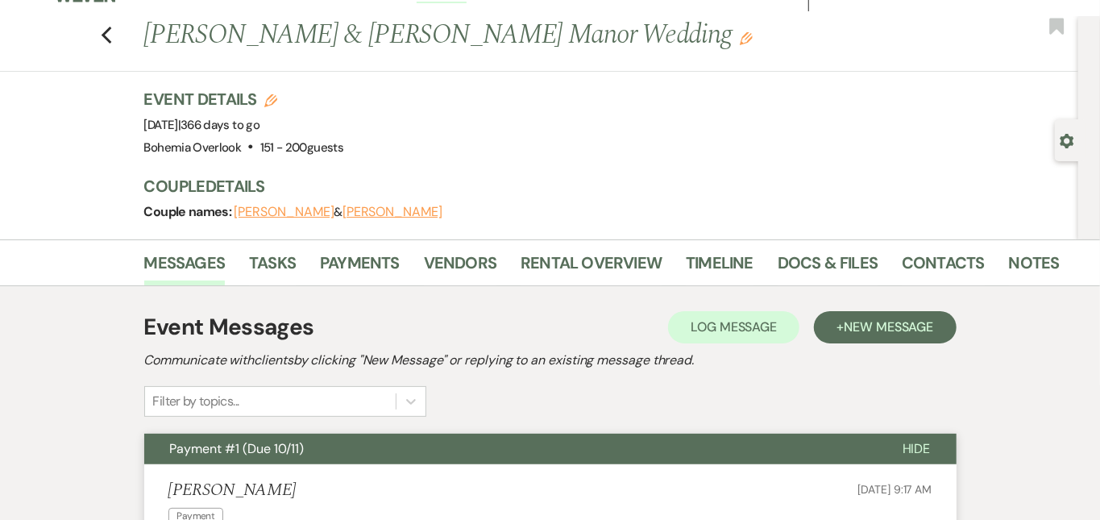
scroll to position [-2, 0]
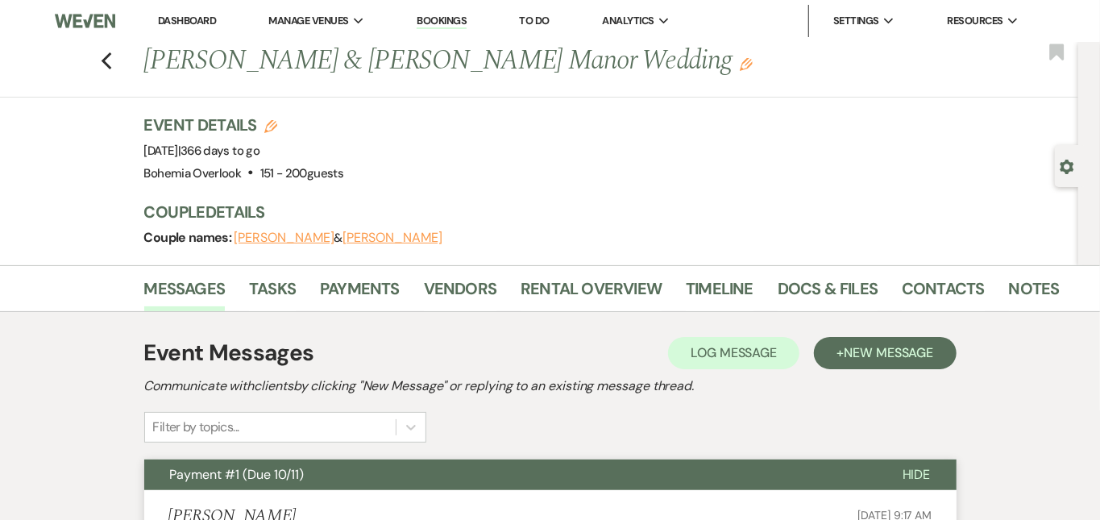
click at [210, 20] on link "Dashboard" at bounding box center [187, 21] width 58 height 14
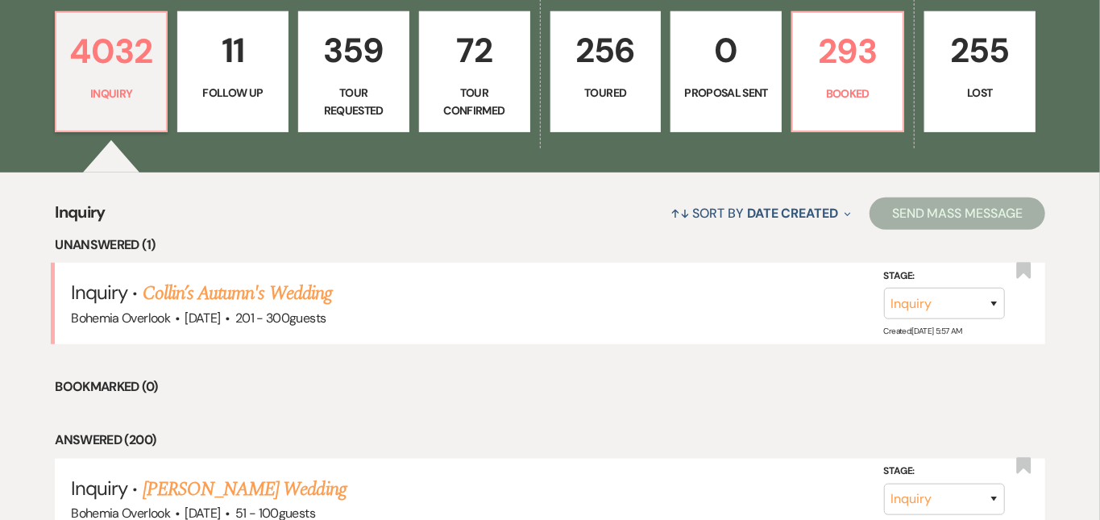
scroll to position [471, 0]
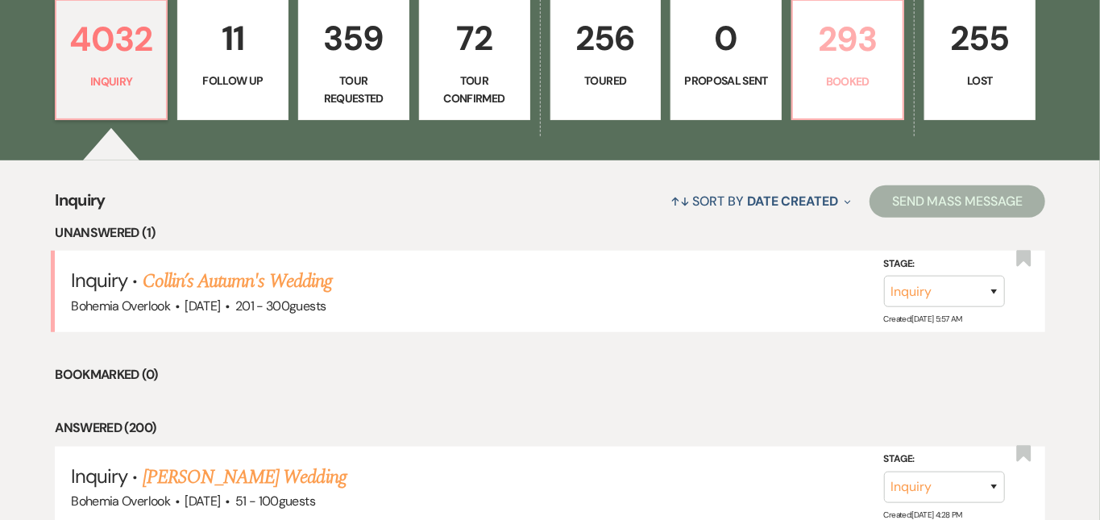
click at [854, 56] on p "293" at bounding box center [848, 39] width 90 height 54
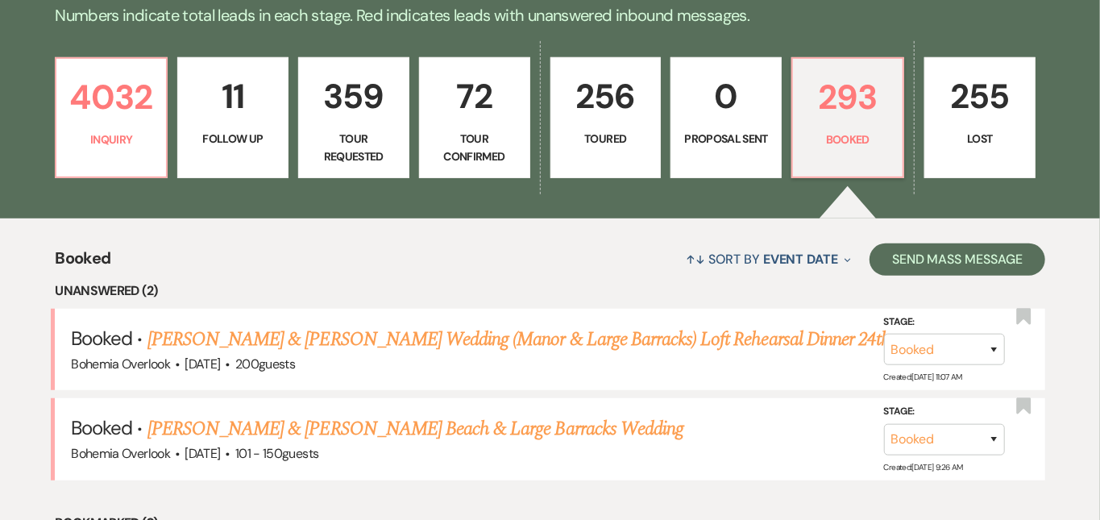
scroll to position [410, 0]
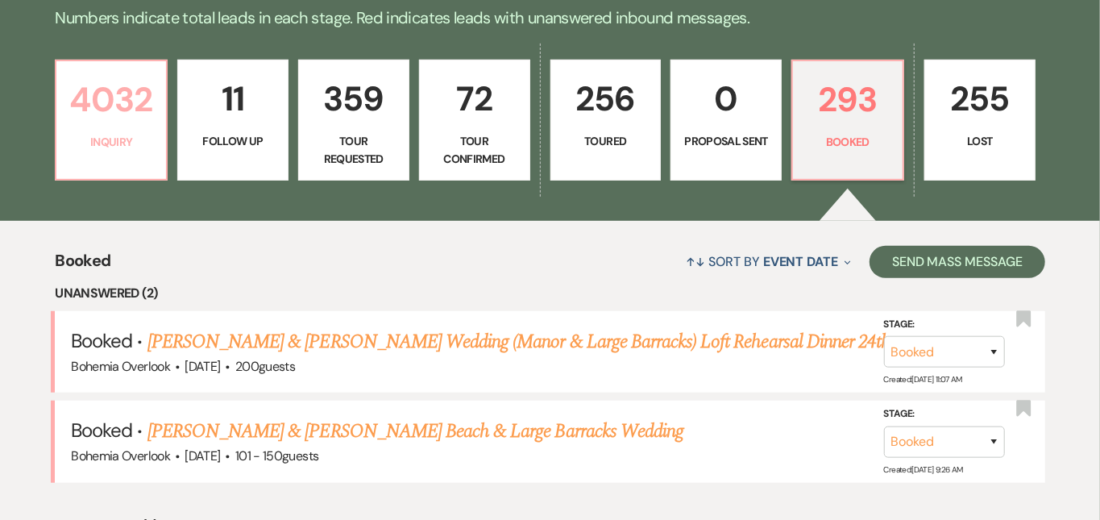
click at [111, 105] on p "4032" at bounding box center [111, 100] width 90 height 54
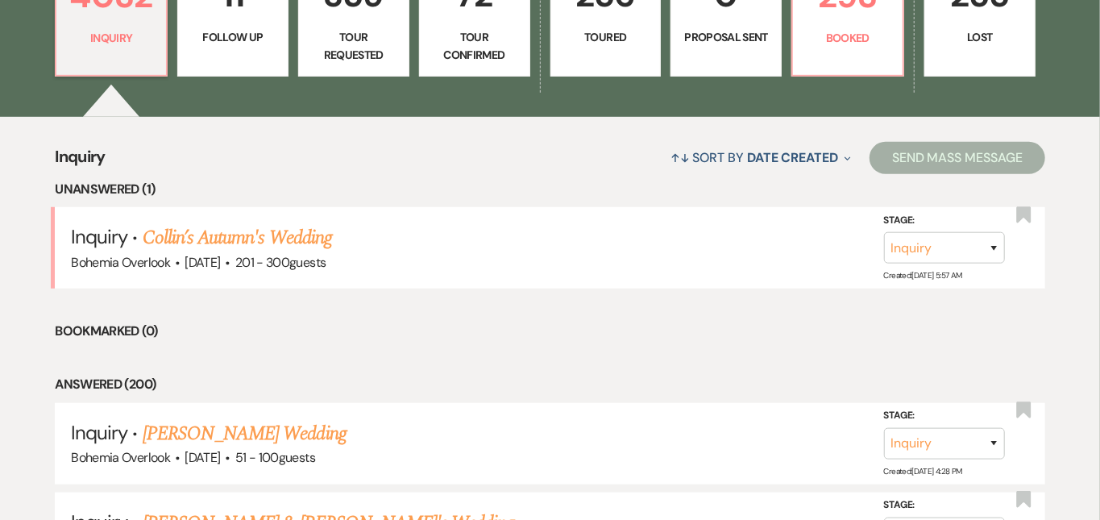
scroll to position [530, 0]
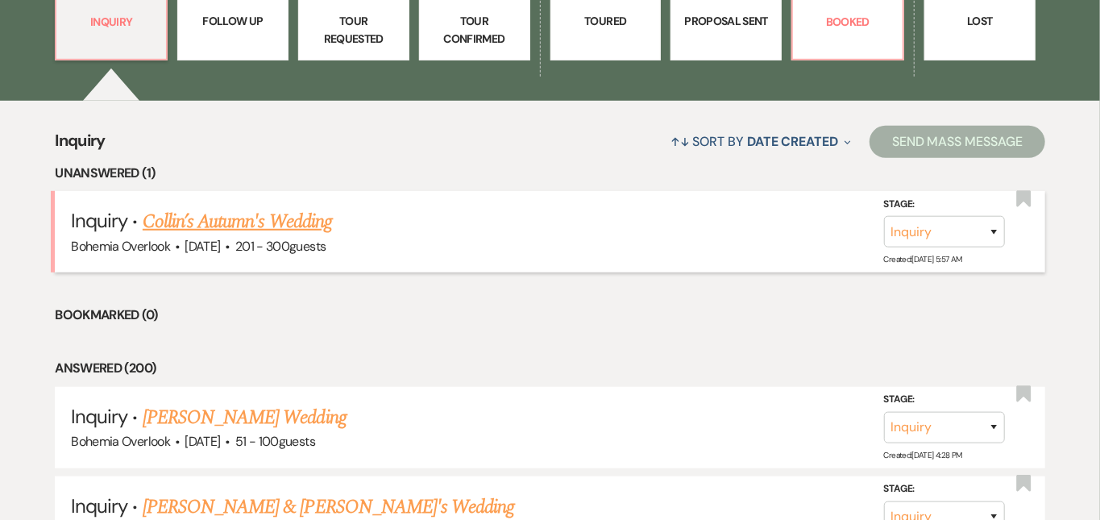
click at [332, 208] on link "Collin’s Autumn's Wedding" at bounding box center [237, 221] width 189 height 29
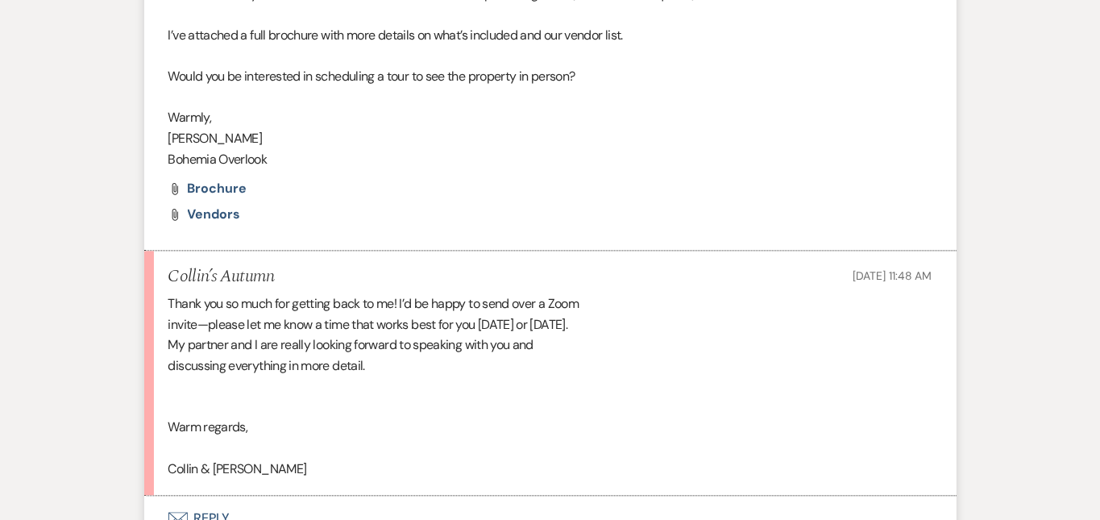
scroll to position [1780, 0]
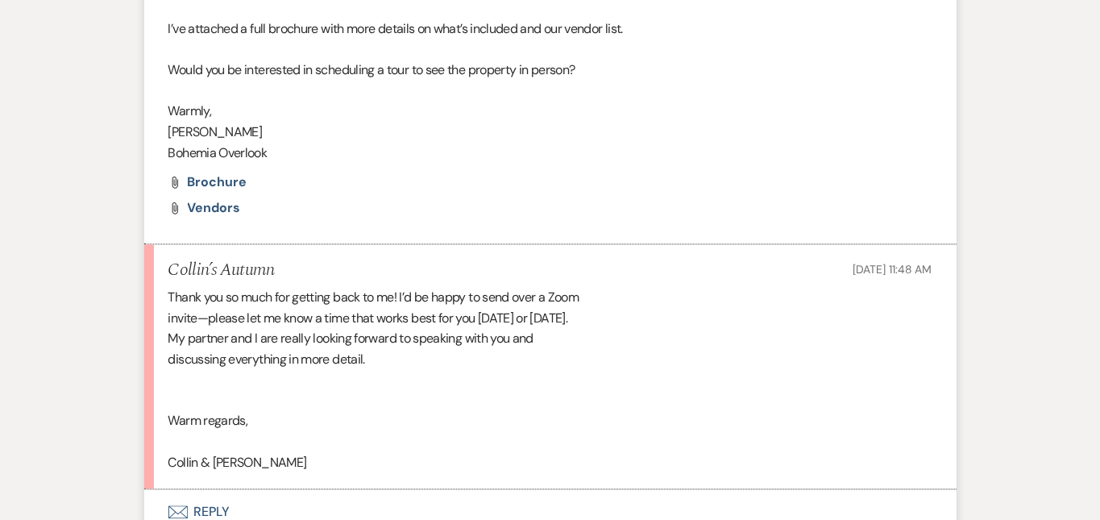
click at [396, 489] on button "Envelope Reply" at bounding box center [550, 511] width 812 height 45
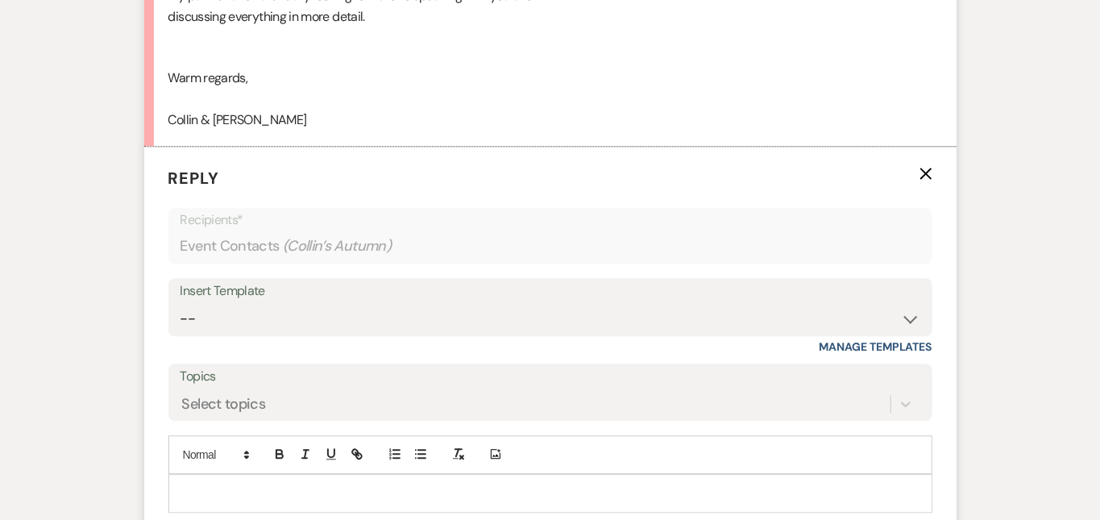
scroll to position [2195, 0]
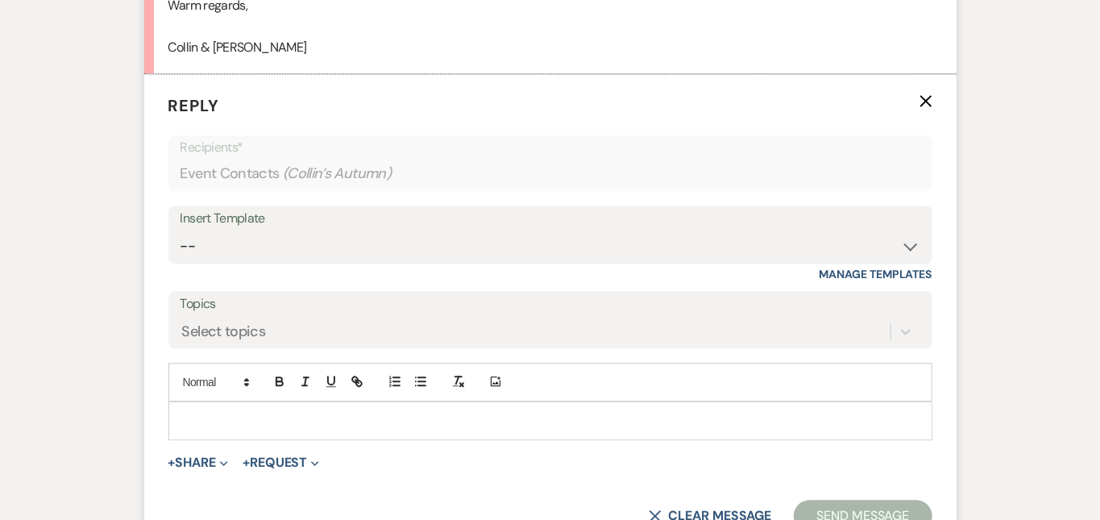
click at [400, 412] on p at bounding box center [550, 421] width 738 height 18
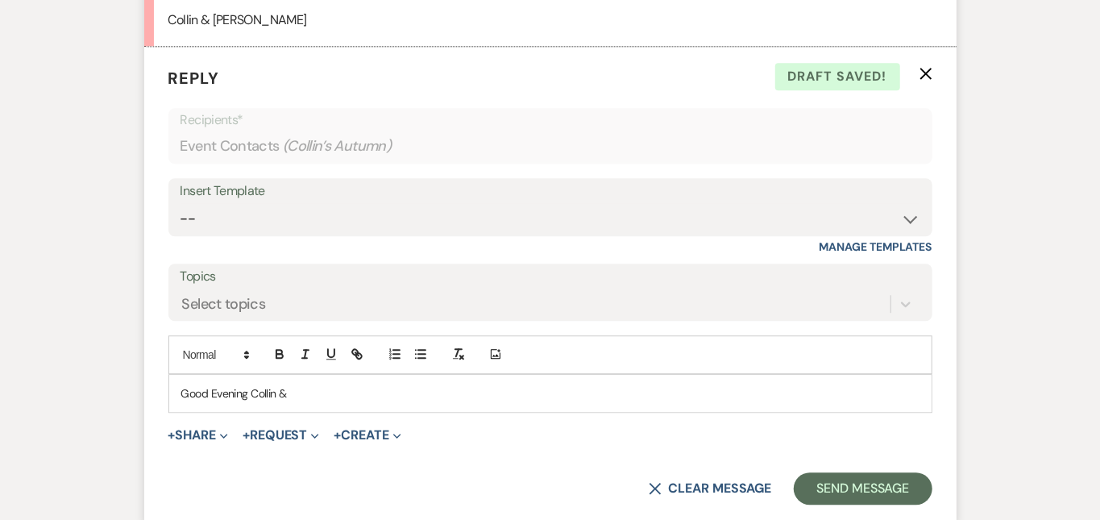
click at [778, 384] on p "Good Evening Collin &" at bounding box center [550, 393] width 738 height 18
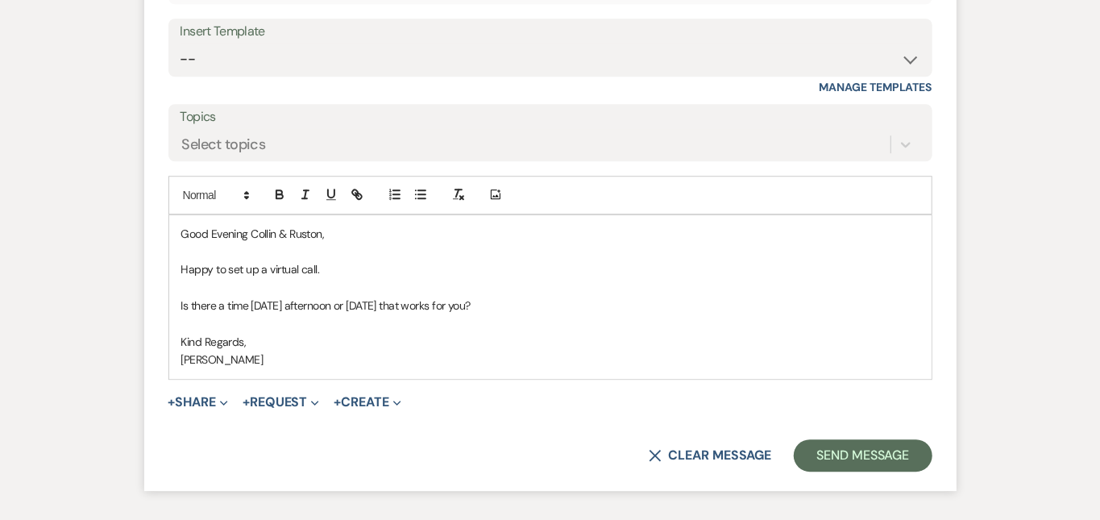
scroll to position [2383, 0]
click at [927, 438] on button "Send Message" at bounding box center [863, 454] width 138 height 32
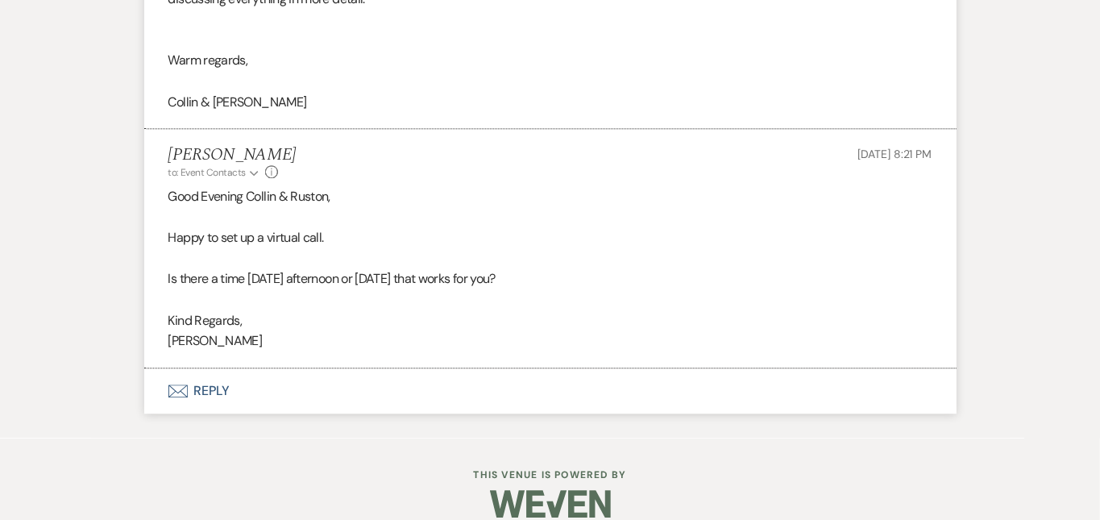
scroll to position [2106, 0]
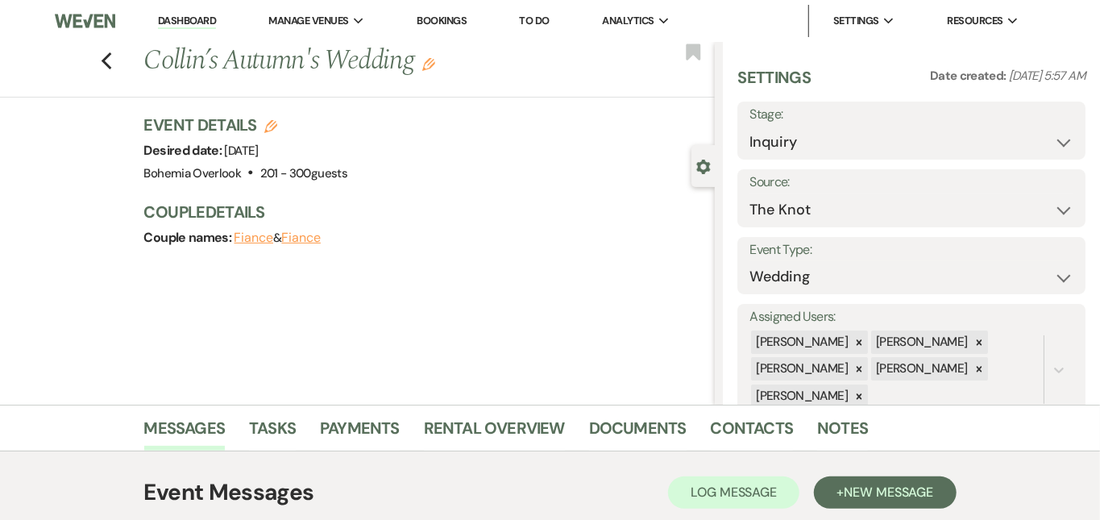
scroll to position [0, 0]
click at [208, 19] on link "Dashboard" at bounding box center [187, 21] width 58 height 15
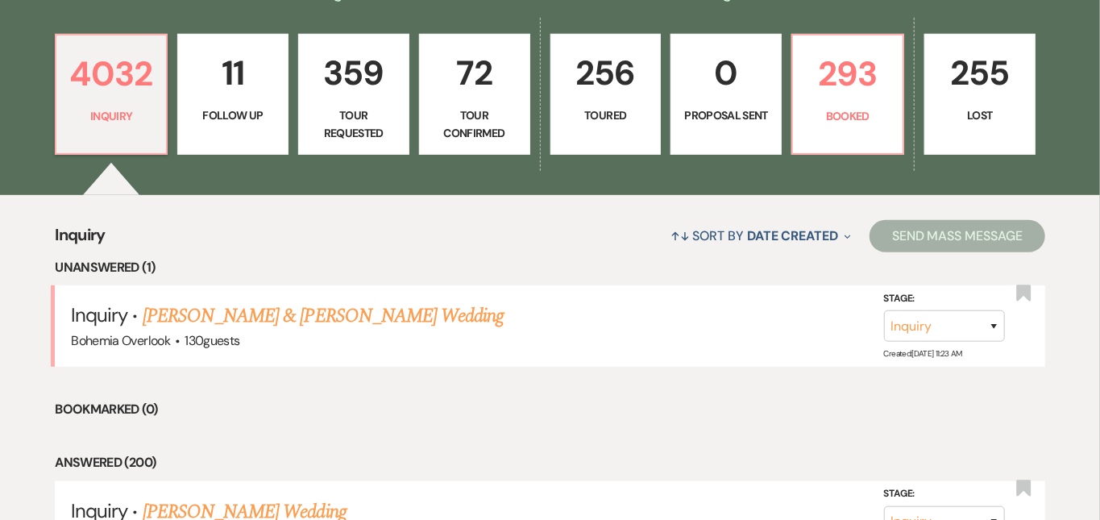
scroll to position [440, 0]
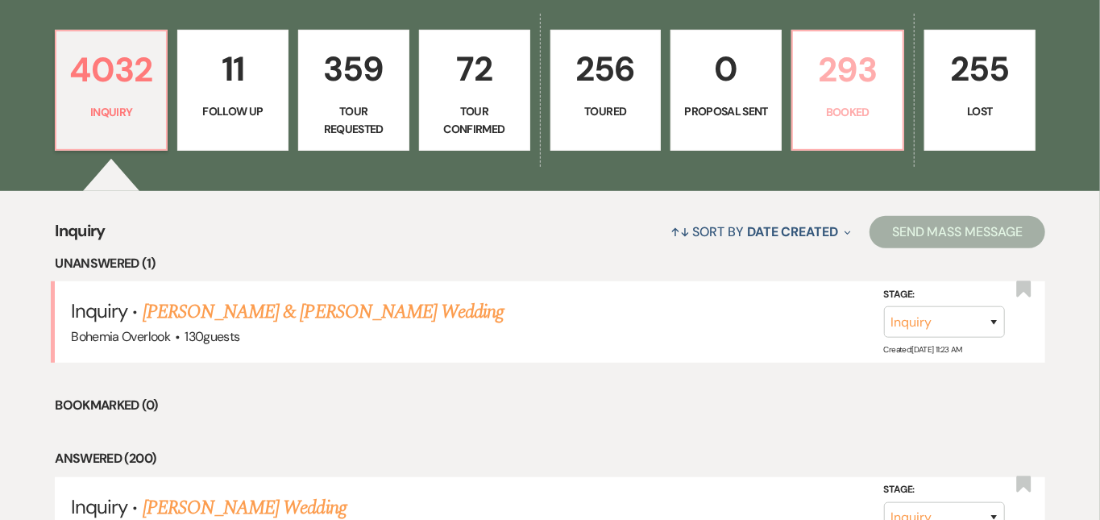
click at [890, 86] on p "293" at bounding box center [848, 70] width 90 height 54
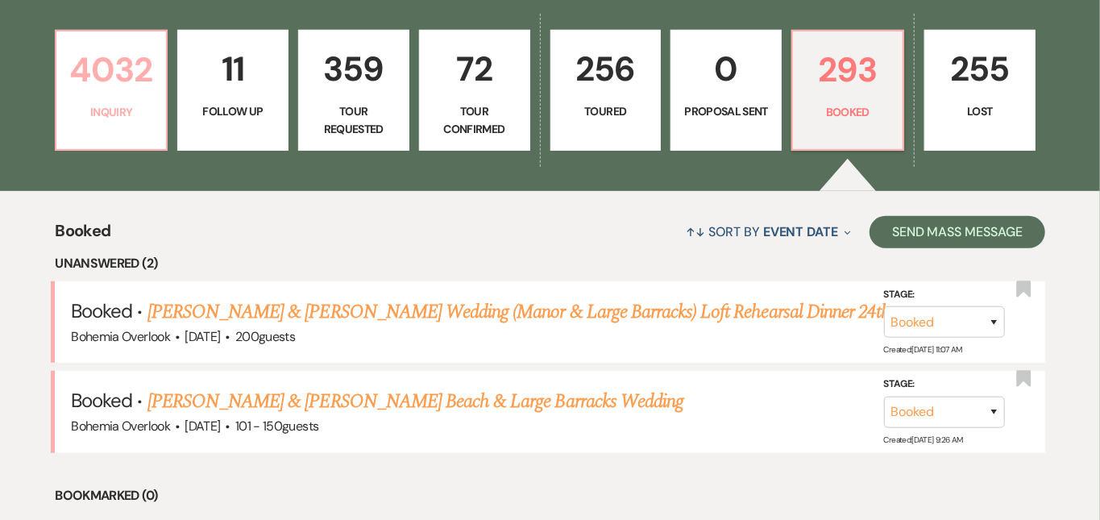
click at [131, 62] on p "4032" at bounding box center [111, 70] width 90 height 54
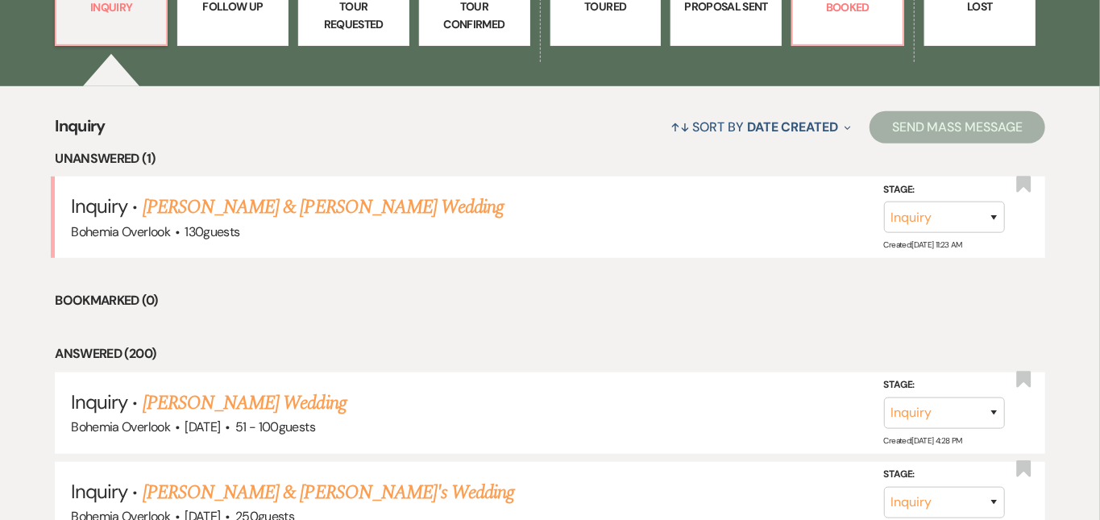
scroll to position [561, 0]
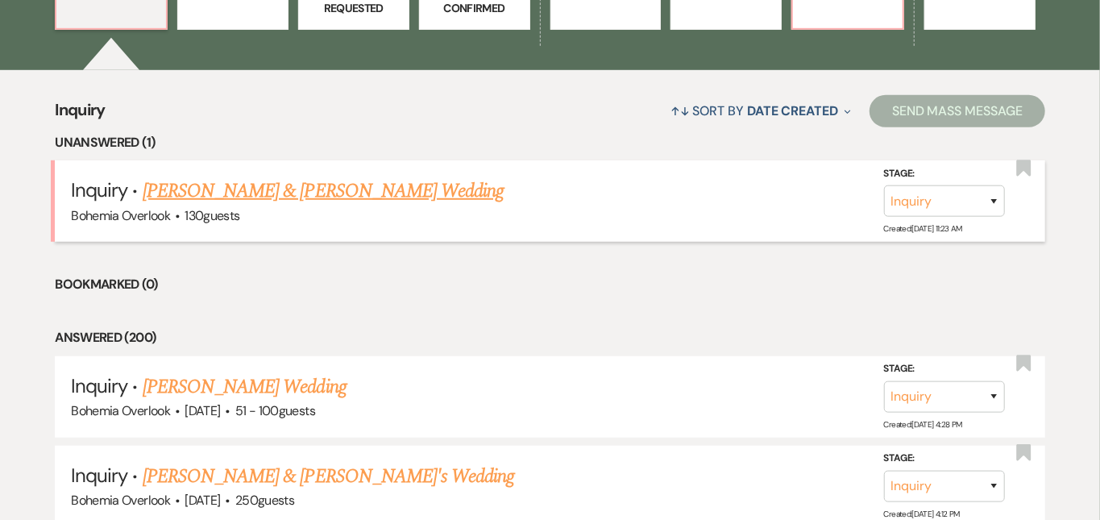
click at [338, 188] on h5 "Inquiry · [PERSON_NAME] & [PERSON_NAME] Wedding" at bounding box center [550, 190] width 958 height 29
click at [345, 176] on link "[PERSON_NAME] & [PERSON_NAME] Wedding" at bounding box center [323, 190] width 361 height 29
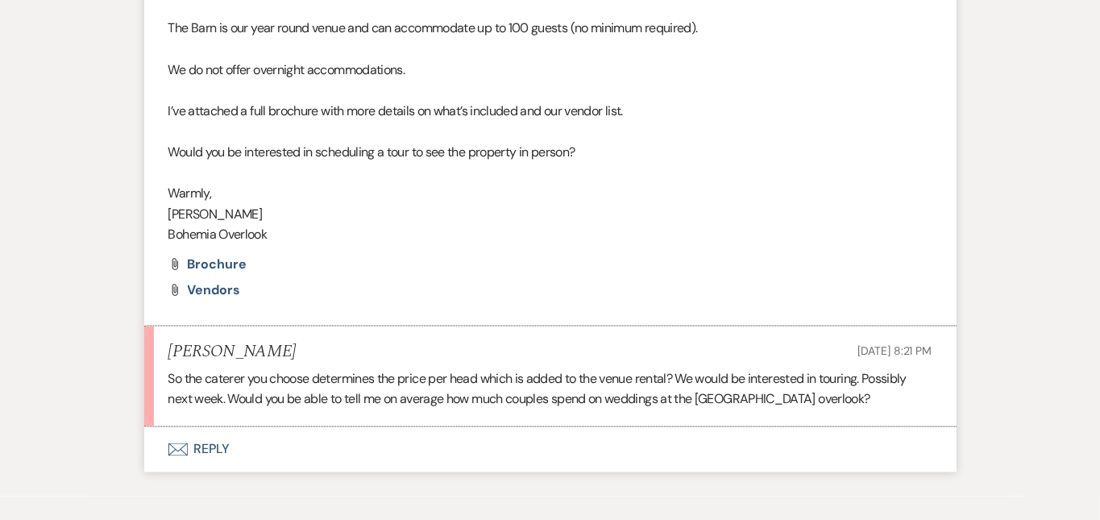
scroll to position [1318, 0]
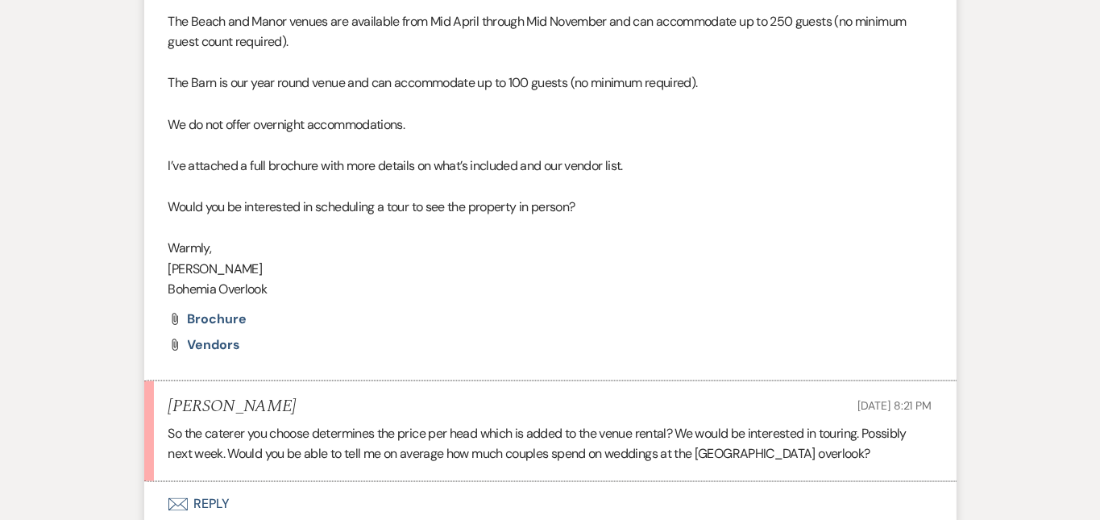
scroll to position [1259, 0]
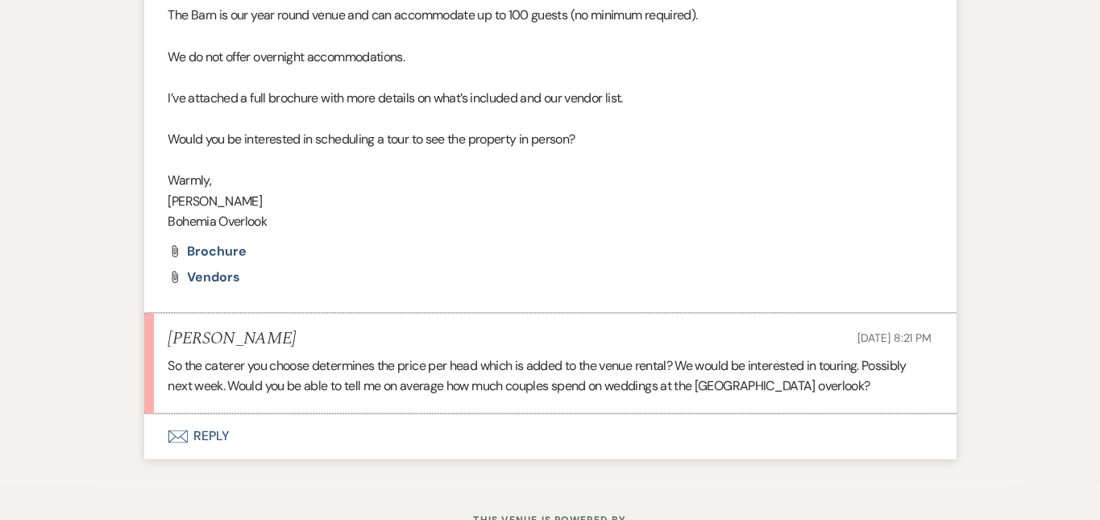
scroll to position [1318, 0]
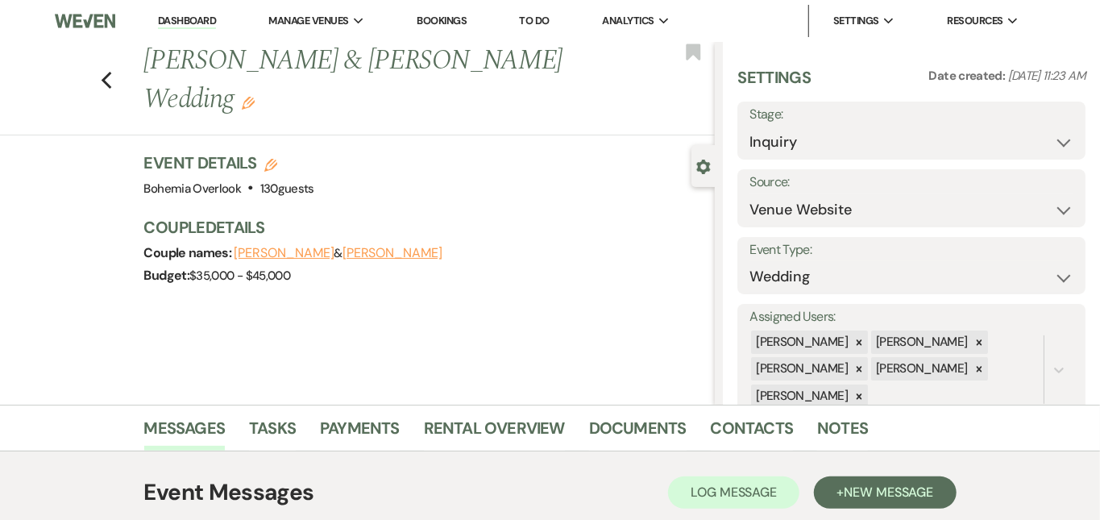
scroll to position [0, 0]
click at [207, 17] on link "Dashboard" at bounding box center [187, 21] width 58 height 15
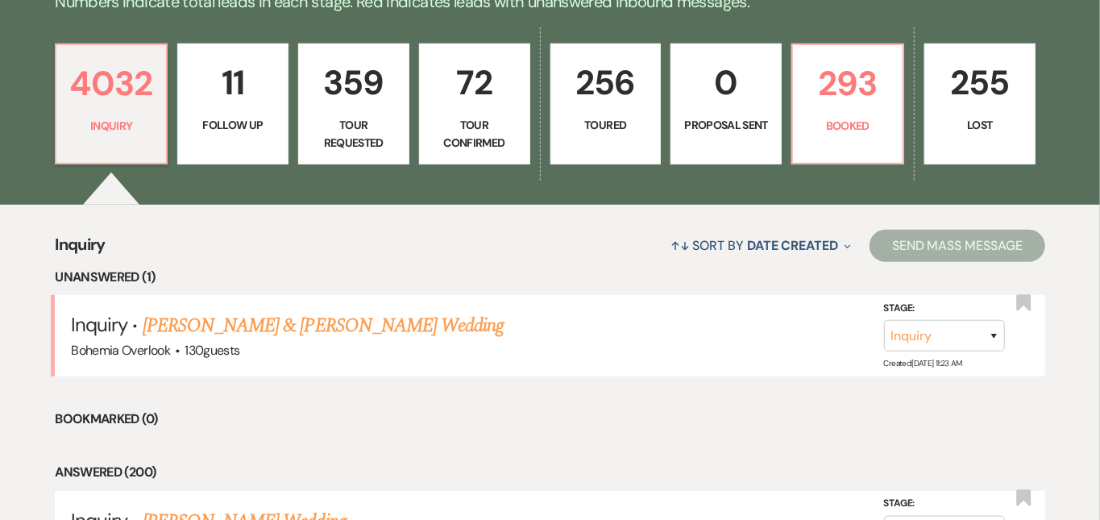
scroll to position [451, 0]
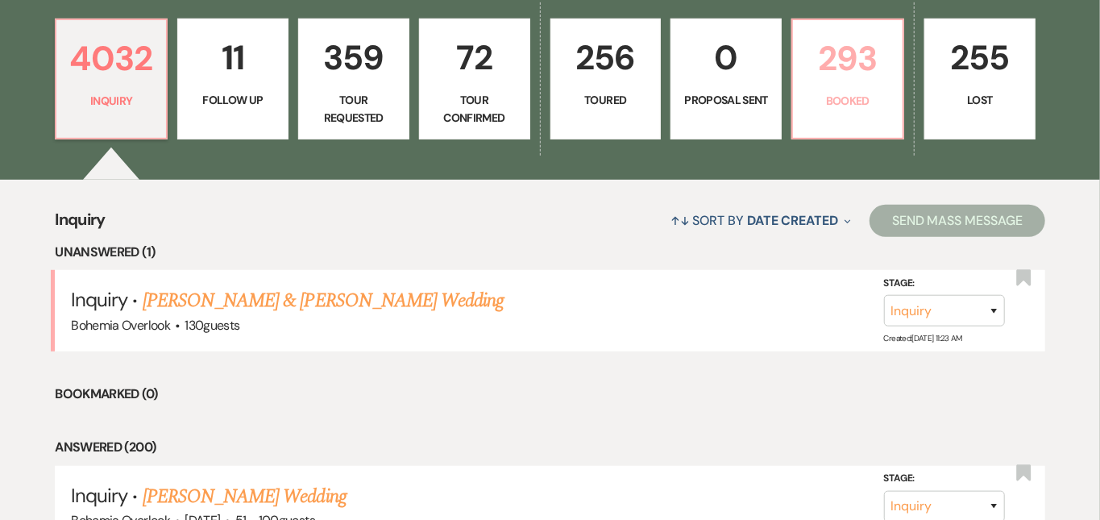
click at [875, 59] on p "293" at bounding box center [848, 58] width 90 height 54
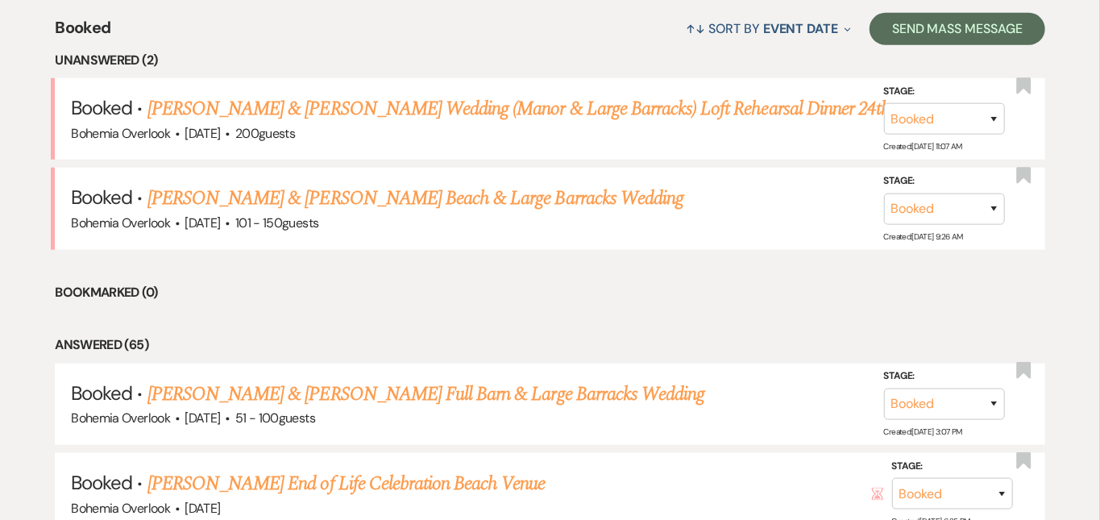
scroll to position [655, 0]
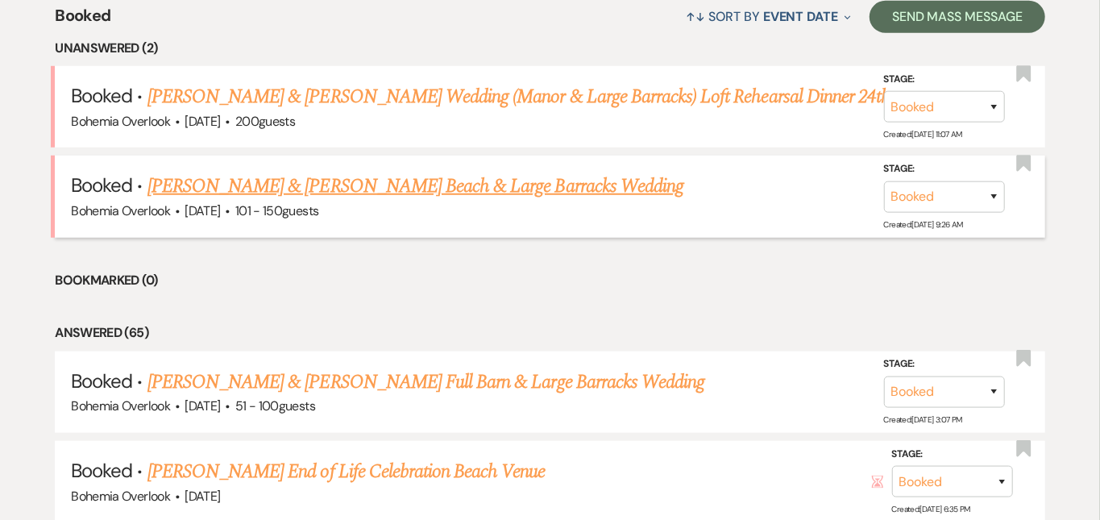
click at [546, 172] on link "[PERSON_NAME] & [PERSON_NAME] Beach & Large Barracks Wedding" at bounding box center [415, 186] width 536 height 29
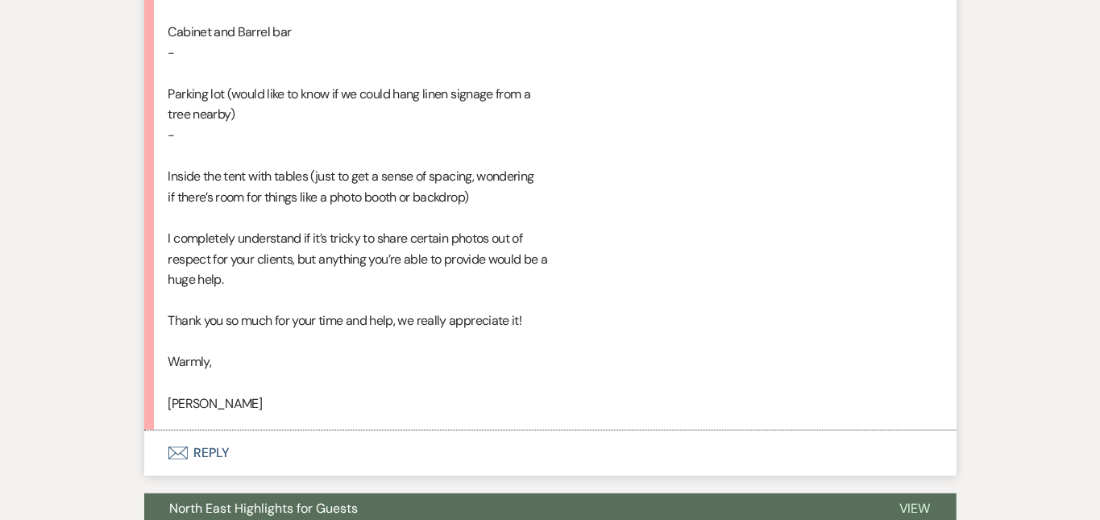
scroll to position [3365, 0]
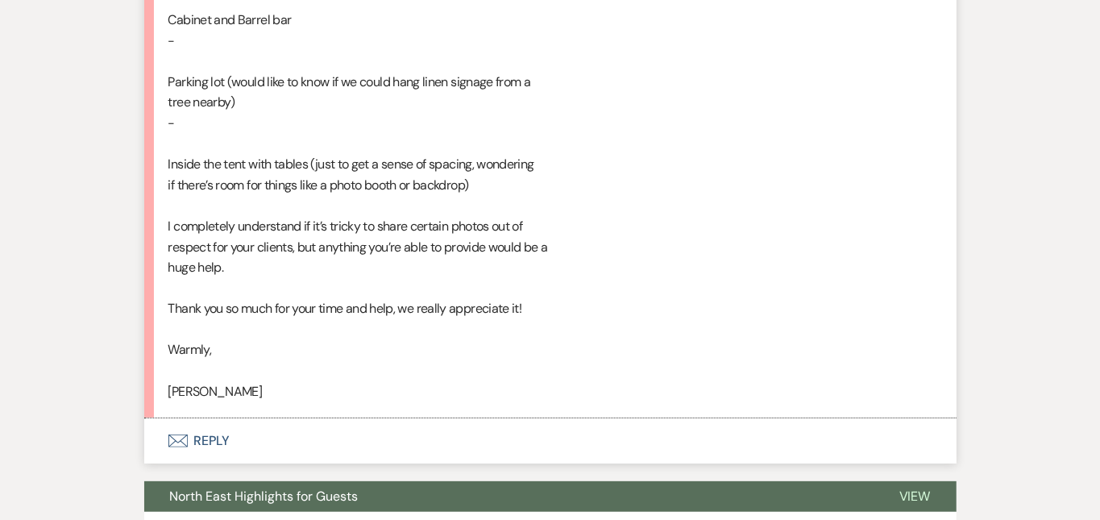
click at [510, 418] on button "Envelope Reply" at bounding box center [550, 440] width 812 height 45
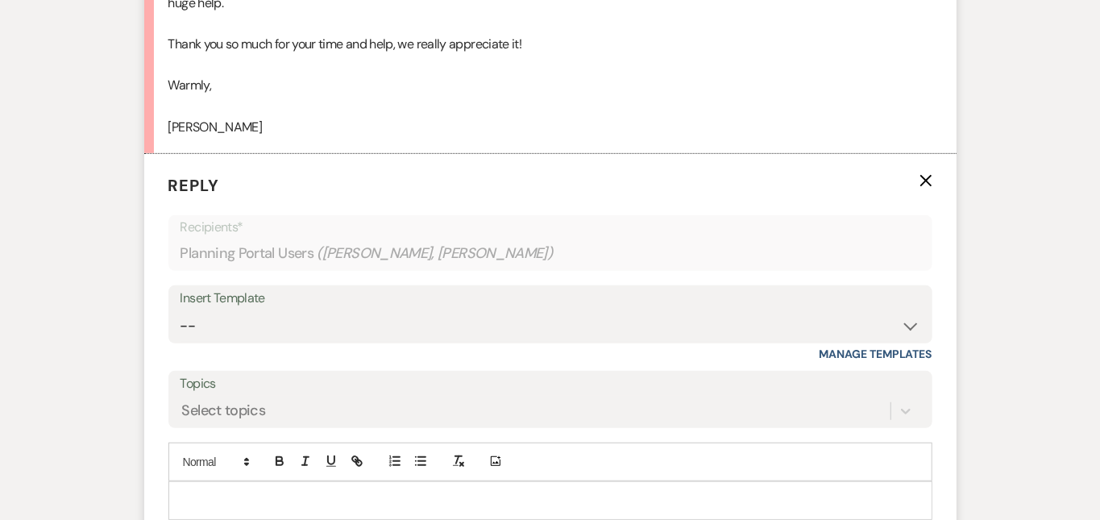
scroll to position [3689, 0]
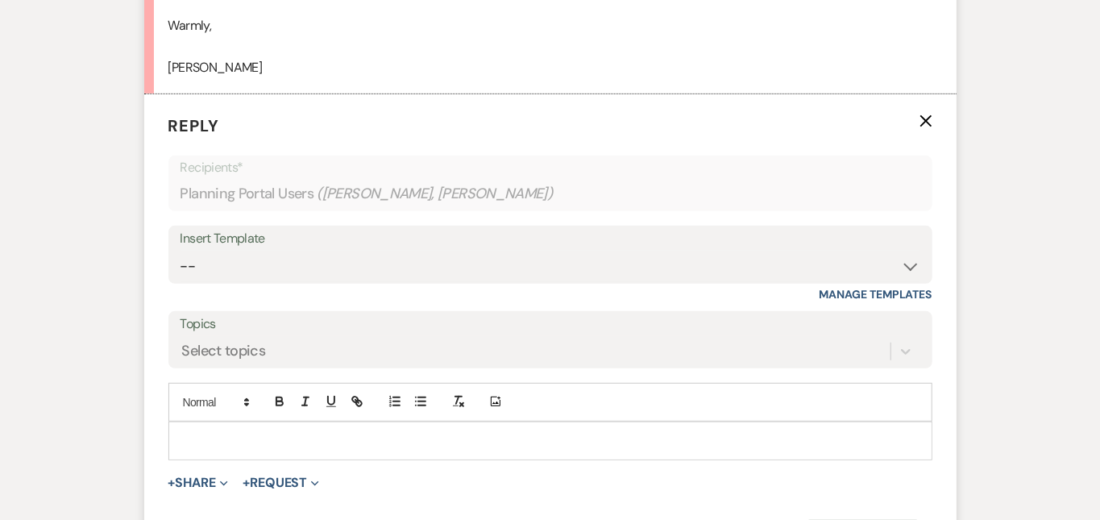
click at [500, 432] on p at bounding box center [550, 441] width 738 height 18
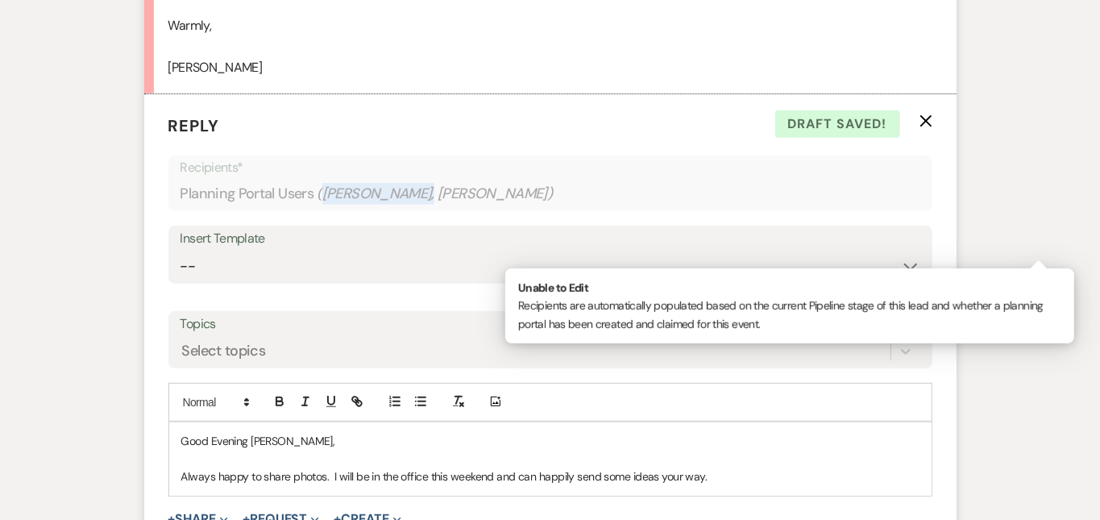
drag, startPoint x: 364, startPoint y: 117, endPoint x: 272, endPoint y: 121, distance: 92.8
click at [317, 183] on span "( [PERSON_NAME], [PERSON_NAME] )" at bounding box center [435, 194] width 237 height 22
copy span "[PERSON_NAME],"
click at [758, 422] on div "Good Evening [PERSON_NAME], Always happy to share photos. I will be in the offi…" at bounding box center [550, 458] width 762 height 73
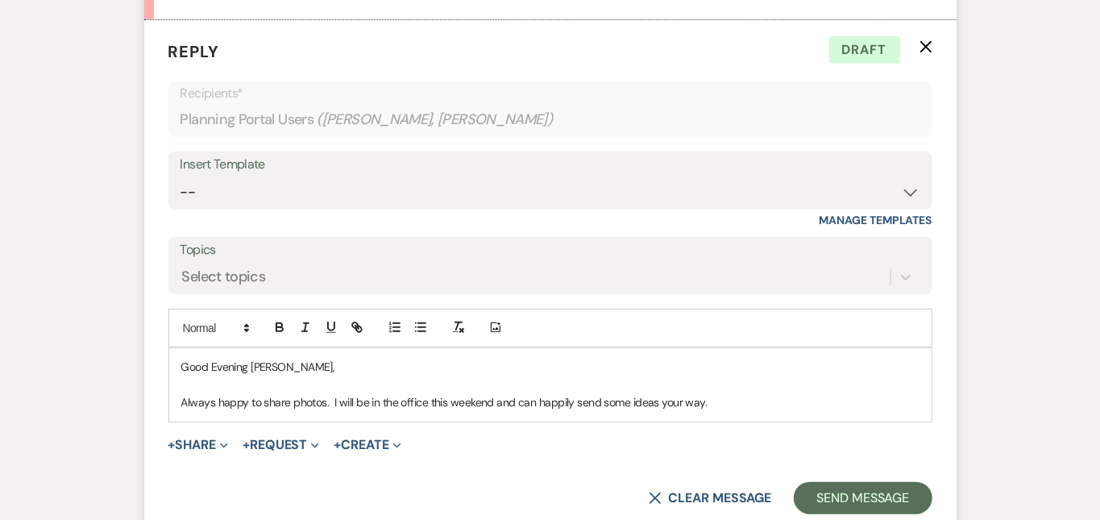
scroll to position [3766, 0]
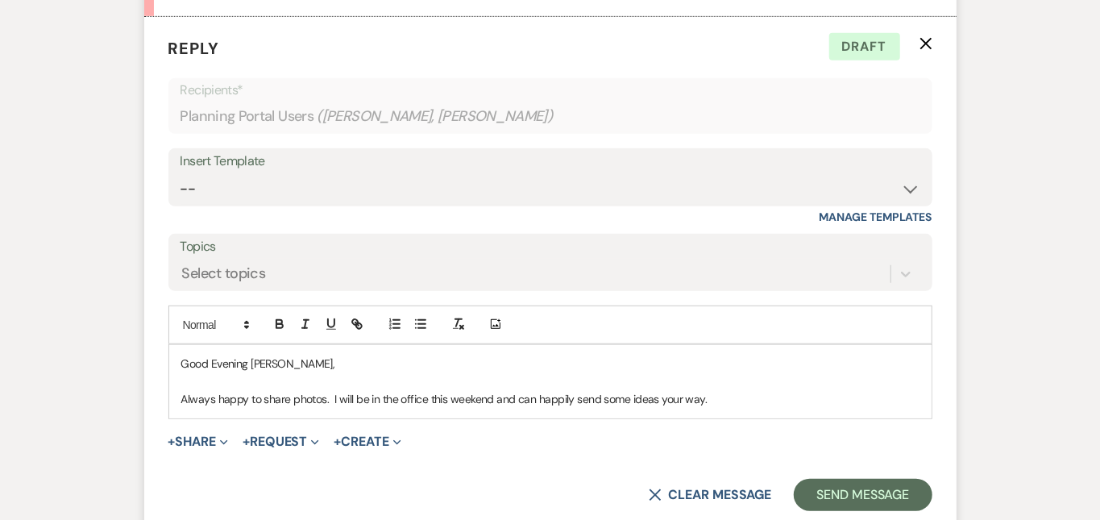
click at [703, 390] on p "Always happy to share photos. I will be in the office this weekend and can happ…" at bounding box center [550, 399] width 738 height 18
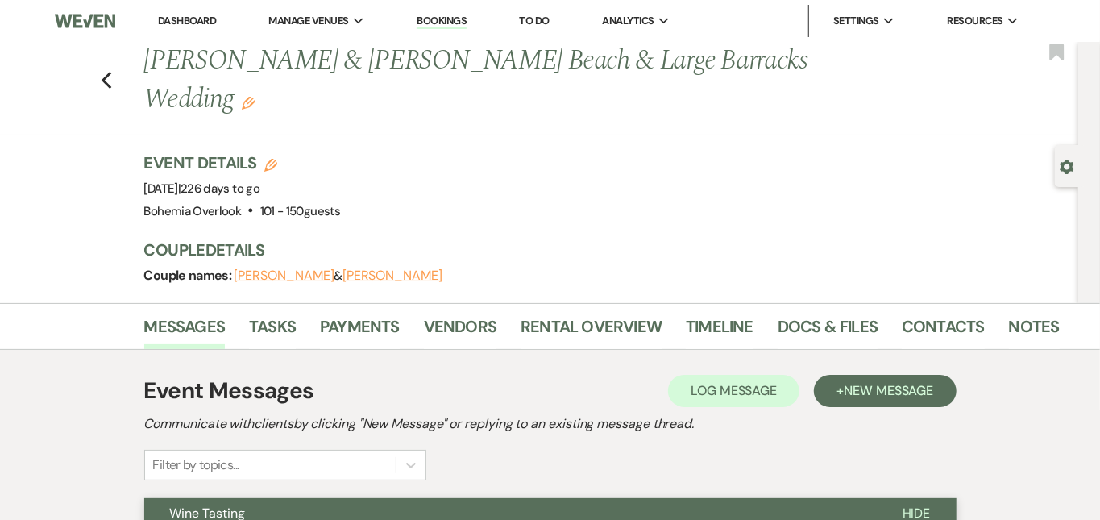
scroll to position [0, 0]
click at [207, 15] on link "Dashboard" at bounding box center [187, 21] width 58 height 14
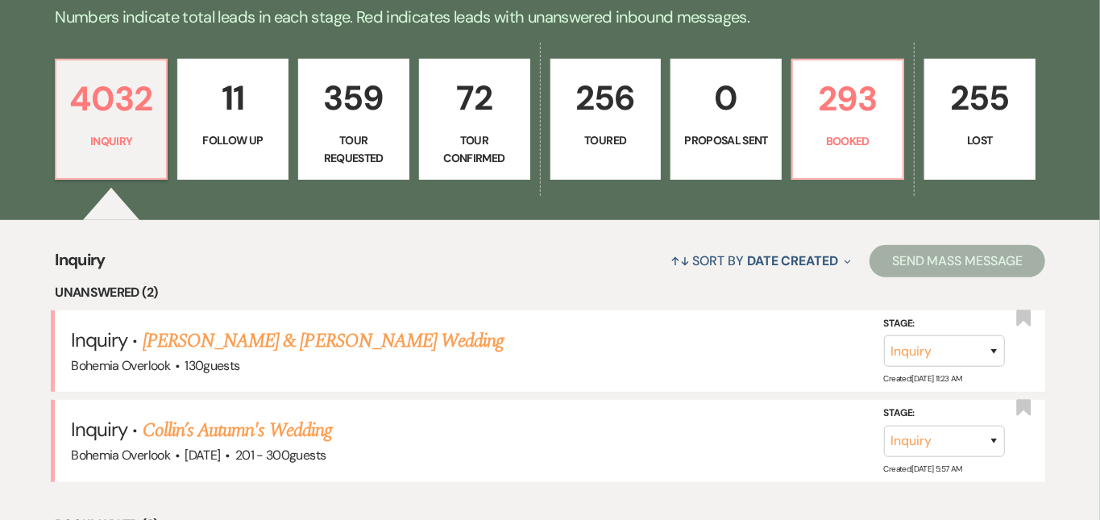
scroll to position [453, 0]
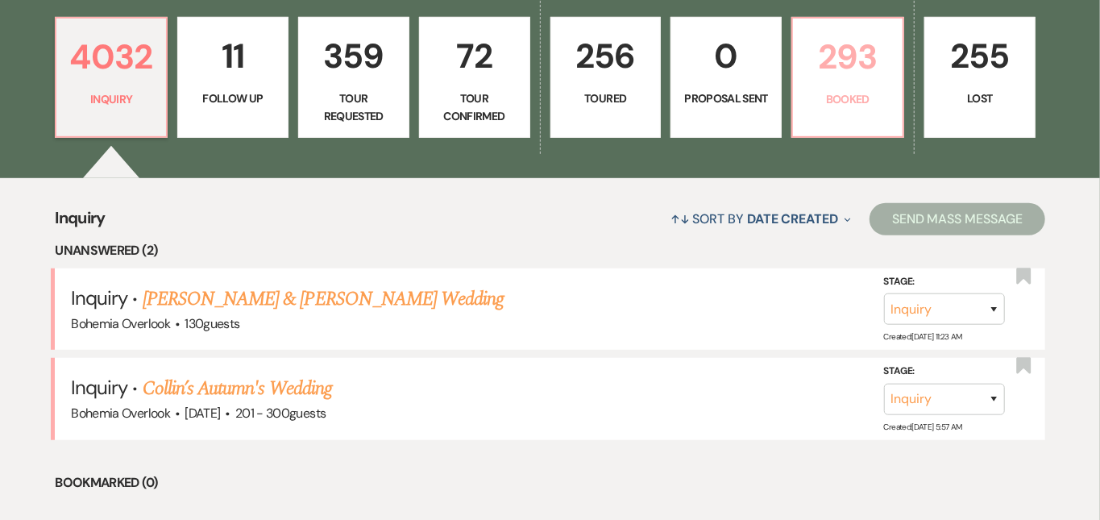
click at [893, 53] on p "293" at bounding box center [848, 57] width 90 height 54
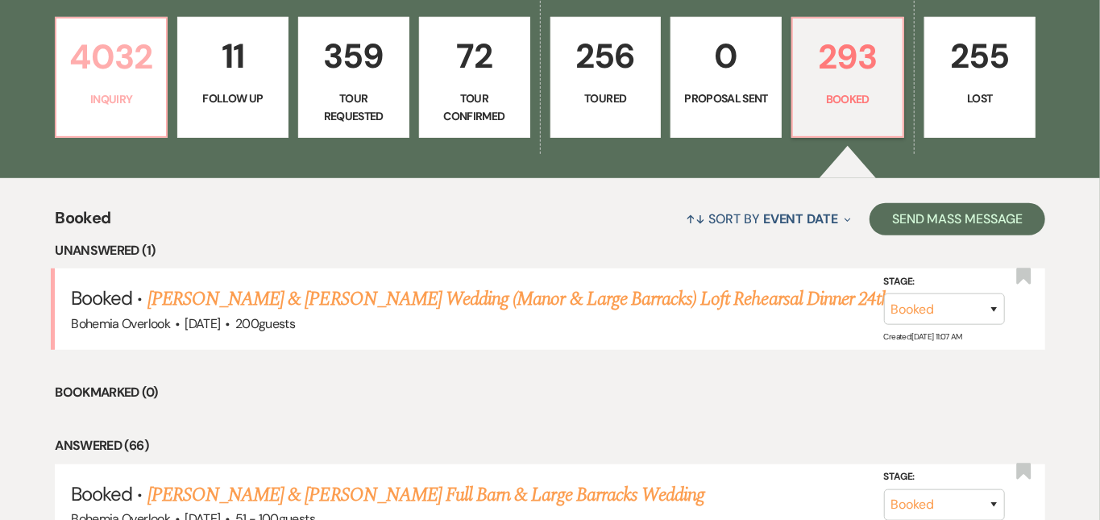
click at [103, 89] on link "4032 Inquiry" at bounding box center [111, 77] width 113 height 121
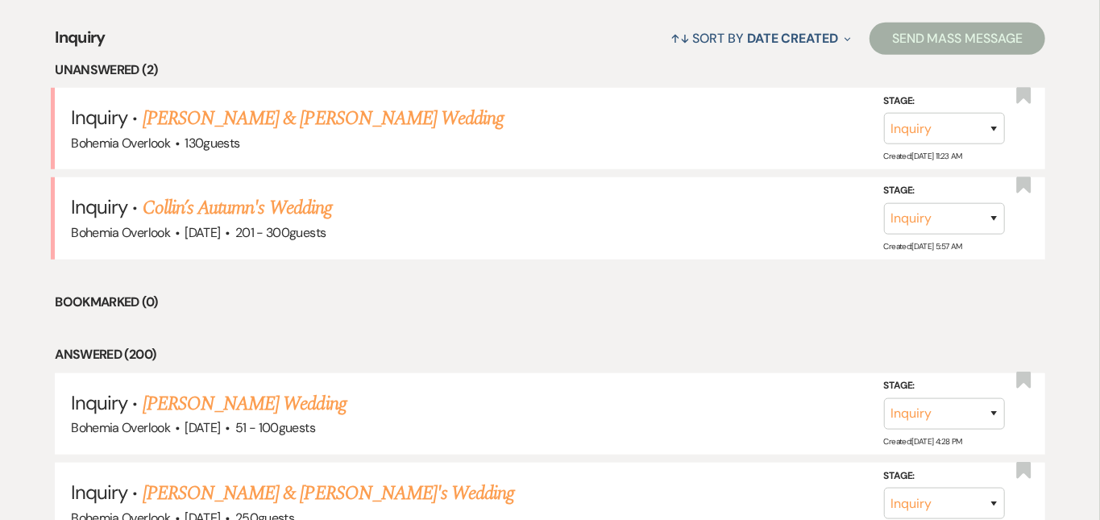
scroll to position [636, 0]
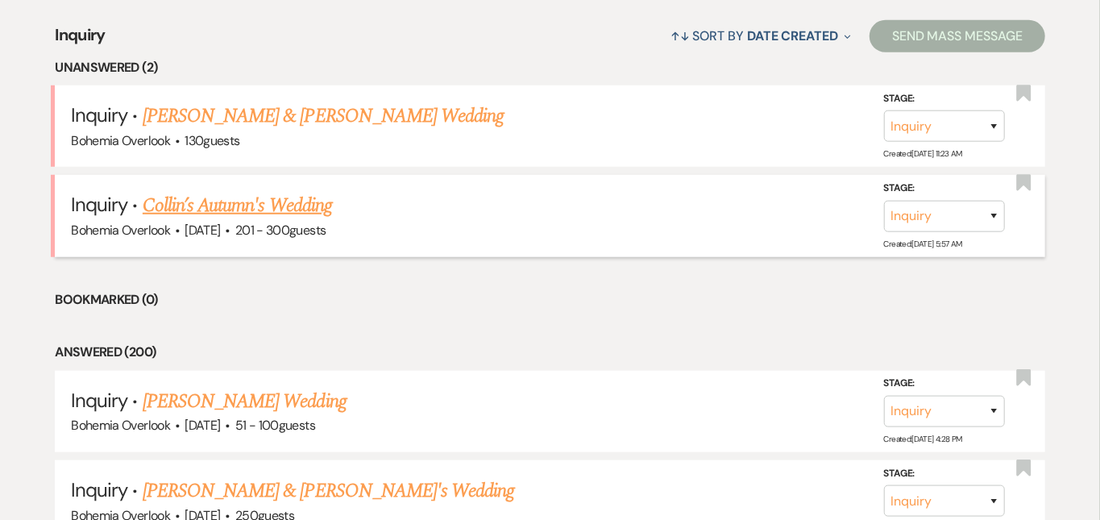
click at [235, 191] on link "Collin’s Autumn's Wedding" at bounding box center [237, 205] width 189 height 29
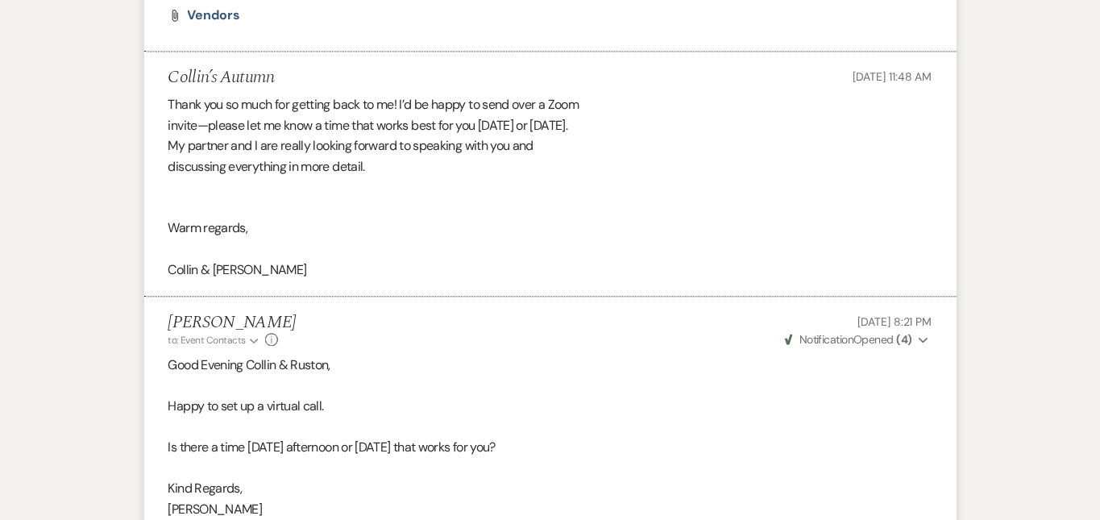
scroll to position [1958, 0]
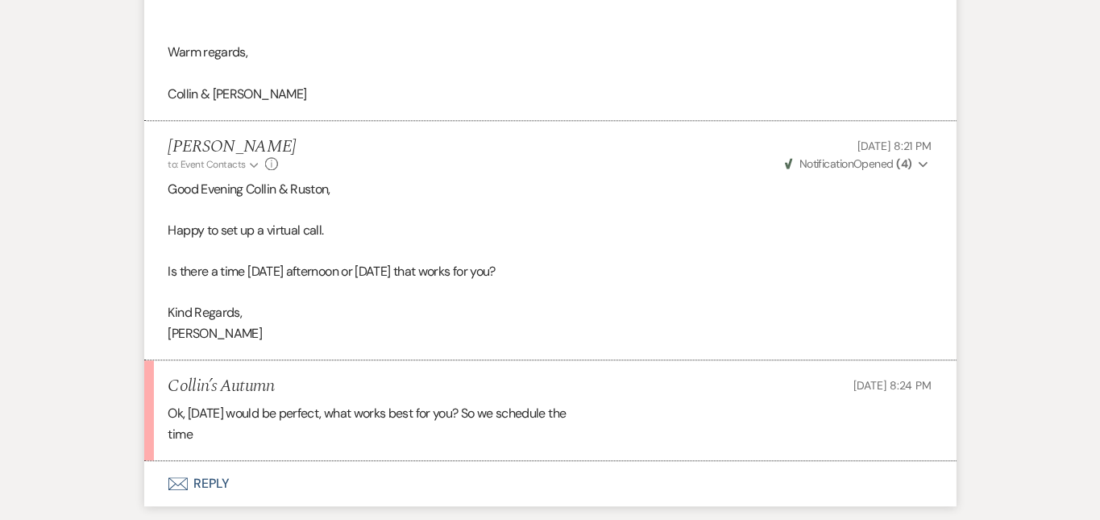
scroll to position [2154, 0]
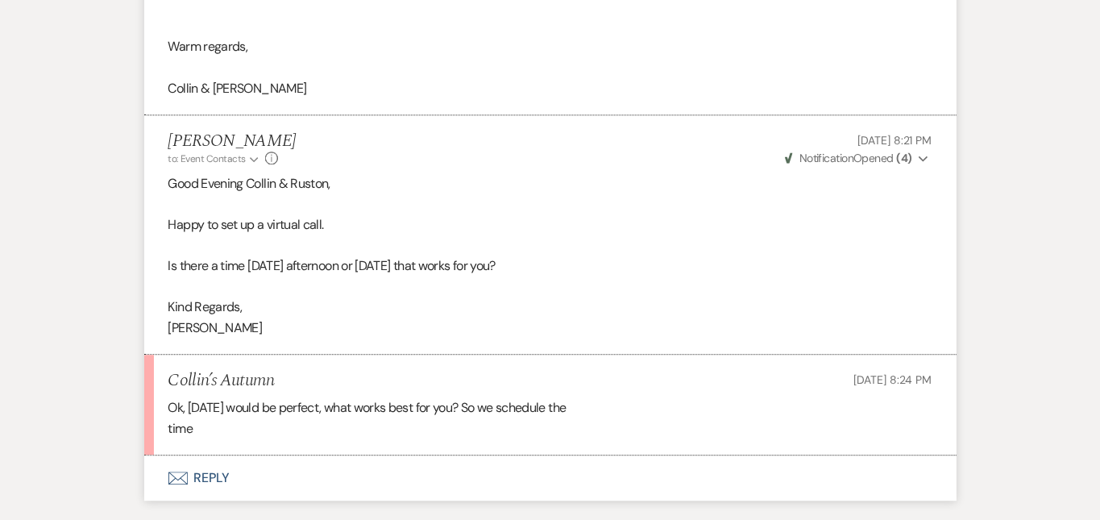
click at [424, 455] on button "Envelope Reply" at bounding box center [550, 477] width 812 height 45
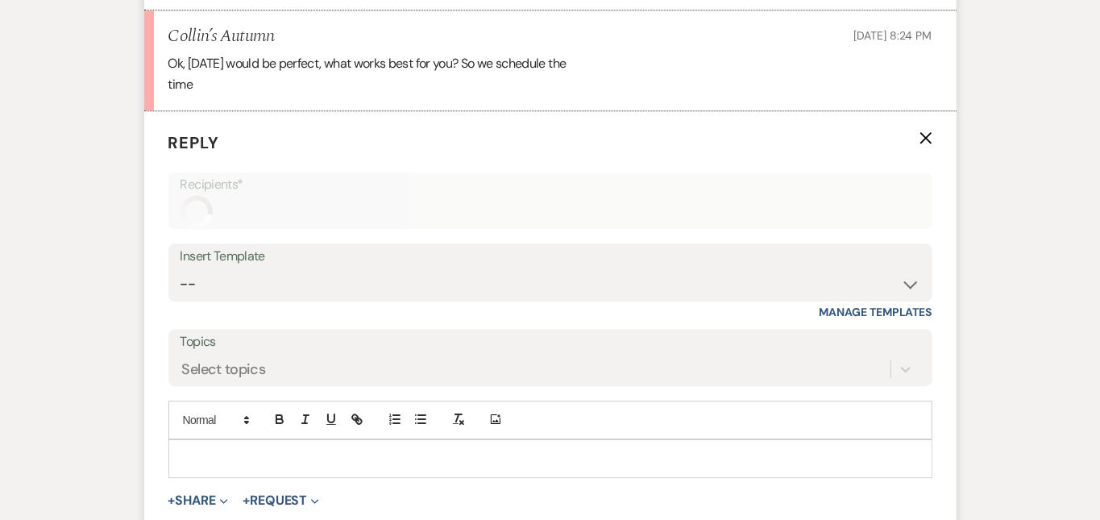
scroll to position [2534, 0]
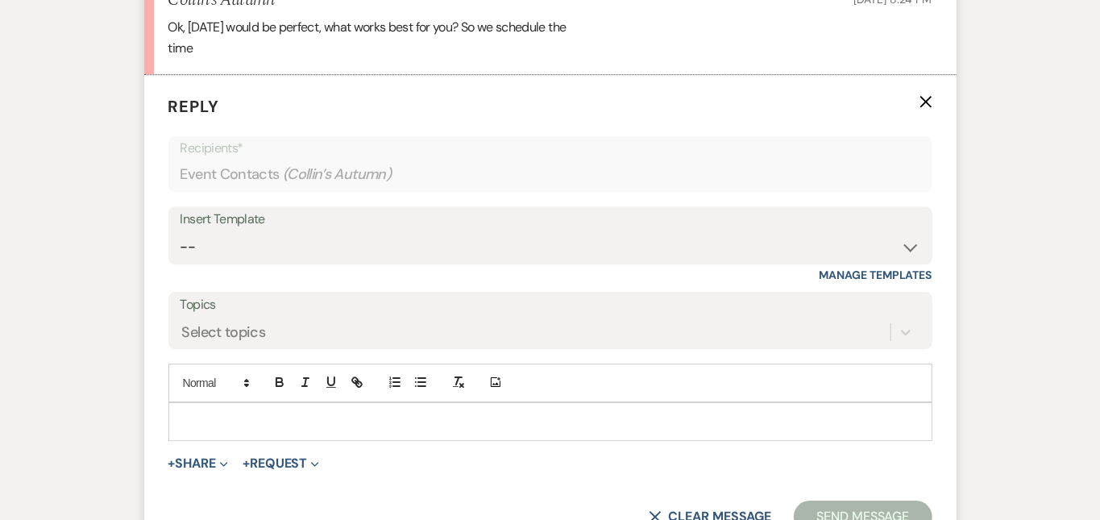
click at [424, 403] on div at bounding box center [550, 421] width 762 height 37
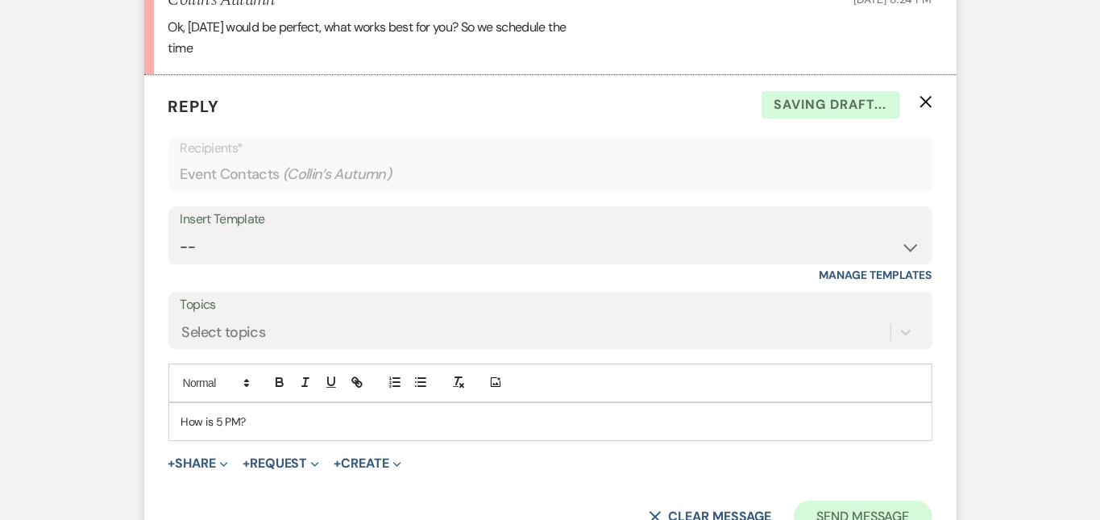
click at [867, 500] on button "Send Message" at bounding box center [863, 516] width 138 height 32
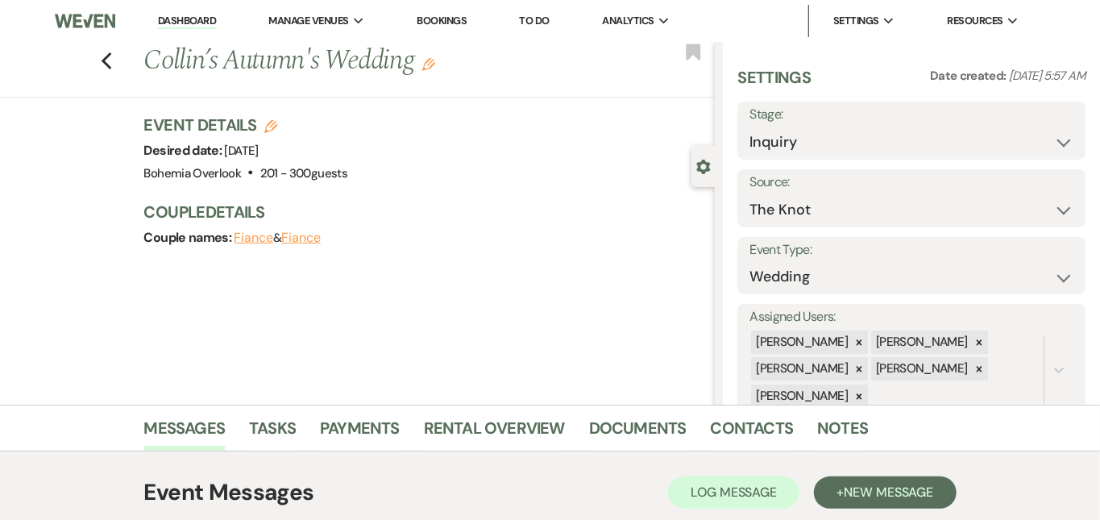
scroll to position [0, 0]
click at [1048, 137] on button "Save" at bounding box center [1049, 130] width 73 height 32
click at [200, 23] on link "Dashboard" at bounding box center [187, 21] width 58 height 15
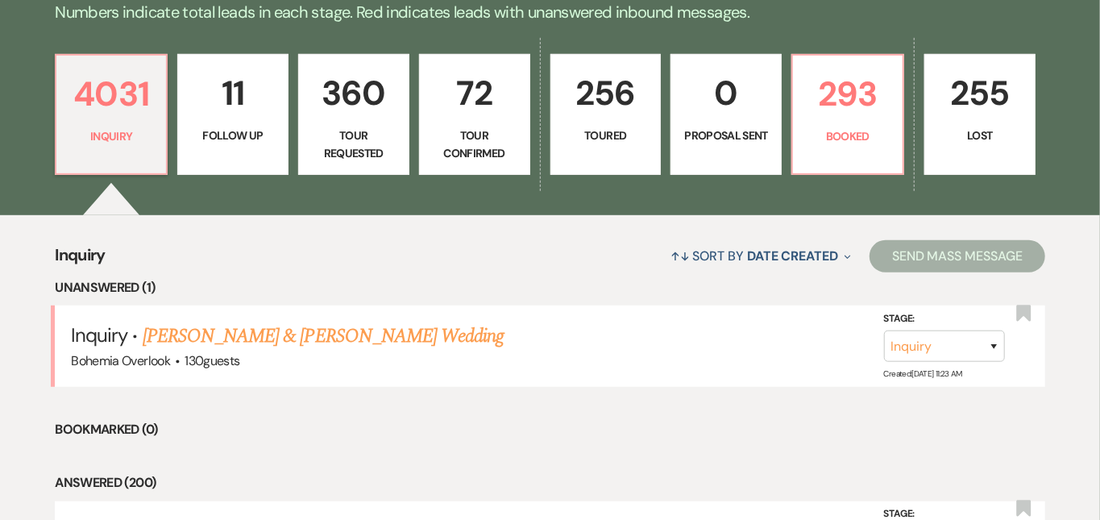
scroll to position [423, 0]
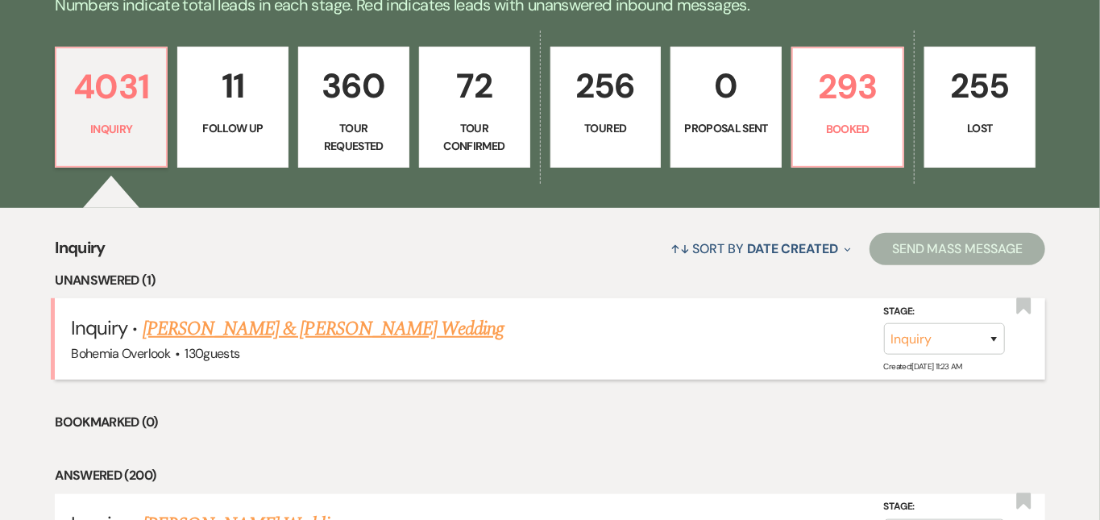
click at [305, 314] on link "[PERSON_NAME] & [PERSON_NAME] Wedding" at bounding box center [323, 328] width 361 height 29
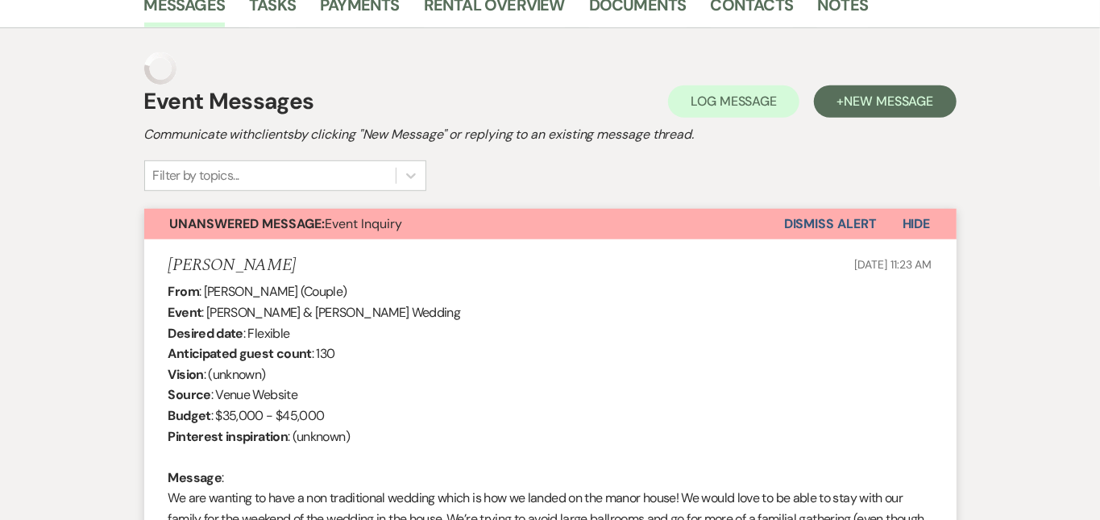
scroll to position [68, 0]
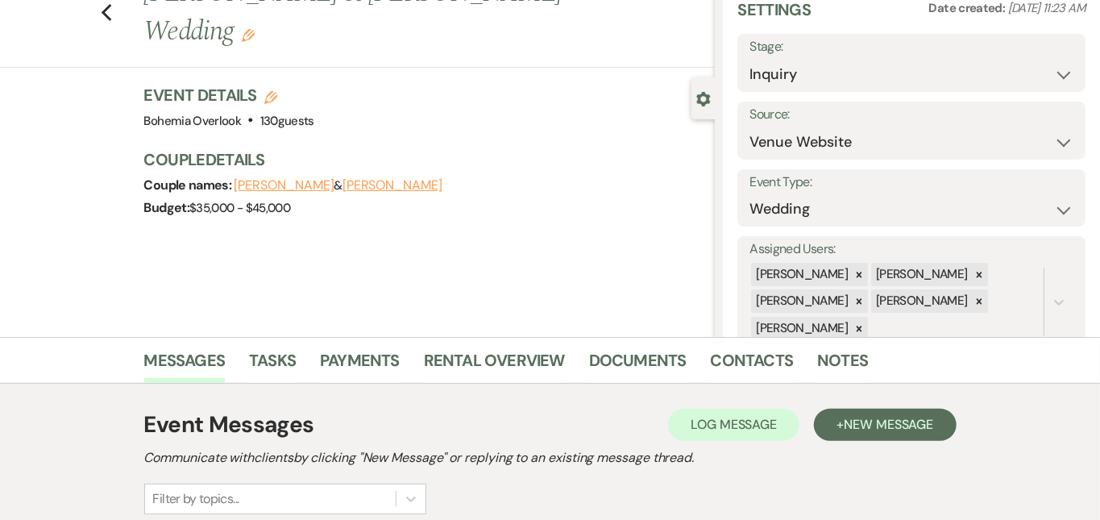
click at [506, 197] on div "Budget: $35,000 - $45,000" at bounding box center [421, 208] width 555 height 23
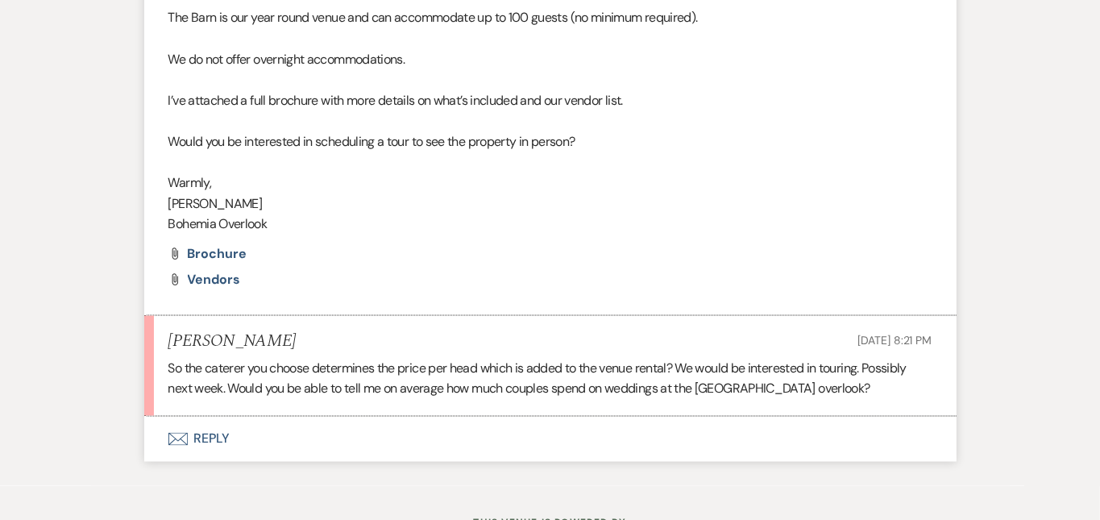
scroll to position [1318, 0]
click at [503, 415] on button "Envelope Reply" at bounding box center [550, 437] width 812 height 45
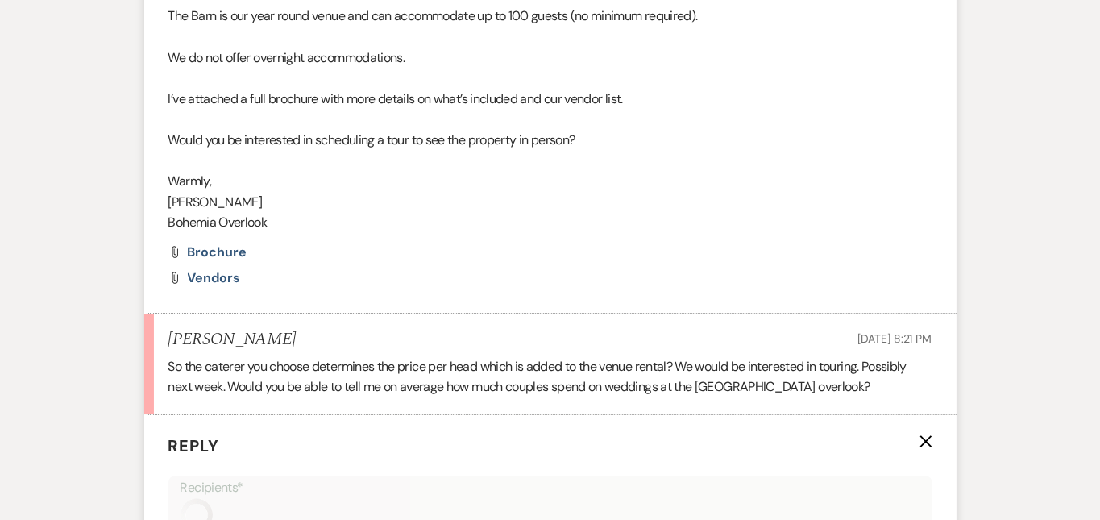
scroll to position [1644, 0]
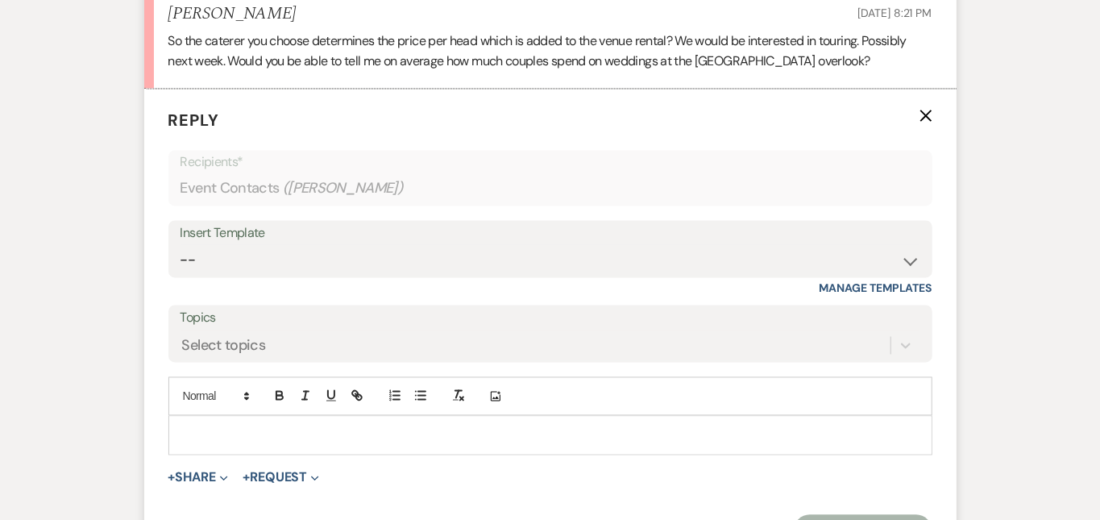
click at [485, 417] on div at bounding box center [550, 435] width 762 height 37
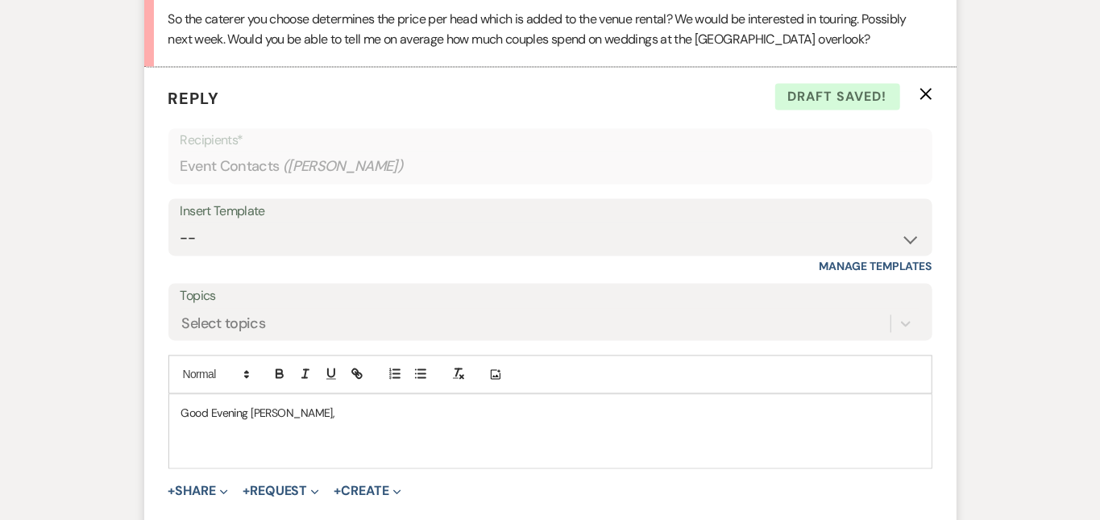
scroll to position [1673, 0]
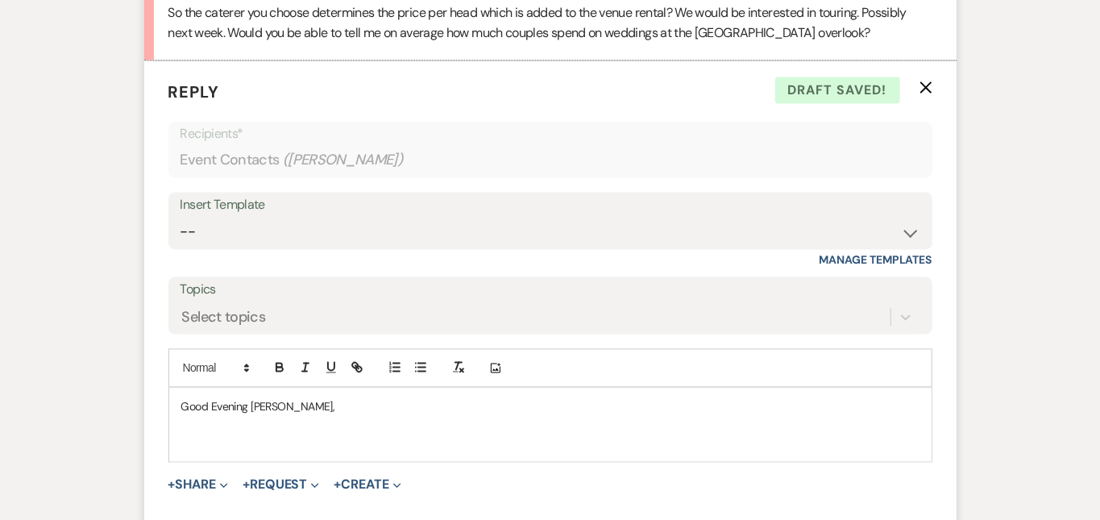
click at [643, 434] on p at bounding box center [550, 443] width 738 height 18
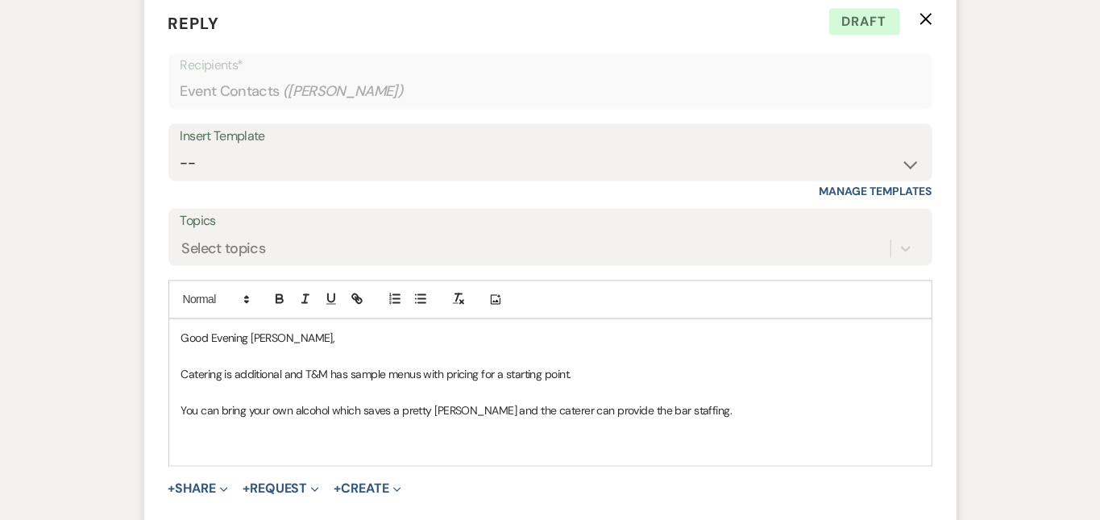
scroll to position [1745, 0]
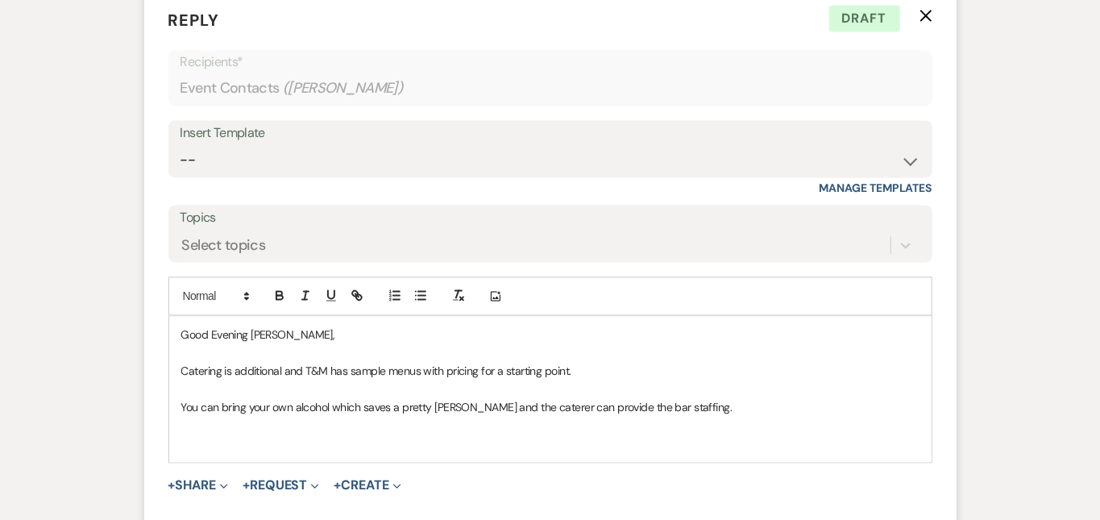
click at [633, 434] on p at bounding box center [550, 443] width 738 height 18
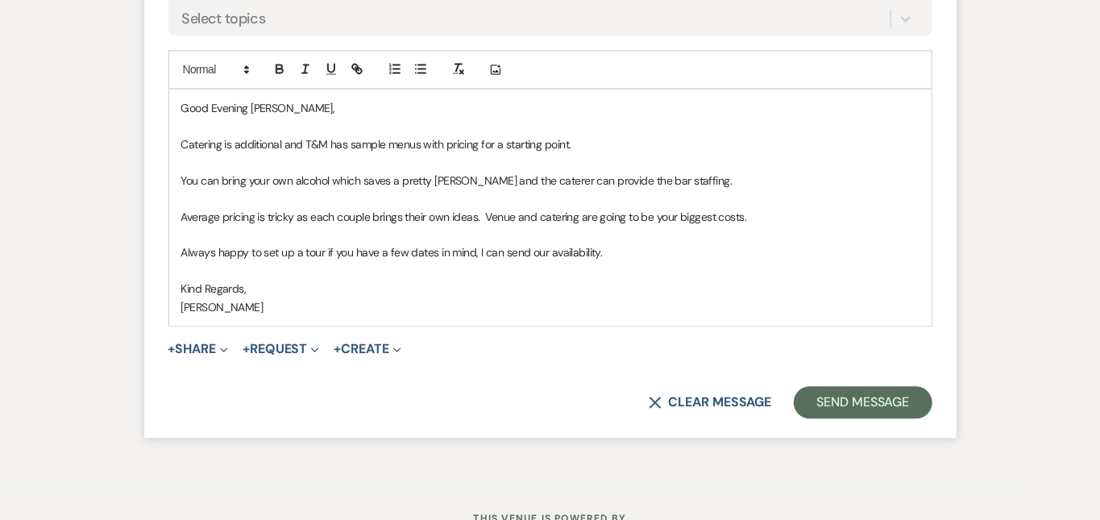
scroll to position [1969, 0]
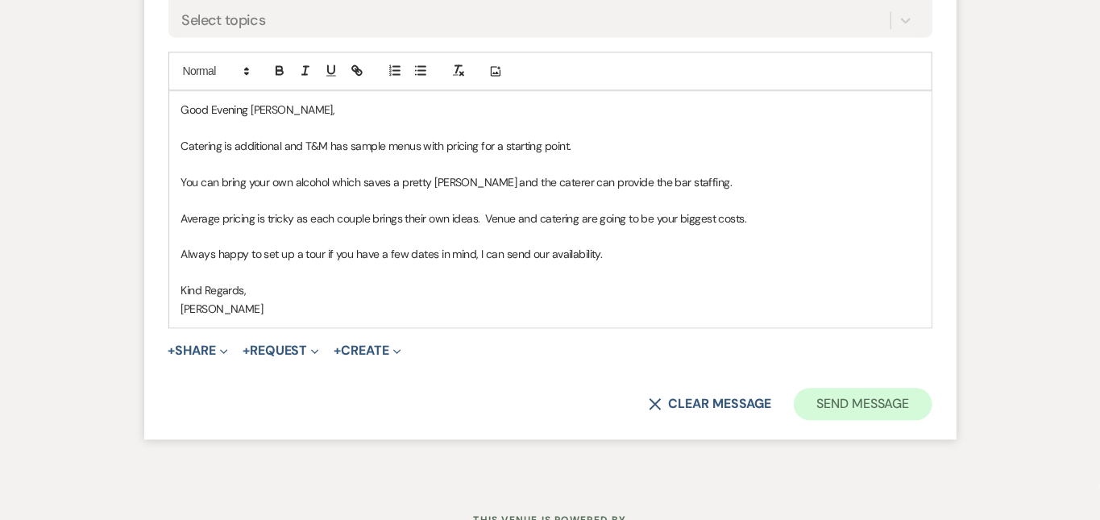
click at [932, 388] on button "Send Message" at bounding box center [863, 404] width 138 height 32
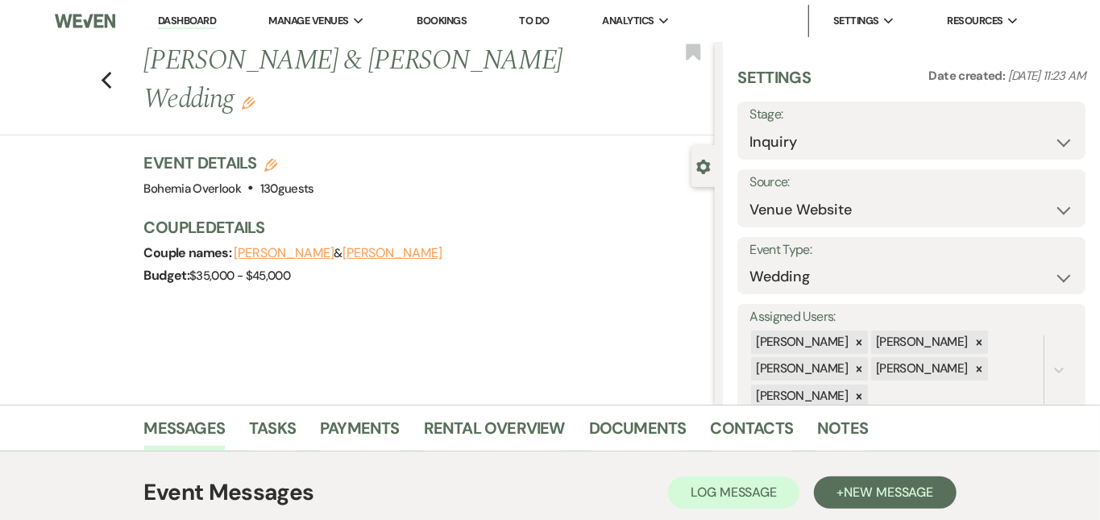
scroll to position [0, 0]
click at [207, 26] on link "Dashboard" at bounding box center [187, 21] width 58 height 15
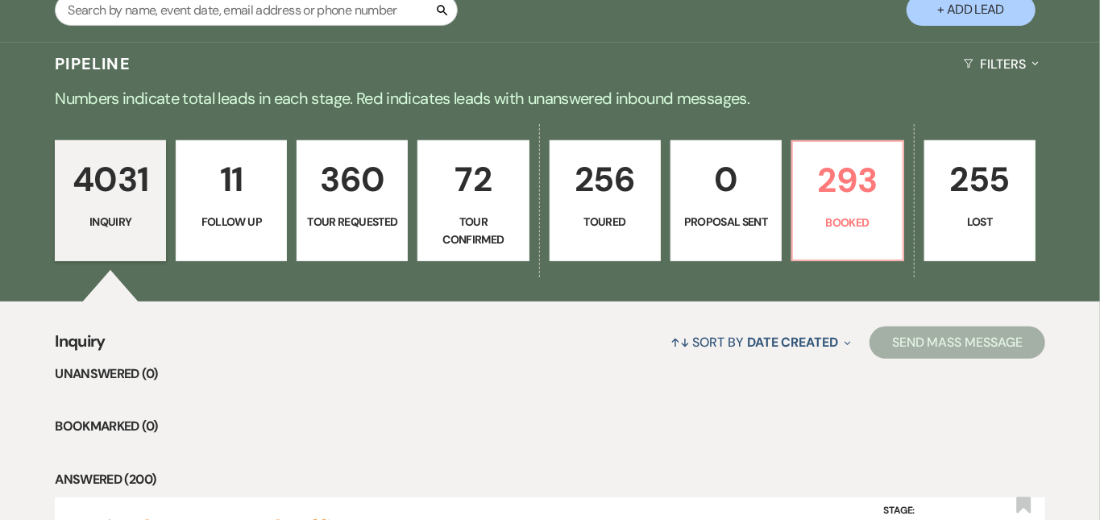
scroll to position [339, 0]
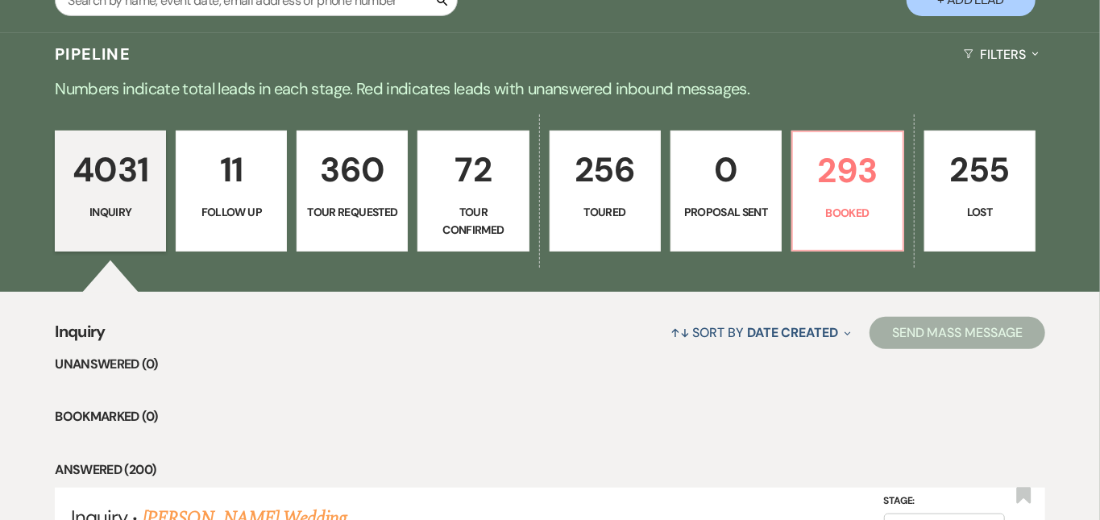
click at [481, 157] on p "72" at bounding box center [473, 170] width 90 height 54
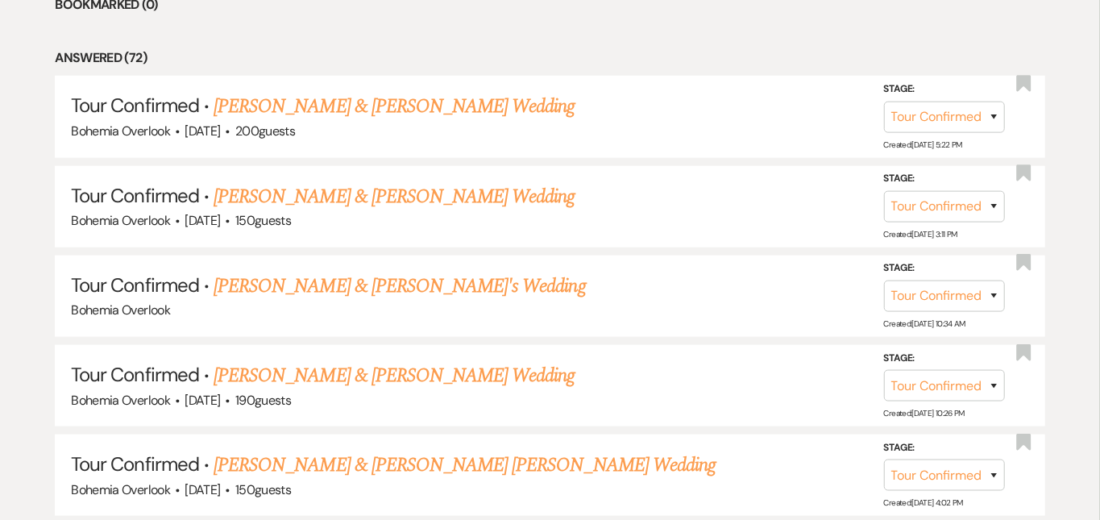
scroll to position [775, 0]
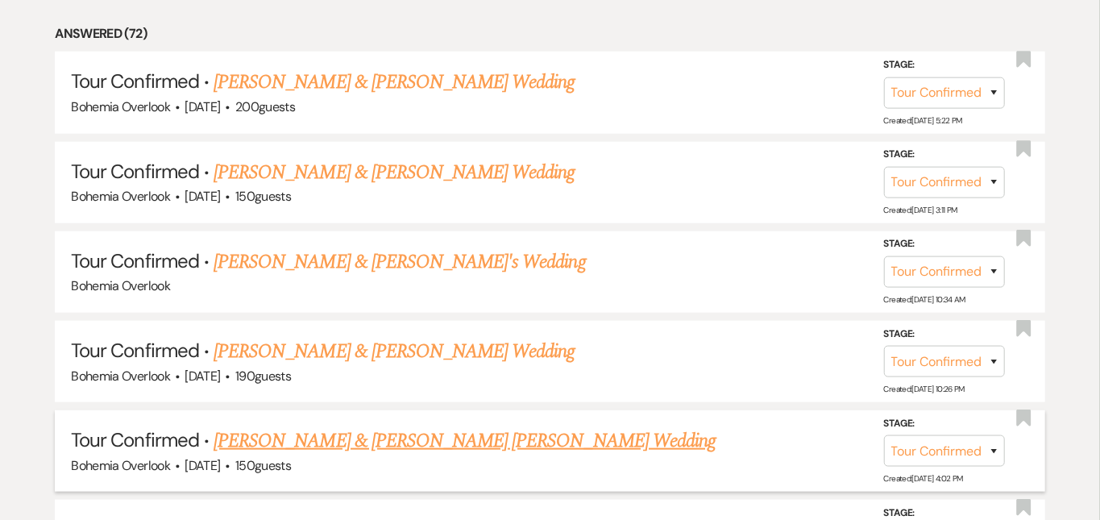
click at [488, 455] on div "Bohemia Overlook · [DATE] · 150 guests" at bounding box center [550, 465] width 958 height 21
click at [495, 426] on link "[PERSON_NAME] & [PERSON_NAME] [PERSON_NAME] Wedding" at bounding box center [465, 440] width 502 height 29
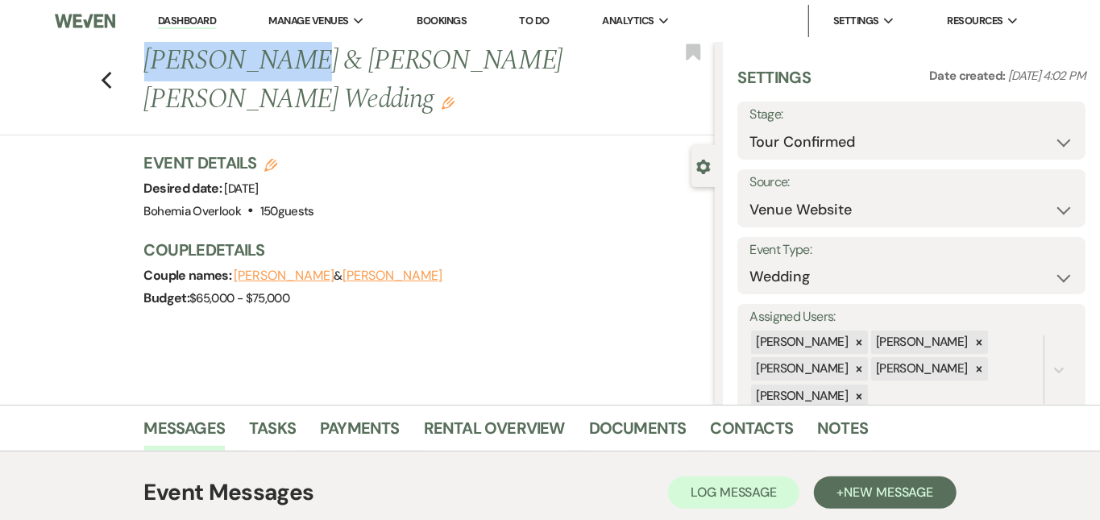
drag, startPoint x: 226, startPoint y: 62, endPoint x: 90, endPoint y: 61, distance: 135.4
click at [144, 61] on h1 "[PERSON_NAME] & [PERSON_NAME] [PERSON_NAME] Wedding Edit" at bounding box center [369, 80] width 450 height 77
copy h1 "[PERSON_NAME]"
click at [361, 84] on div "Previous [PERSON_NAME] & [PERSON_NAME] [PERSON_NAME] Wedding Edit Bookmark" at bounding box center [353, 88] width 723 height 93
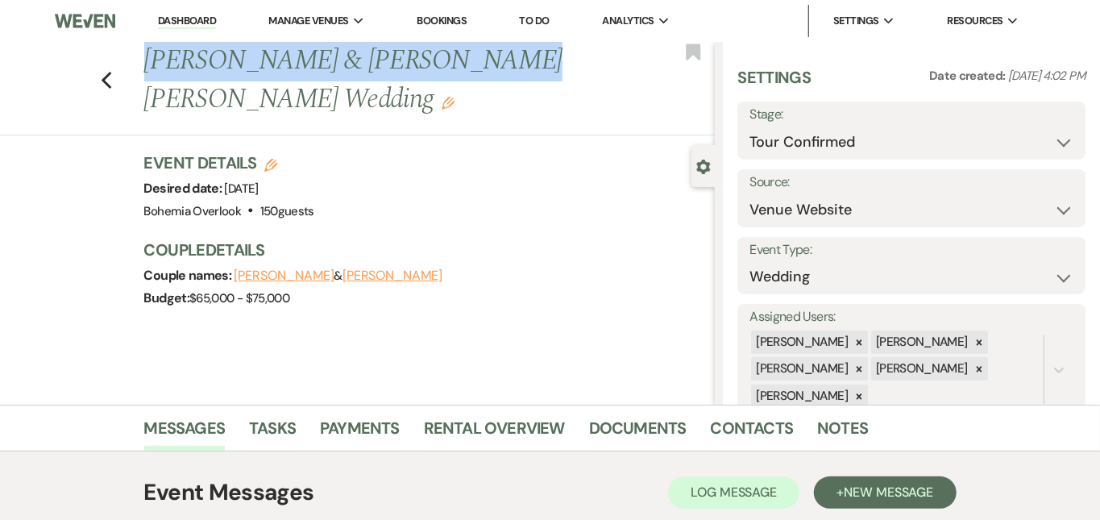
drag, startPoint x: 413, startPoint y: 64, endPoint x: 91, endPoint y: 71, distance: 321.6
click at [144, 71] on h1 "[PERSON_NAME] & [PERSON_NAME] [PERSON_NAME] Wedding Edit" at bounding box center [369, 80] width 450 height 77
copy h1 "[PERSON_NAME] & [PERSON_NAME]"
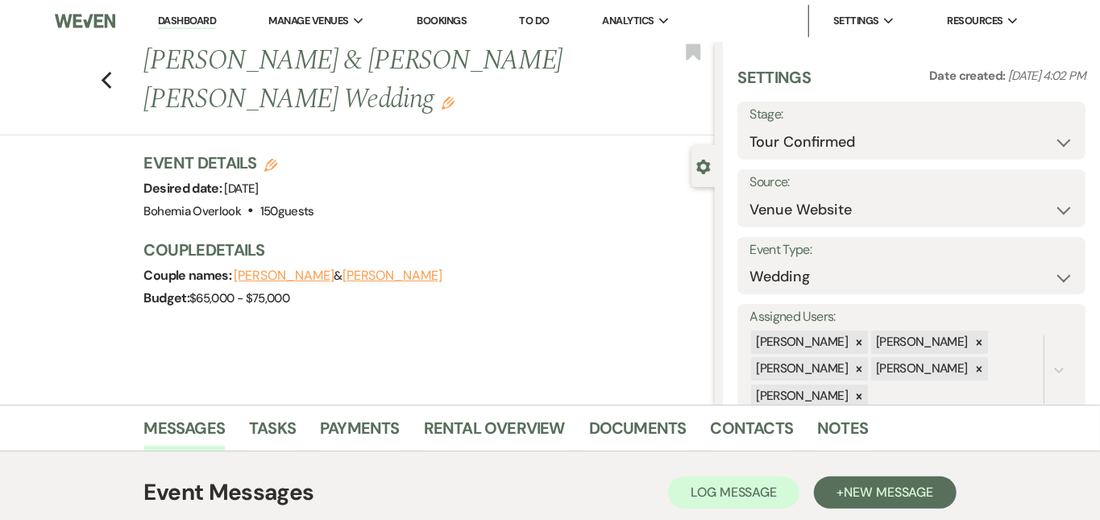
click at [497, 185] on div "Event Details Edit Desired date: [DATE] Venue: [GEOGRAPHIC_DATA] Overlook . 150…" at bounding box center [429, 238] width 571 height 174
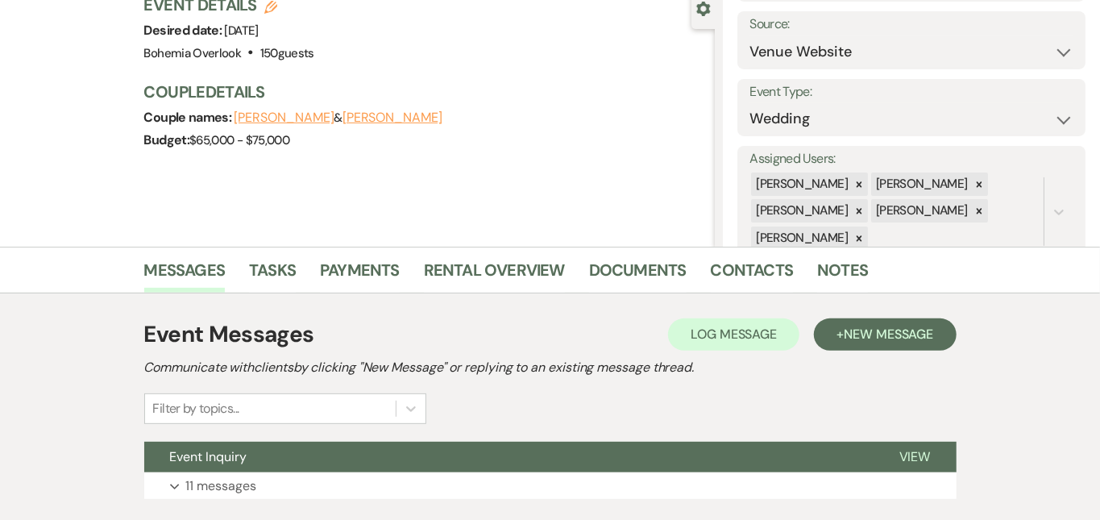
scroll to position [224, 0]
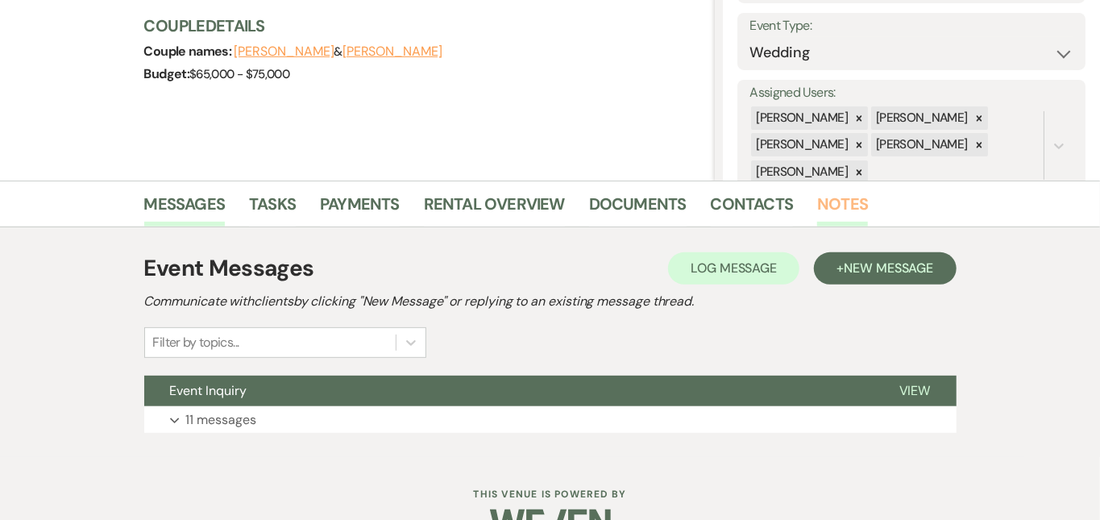
click at [817, 201] on link "Notes" at bounding box center [842, 208] width 51 height 35
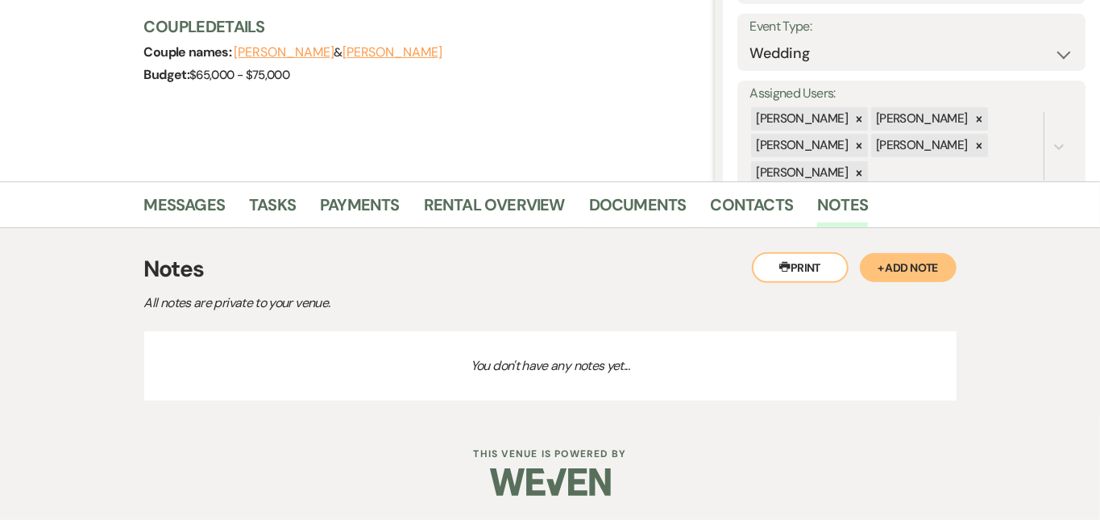
scroll to position [230, 0]
click at [939, 257] on button "+ Add Note" at bounding box center [908, 267] width 97 height 29
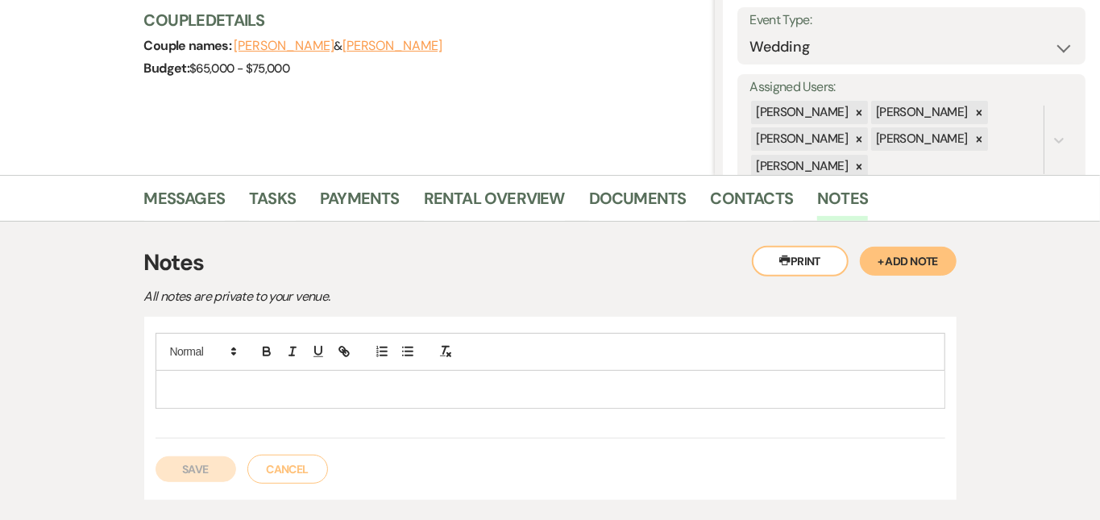
click at [637, 388] on p at bounding box center [550, 389] width 764 height 18
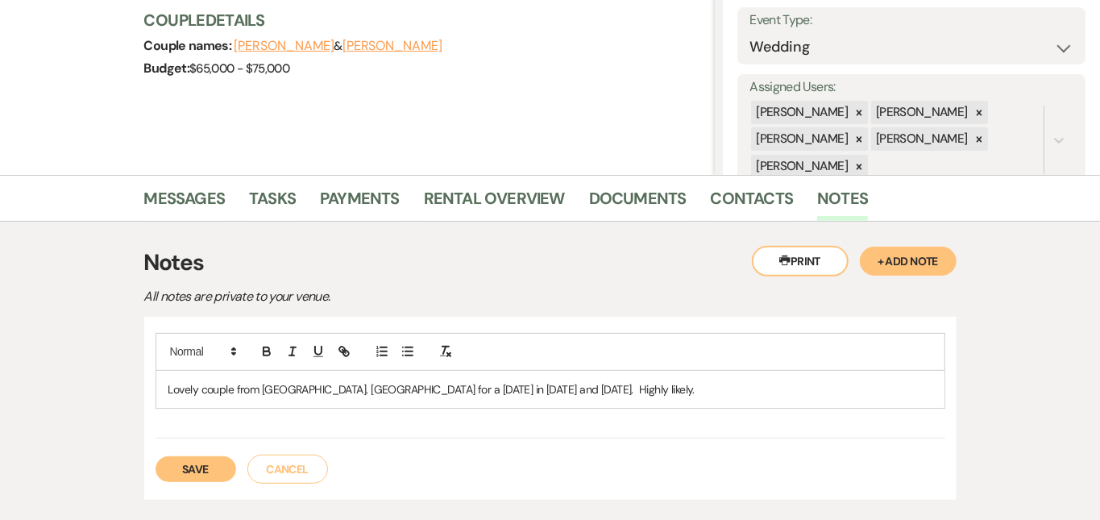
click at [156, 460] on button "Save" at bounding box center [196, 469] width 81 height 26
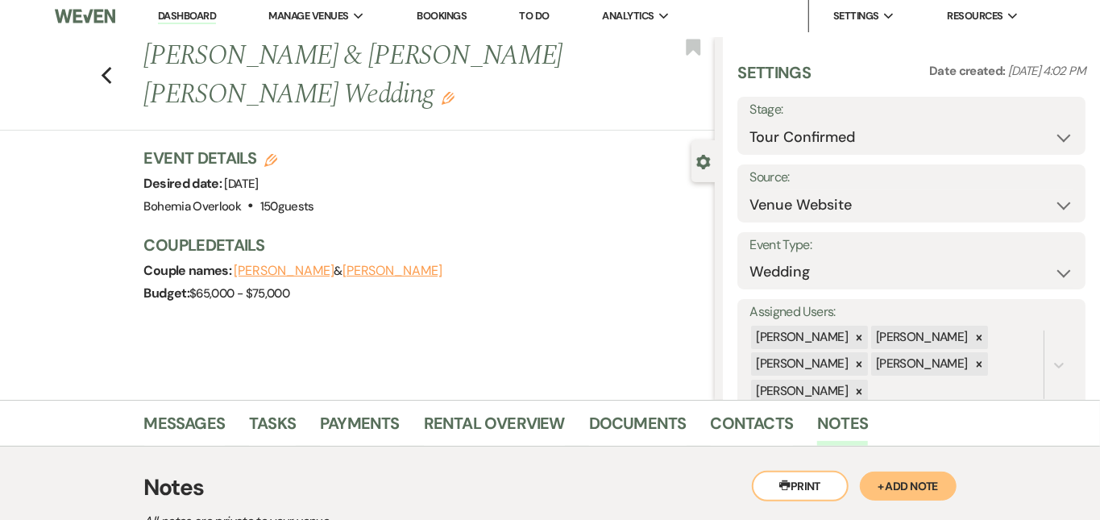
scroll to position [0, 0]
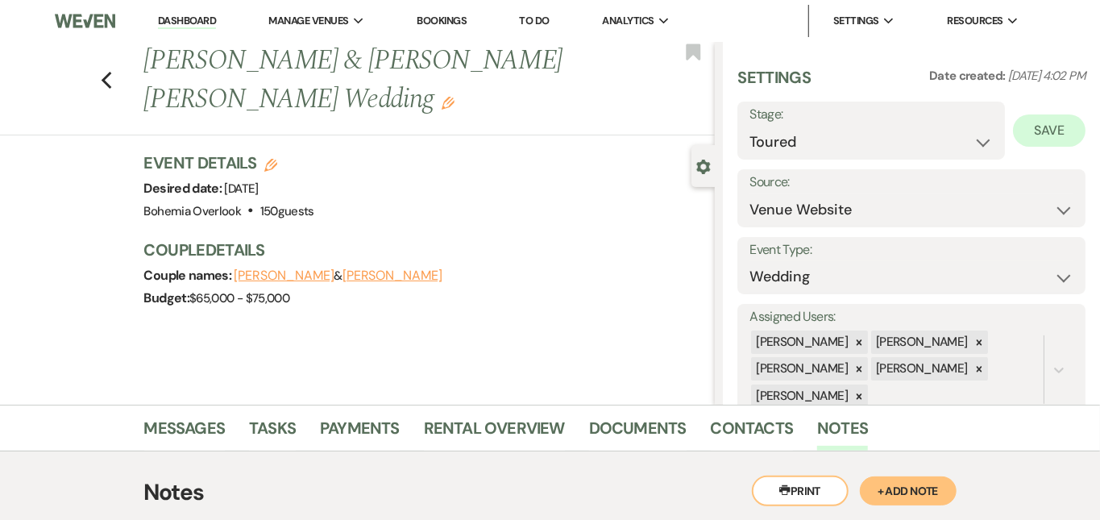
click at [1048, 133] on button "Save" at bounding box center [1049, 130] width 73 height 32
click at [214, 23] on link "Dashboard" at bounding box center [187, 21] width 58 height 15
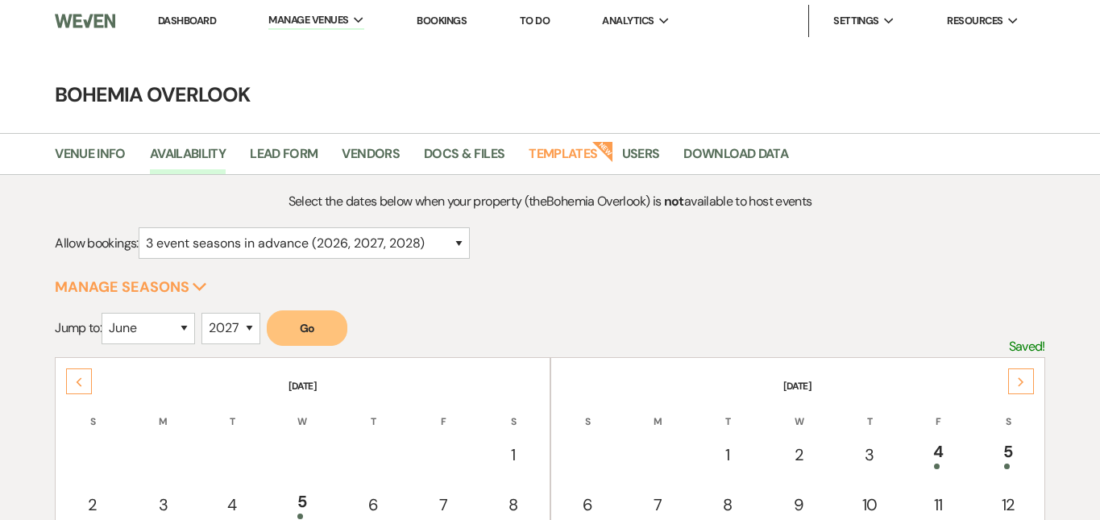
select select "6"
select select "2027"
click at [193, 17] on link "Dashboard" at bounding box center [187, 21] width 58 height 14
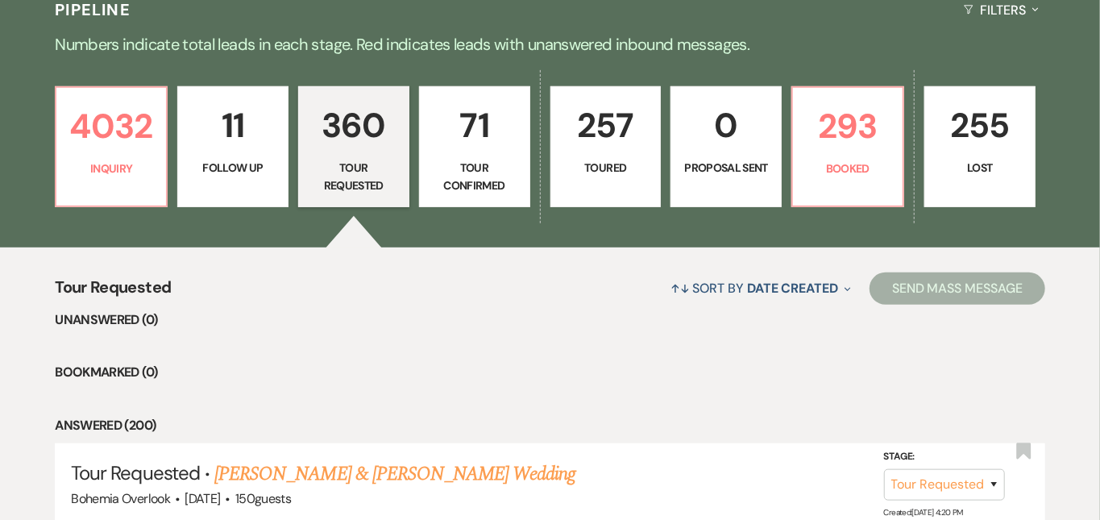
scroll to position [388, 0]
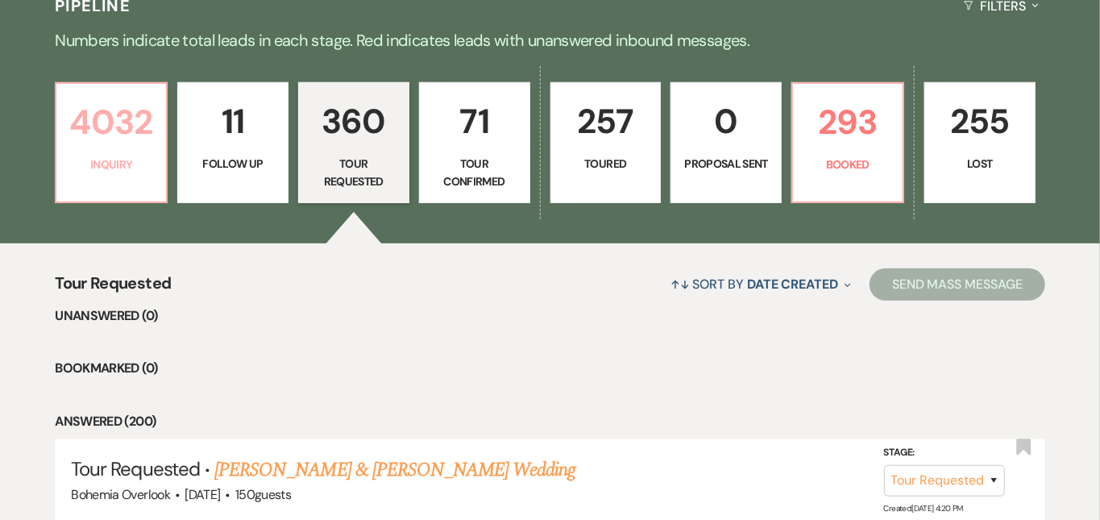
click at [114, 143] on p "4032" at bounding box center [111, 122] width 90 height 54
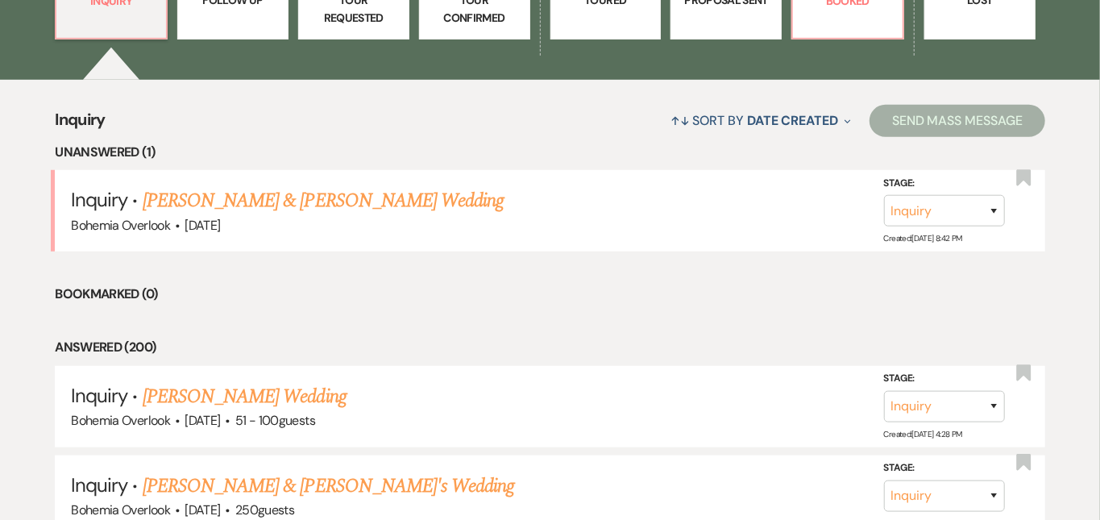
scroll to position [554, 0]
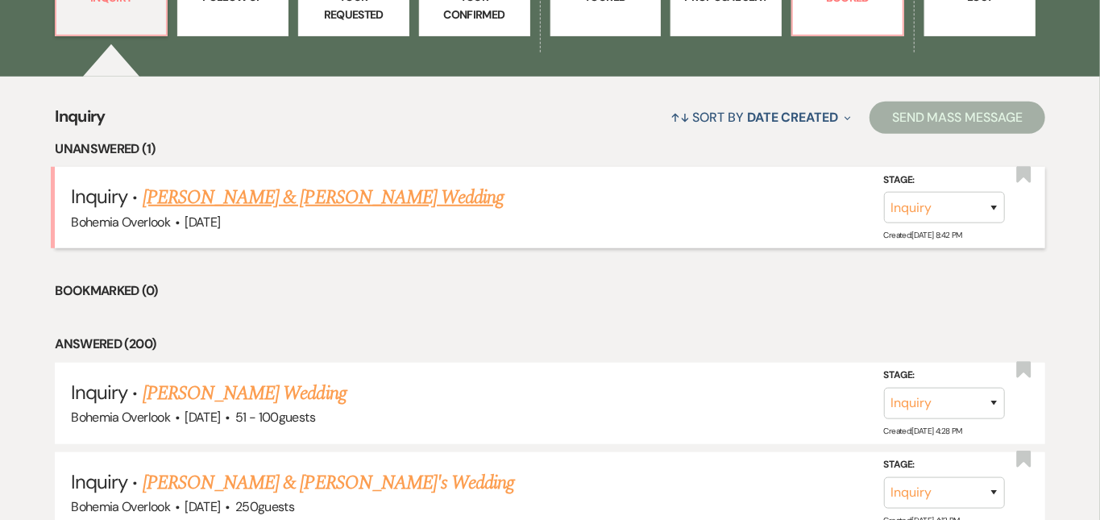
click at [364, 185] on link "Tymir Thompkins & Char-Rae Jones's Wedding" at bounding box center [323, 197] width 361 height 29
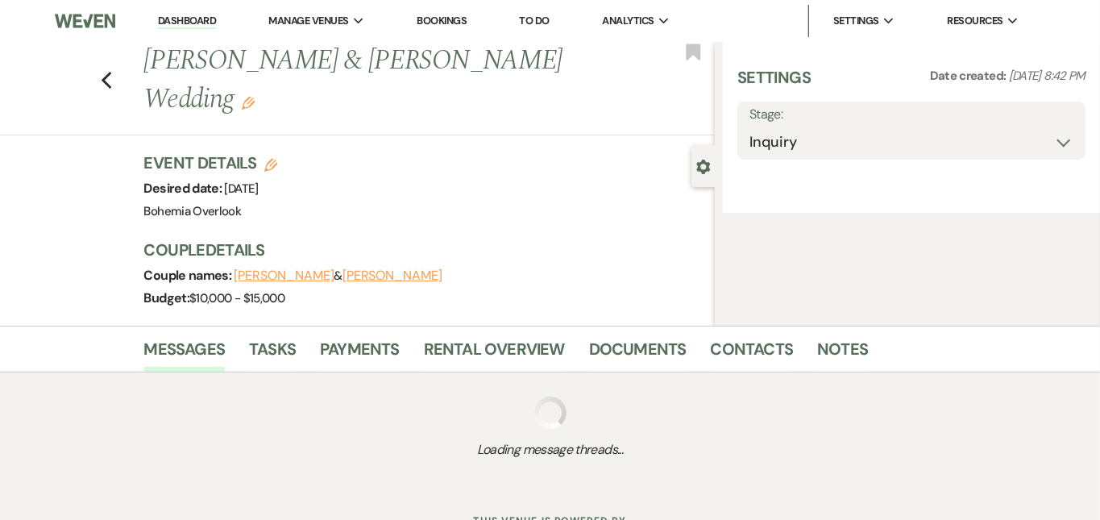
select select "5"
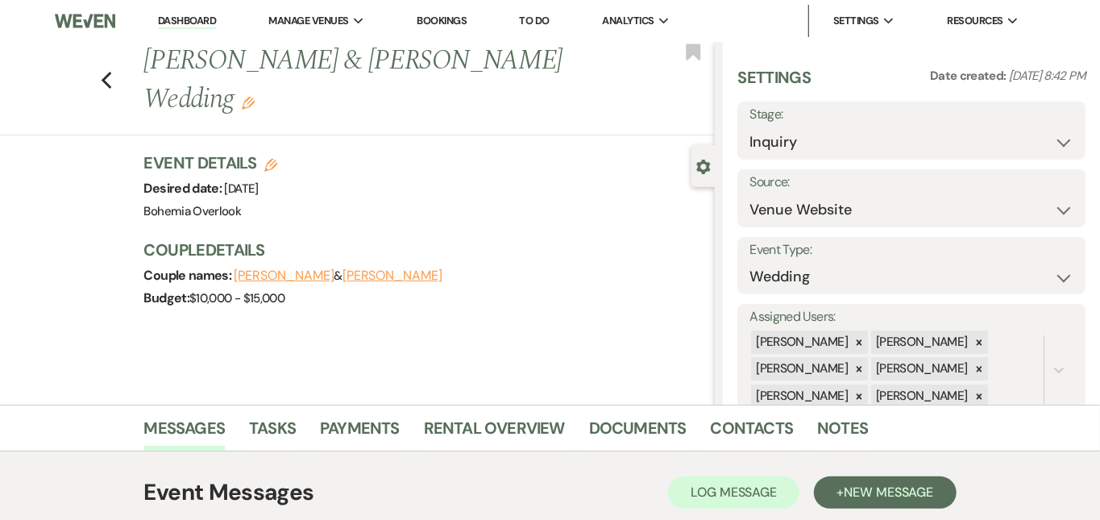
click at [198, 16] on link "Dashboard" at bounding box center [187, 21] width 58 height 15
